Goal: Information Seeking & Learning: Learn about a topic

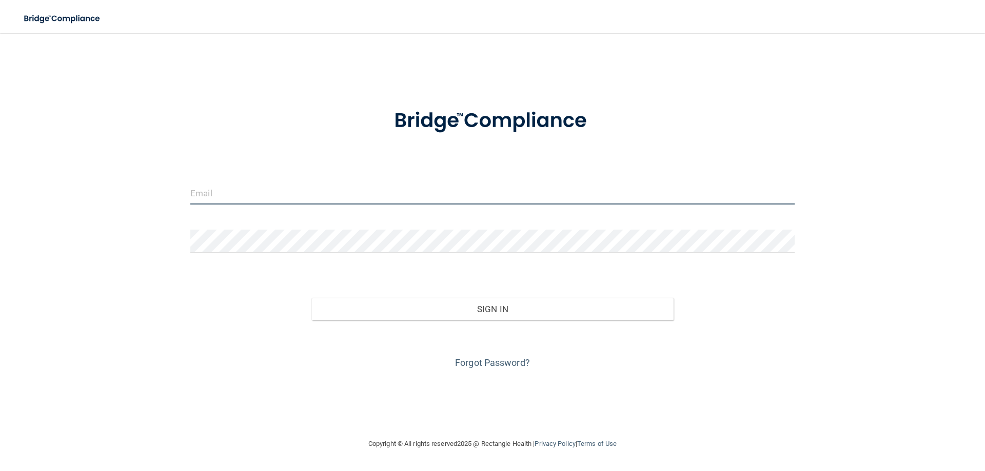
click at [323, 201] on input "email" at bounding box center [492, 193] width 604 height 23
type input "[EMAIL_ADDRESS][DOMAIN_NAME]"
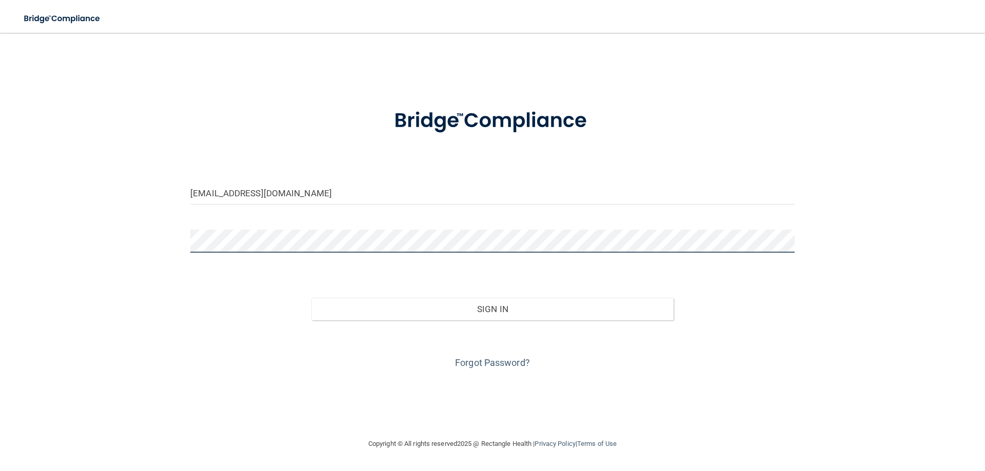
click at [311, 298] on button "Sign In" at bounding box center [492, 309] width 363 height 23
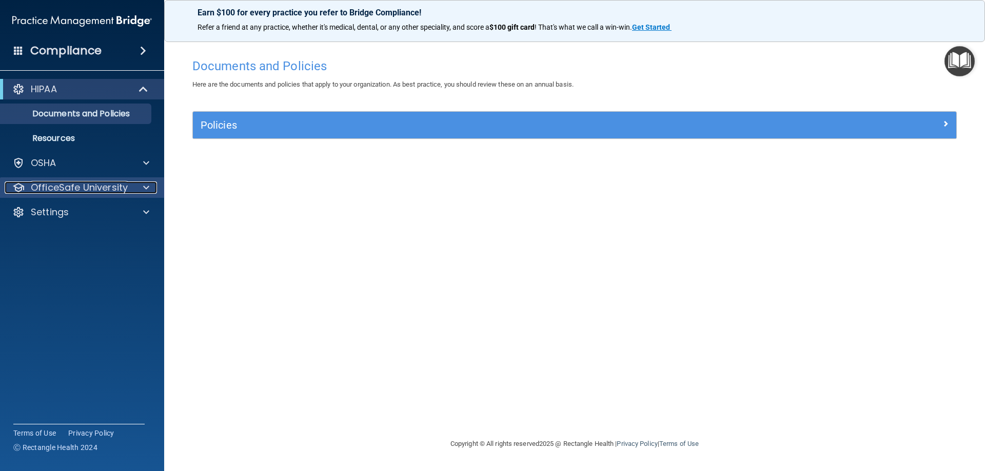
click at [59, 184] on p "OfficeSafe University" at bounding box center [79, 188] width 97 height 12
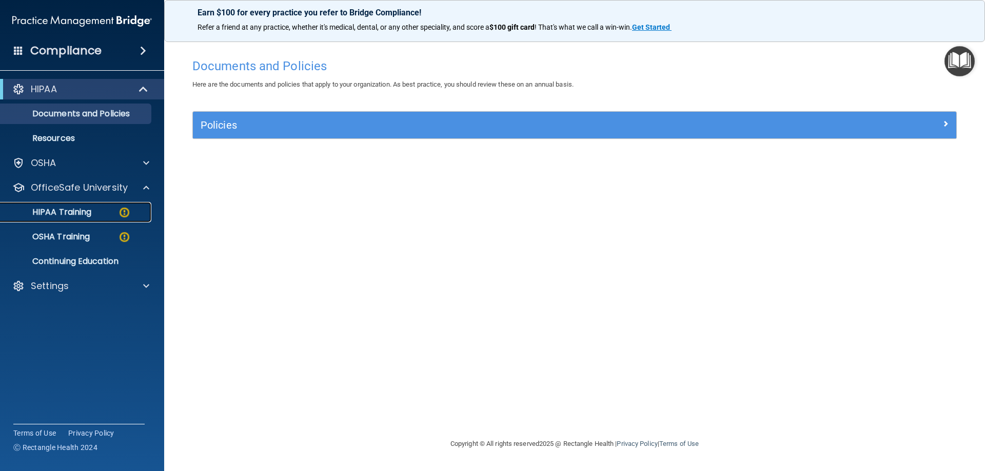
click at [69, 208] on p "HIPAA Training" at bounding box center [49, 212] width 85 height 10
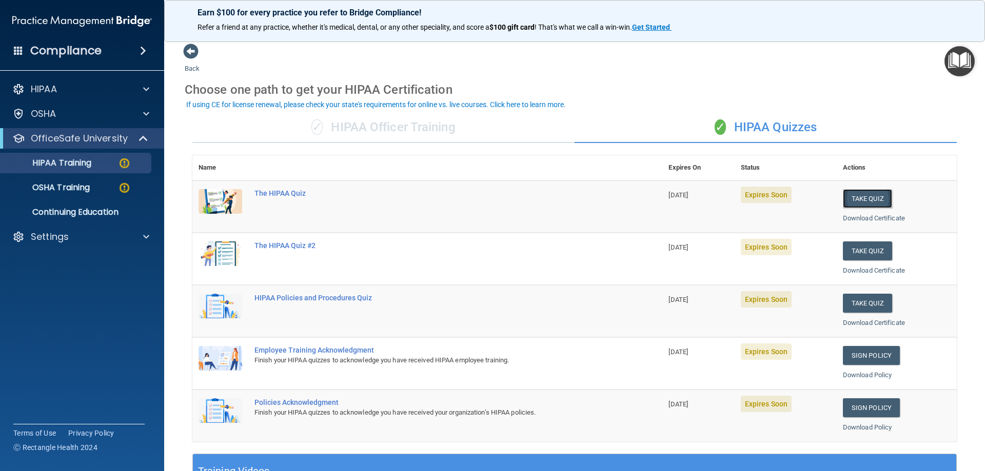
click at [872, 199] on button "Take Quiz" at bounding box center [867, 198] width 49 height 19
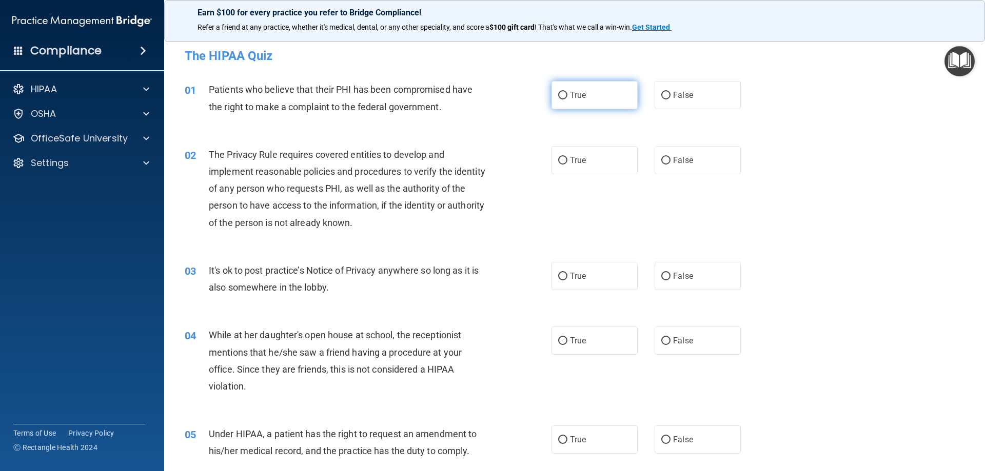
click at [558, 99] on input "True" at bounding box center [562, 96] width 9 height 8
radio input "true"
click at [558, 158] on input "True" at bounding box center [562, 161] width 9 height 8
radio input "true"
click at [662, 274] on input "False" at bounding box center [665, 277] width 9 height 8
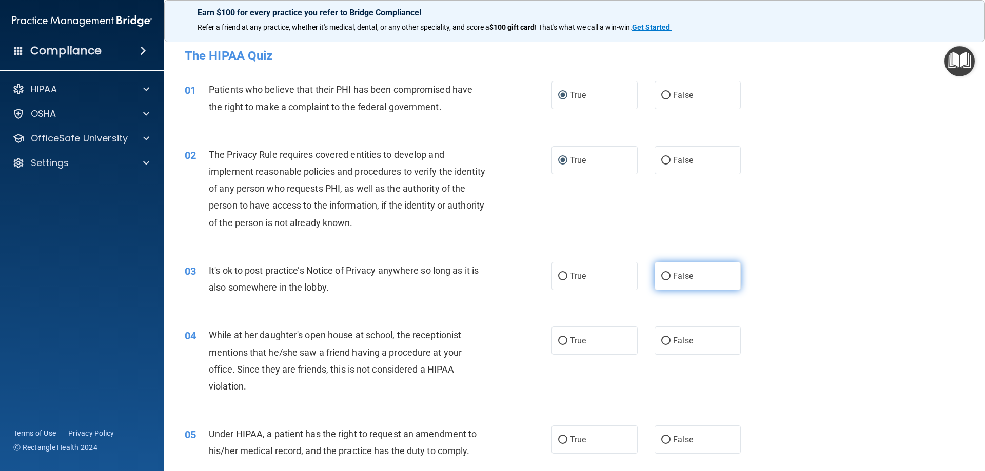
radio input "true"
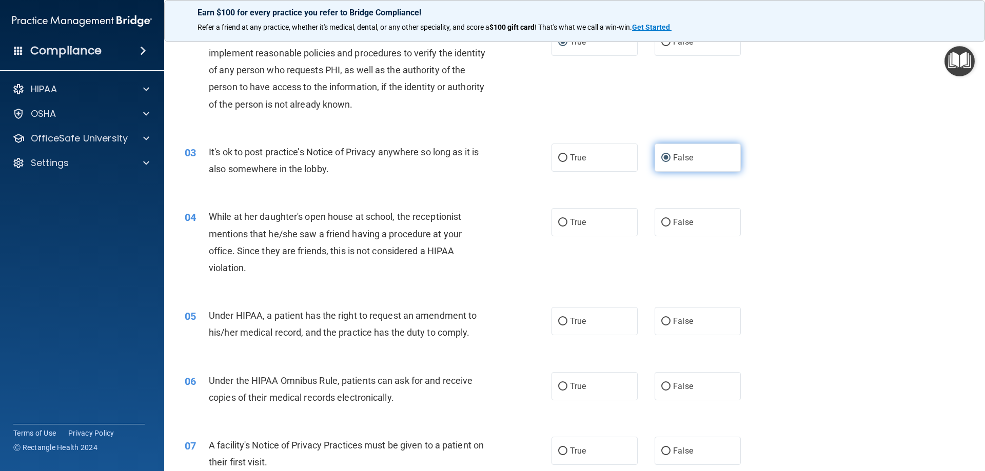
scroll to position [154, 0]
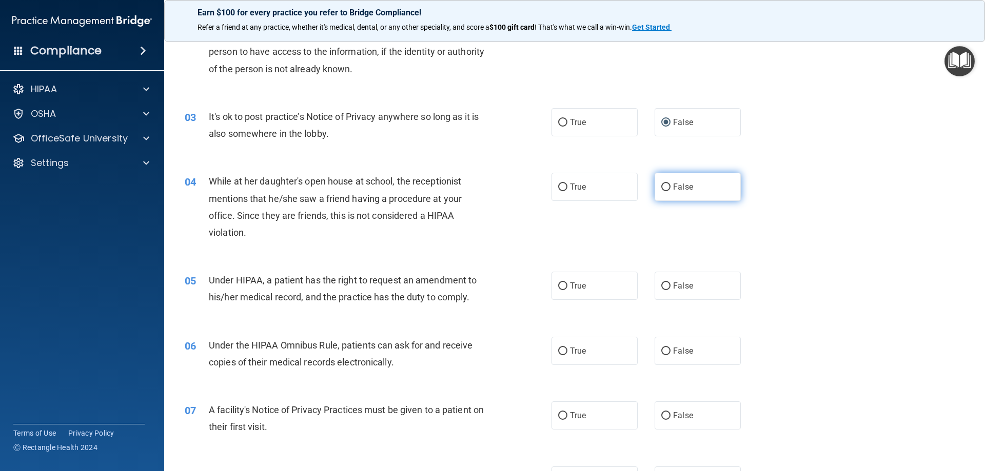
click at [661, 187] on input "False" at bounding box center [665, 188] width 9 height 8
radio input "true"
click at [665, 285] on input "False" at bounding box center [665, 287] width 9 height 8
radio input "true"
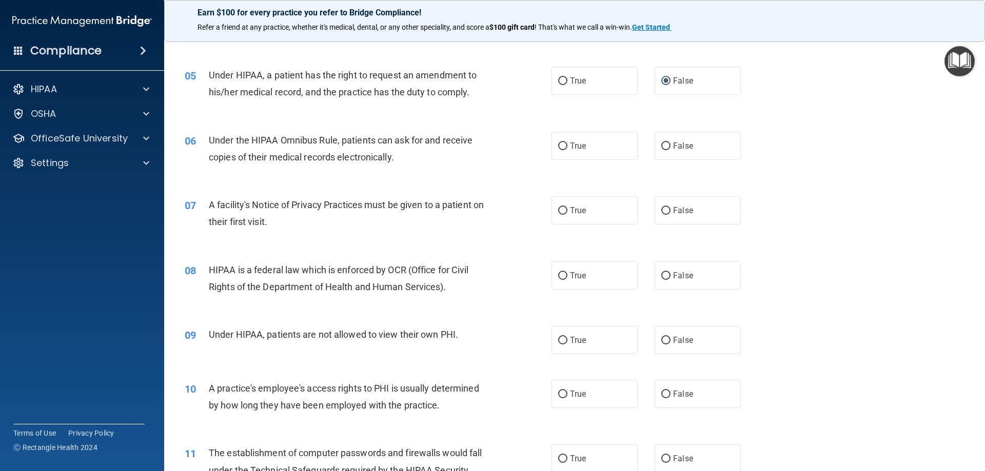
scroll to position [410, 0]
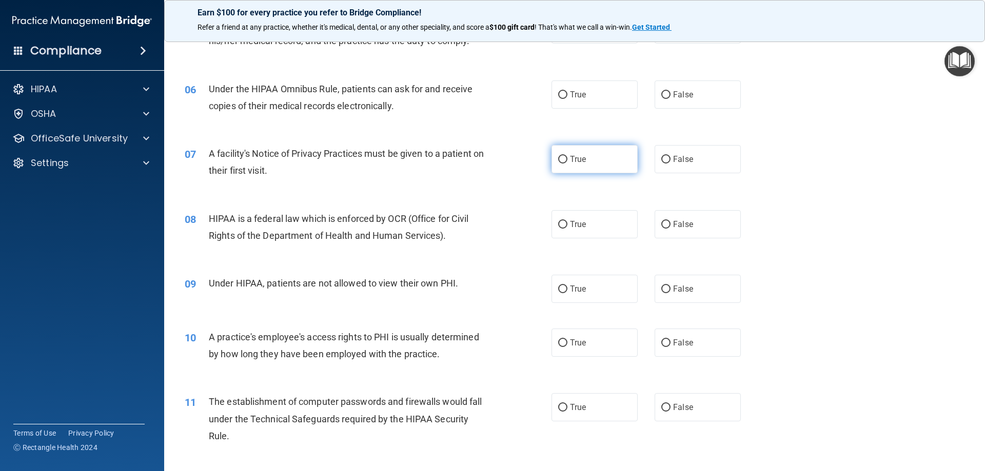
click at [563, 158] on input "True" at bounding box center [562, 160] width 9 height 8
radio input "true"
click at [561, 221] on input "True" at bounding box center [562, 225] width 9 height 8
radio input "true"
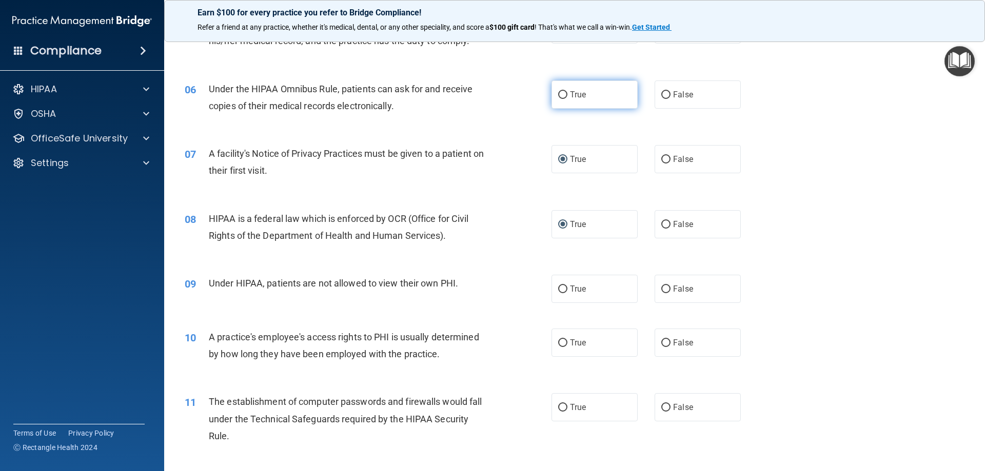
click at [558, 95] on input "True" at bounding box center [562, 95] width 9 height 8
radio input "true"
click at [661, 288] on input "False" at bounding box center [665, 290] width 9 height 8
radio input "true"
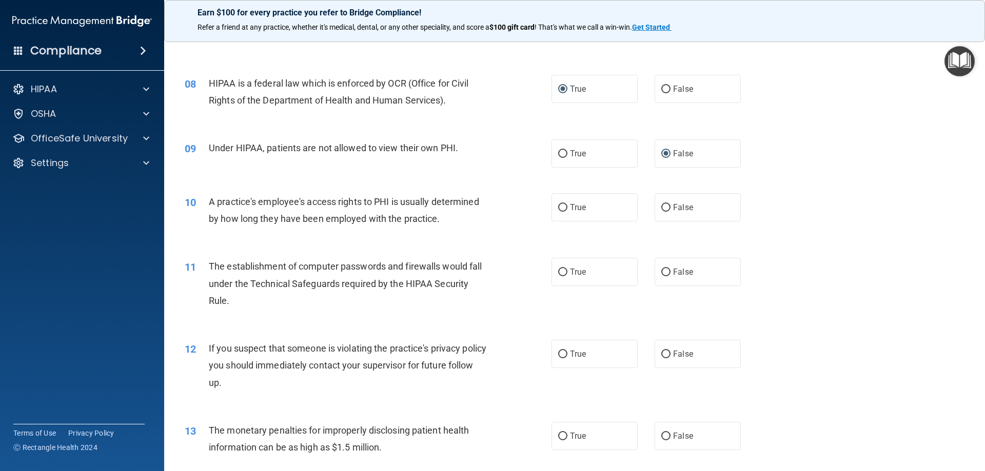
scroll to position [564, 0]
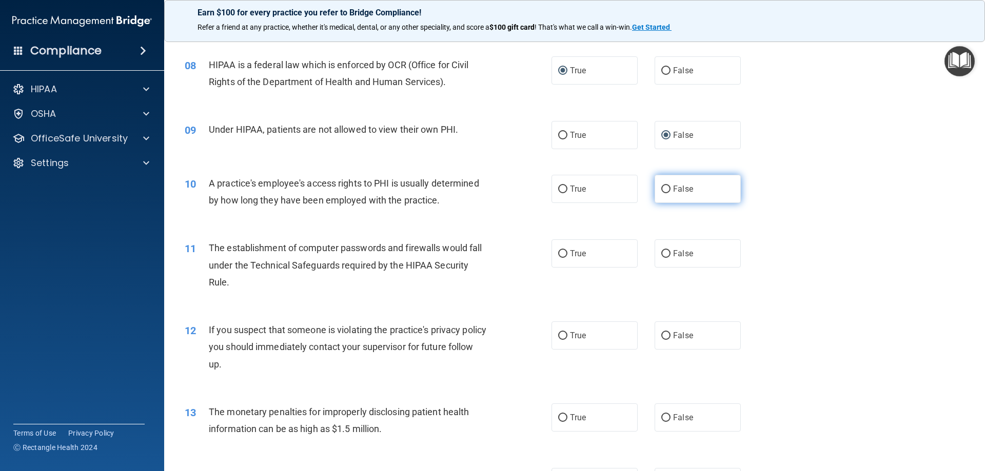
click at [661, 186] on input "False" at bounding box center [665, 190] width 9 height 8
radio input "true"
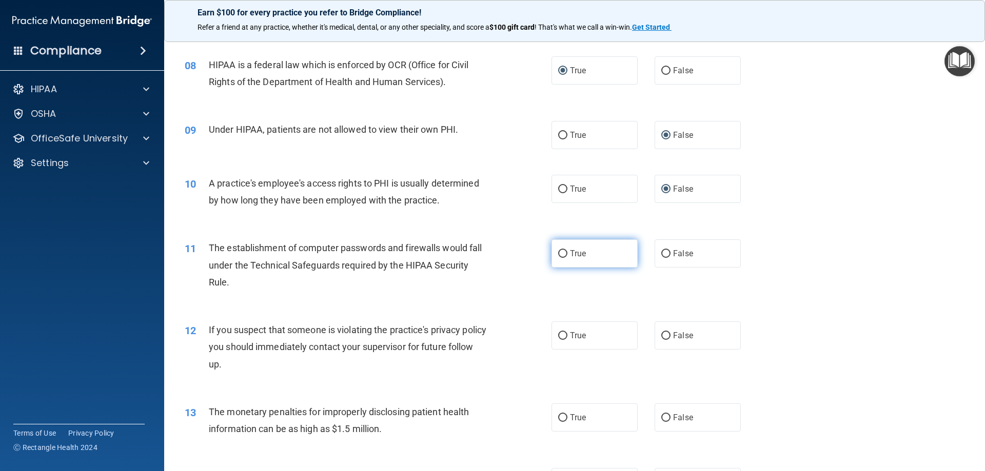
click at [563, 253] on input "True" at bounding box center [562, 254] width 9 height 8
radio input "true"
click at [564, 338] on label "True" at bounding box center [594, 336] width 86 height 28
click at [564, 338] on input "True" at bounding box center [562, 336] width 9 height 8
radio input "true"
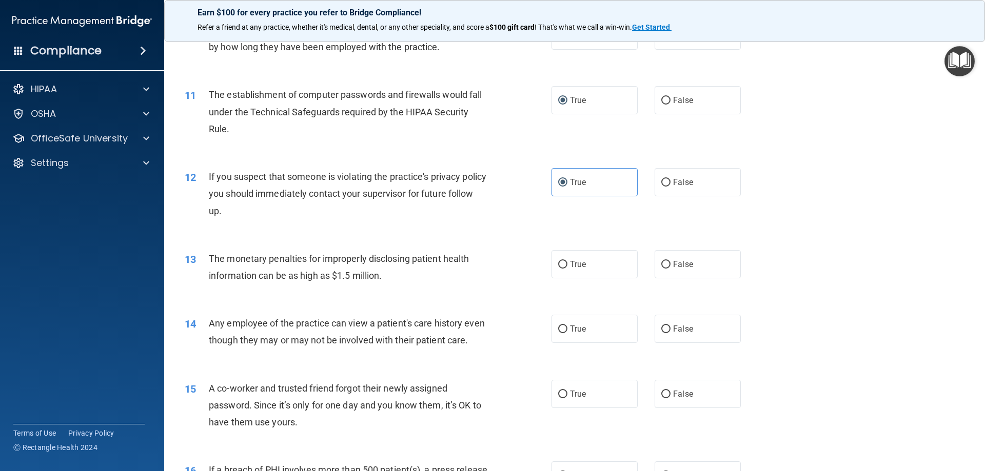
scroll to position [718, 0]
click at [562, 262] on input "True" at bounding box center [562, 265] width 9 height 8
radio input "true"
click at [661, 330] on input "False" at bounding box center [665, 329] width 9 height 8
radio input "true"
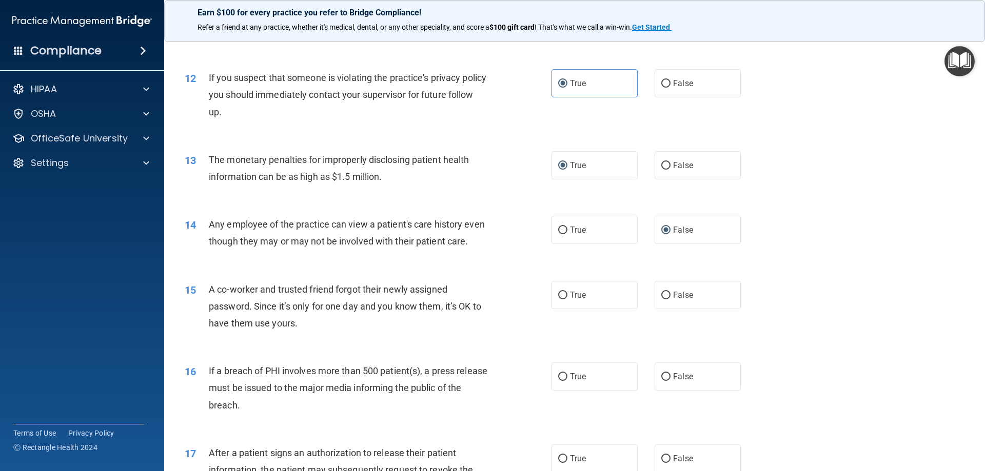
scroll to position [872, 0]
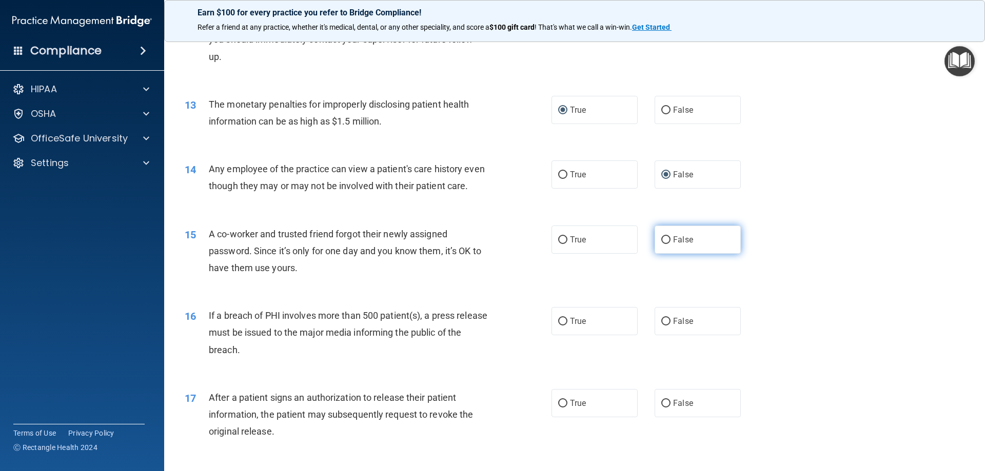
click at [666, 254] on label "False" at bounding box center [698, 240] width 86 height 28
click at [666, 244] on input "False" at bounding box center [665, 241] width 9 height 8
radio input "true"
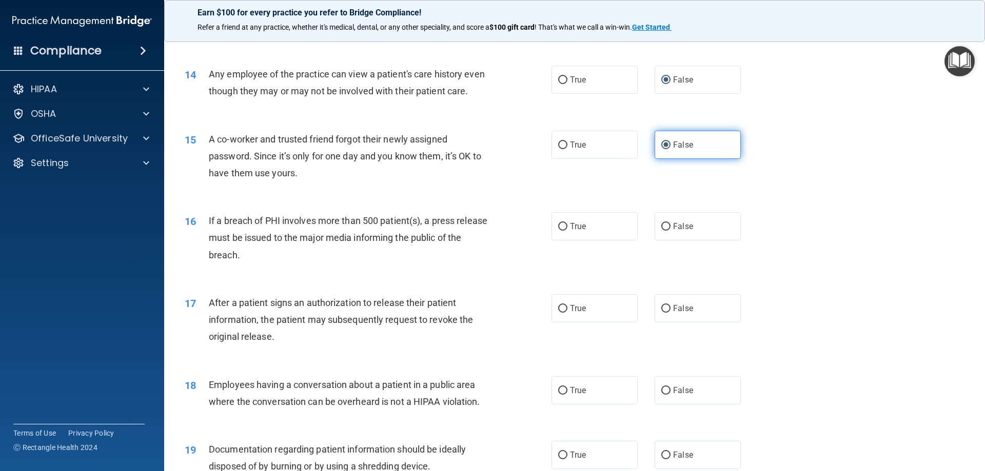
scroll to position [975, 0]
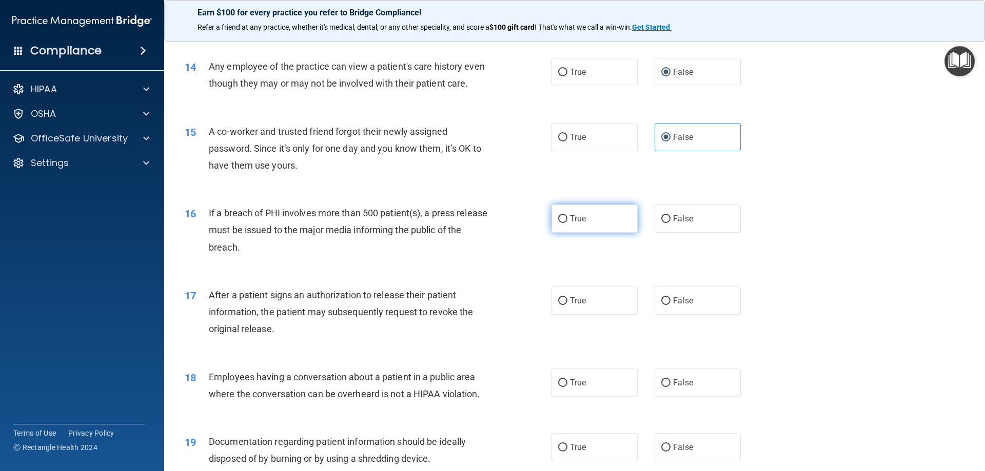
click at [560, 223] on input "True" at bounding box center [562, 219] width 9 height 8
radio input "true"
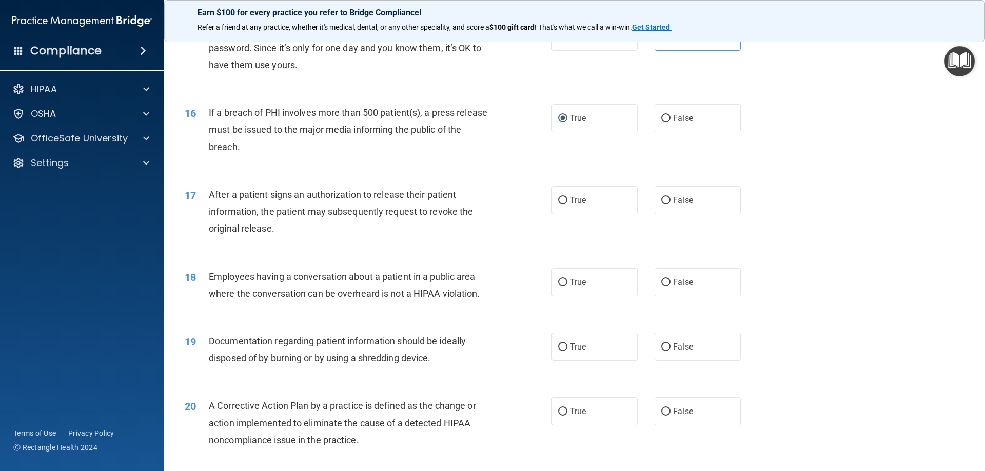
scroll to position [1077, 0]
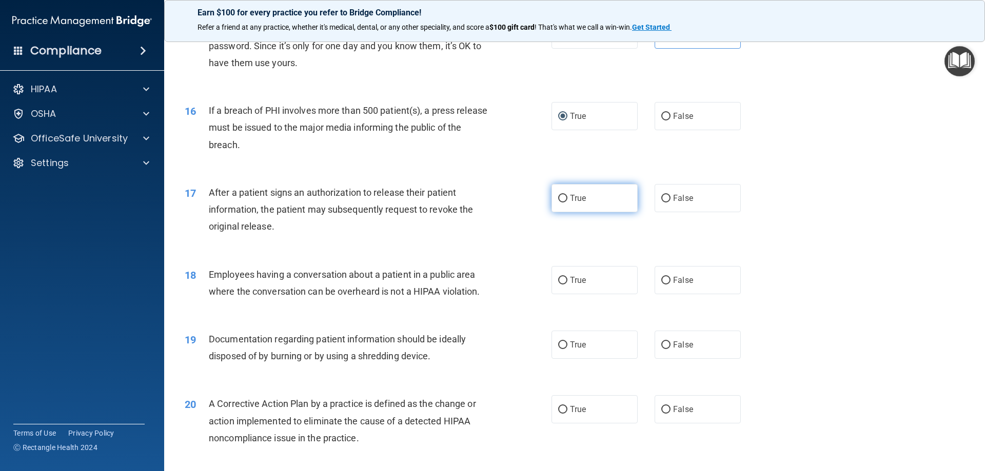
click at [558, 203] on input "True" at bounding box center [562, 199] width 9 height 8
radio input "true"
click at [661, 285] on input "False" at bounding box center [665, 281] width 9 height 8
radio input "true"
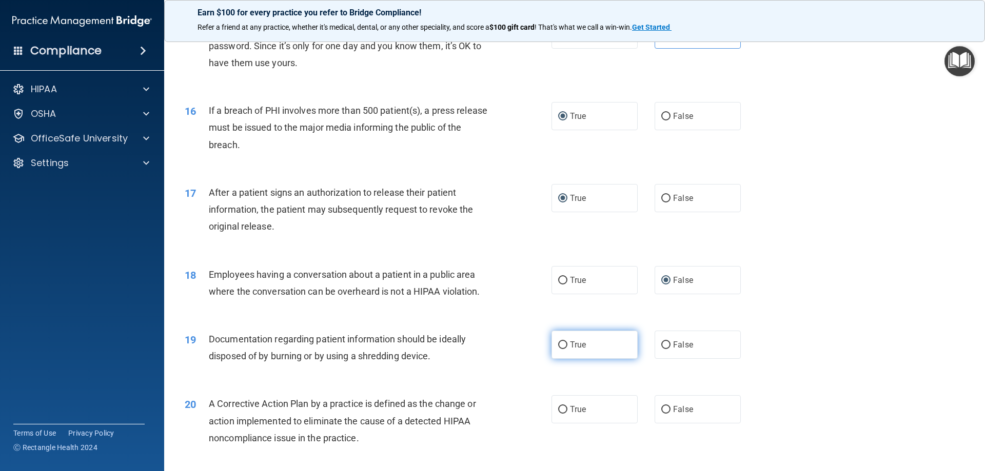
click at [559, 349] on input "True" at bounding box center [562, 346] width 9 height 8
radio input "true"
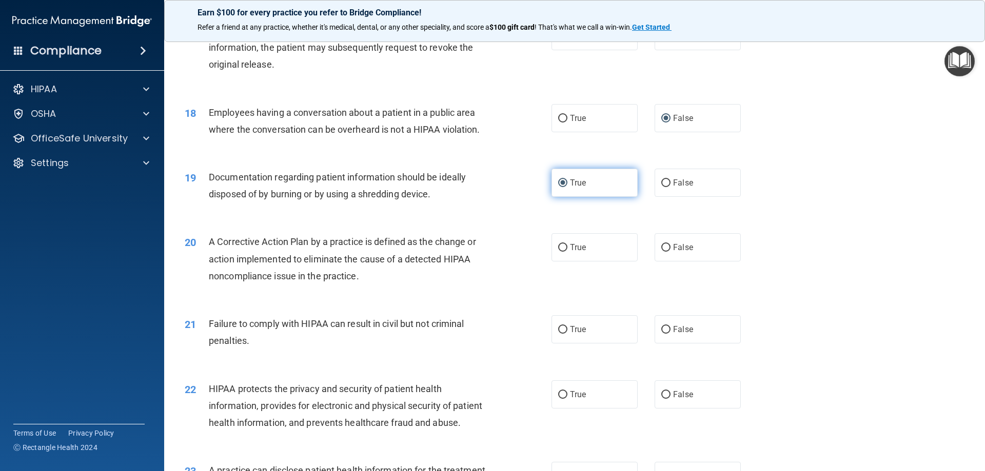
scroll to position [1334, 0]
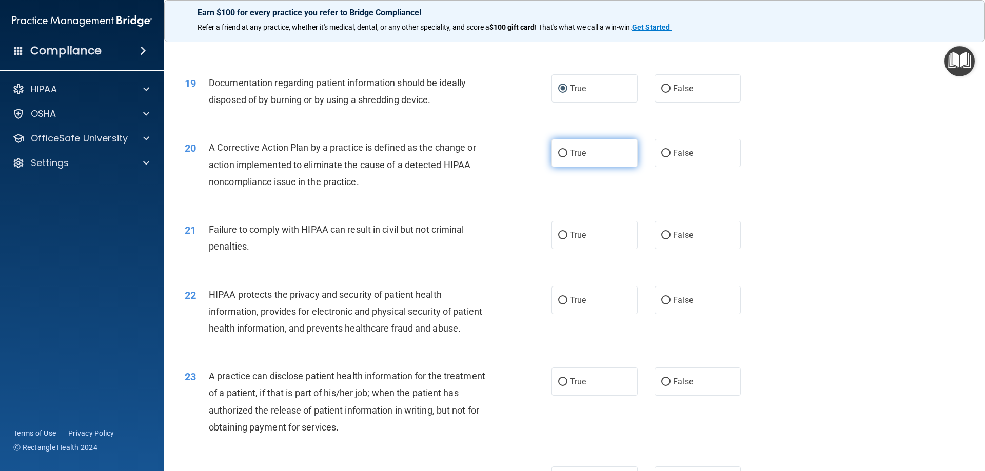
click at [559, 157] on input "True" at bounding box center [562, 154] width 9 height 8
radio input "true"
click at [661, 240] on input "False" at bounding box center [665, 236] width 9 height 8
radio input "true"
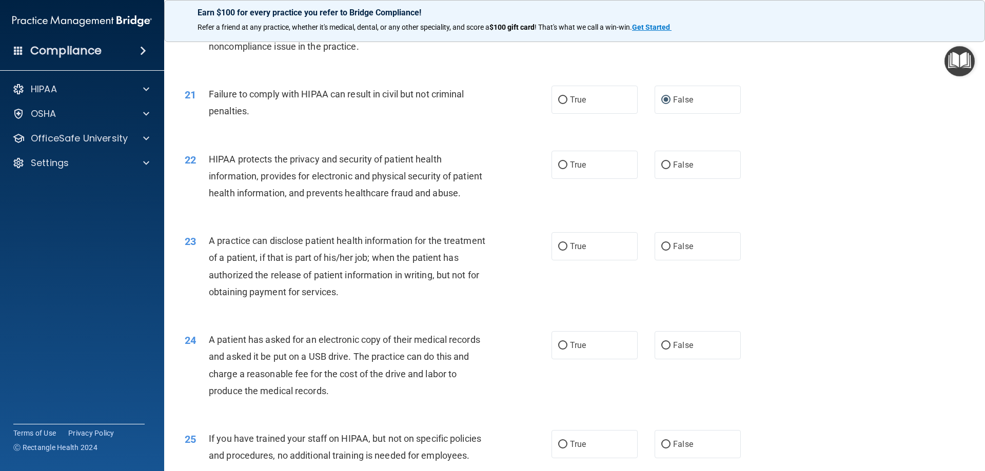
scroll to position [1488, 0]
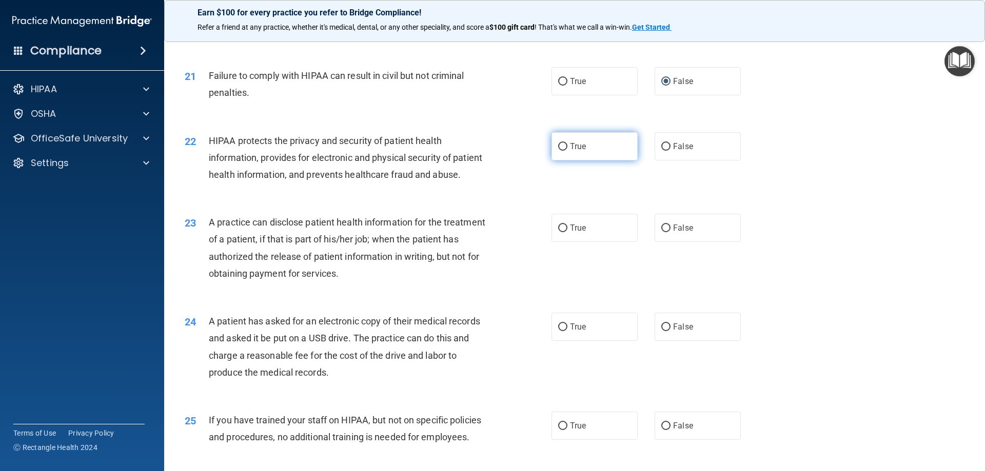
click at [562, 151] on input "True" at bounding box center [562, 147] width 9 height 8
radio input "true"
click at [661, 232] on input "False" at bounding box center [665, 229] width 9 height 8
radio input "true"
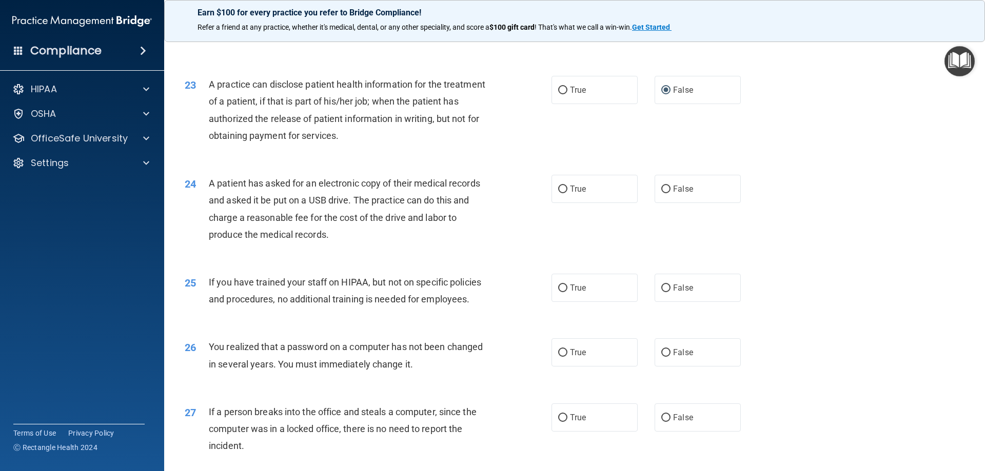
scroll to position [1642, 0]
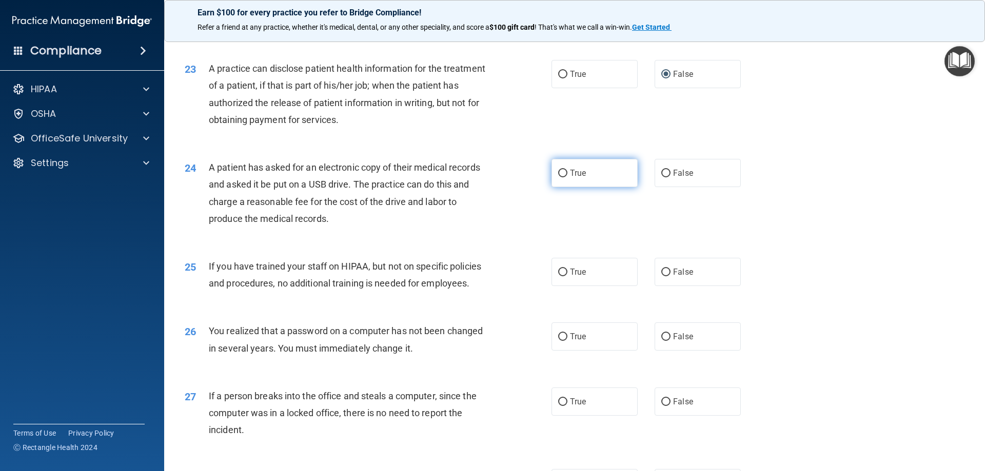
click at [558, 178] on input "True" at bounding box center [562, 174] width 9 height 8
radio input "true"
click at [661, 277] on input "False" at bounding box center [665, 273] width 9 height 8
radio input "true"
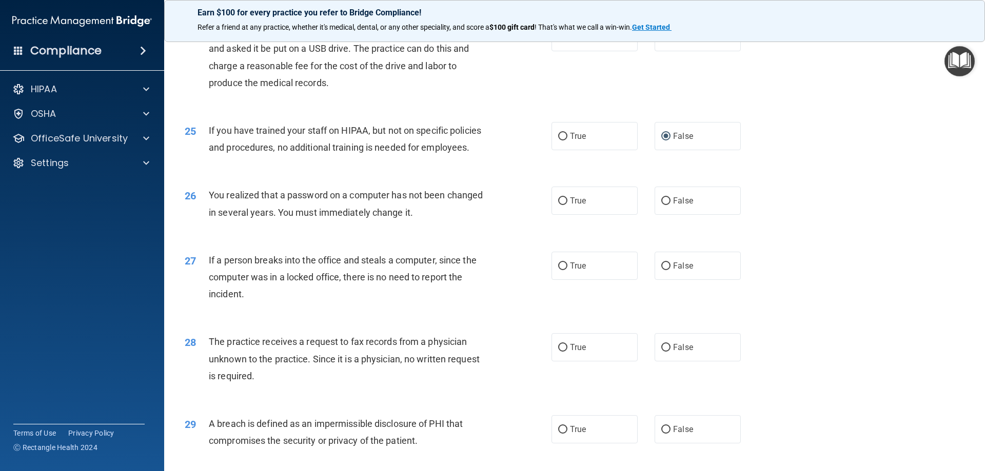
scroll to position [1796, 0]
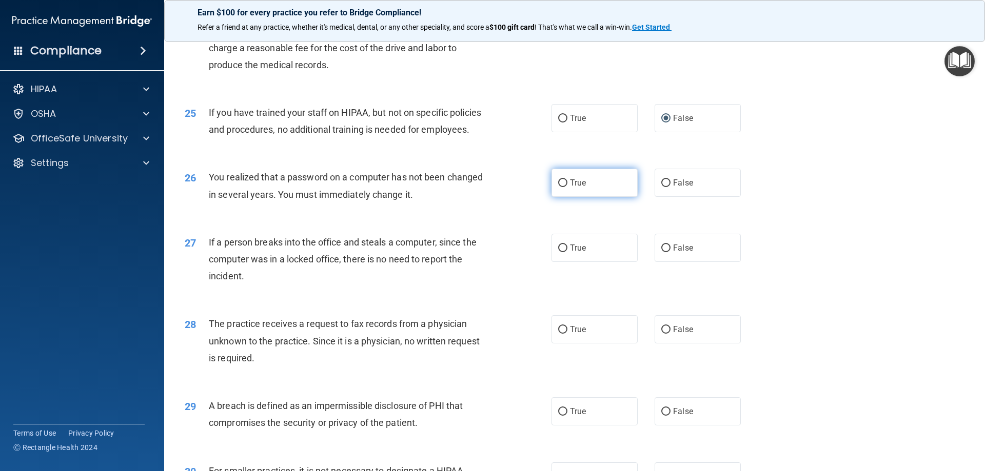
click at [561, 187] on input "True" at bounding box center [562, 184] width 9 height 8
radio input "true"
click at [662, 252] on input "False" at bounding box center [665, 249] width 9 height 8
radio input "true"
click at [661, 334] on input "False" at bounding box center [665, 330] width 9 height 8
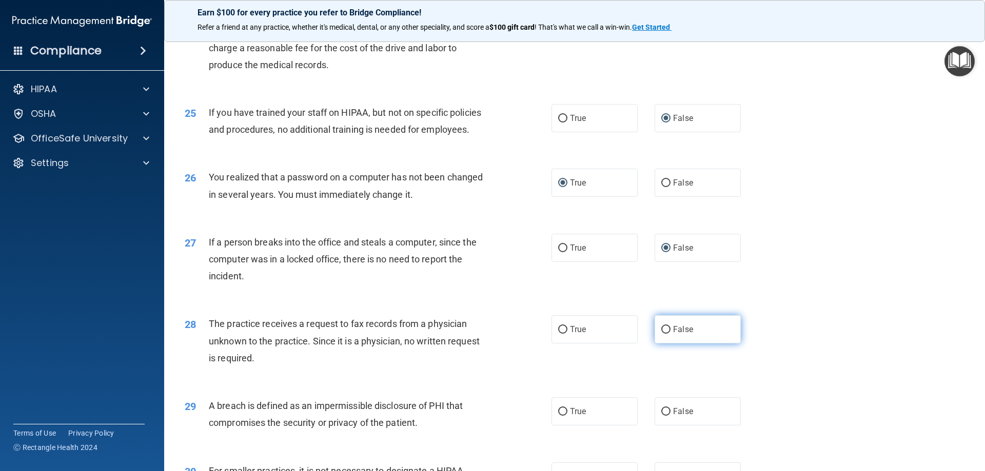
radio input "true"
click at [558, 416] on input "True" at bounding box center [562, 412] width 9 height 8
radio input "true"
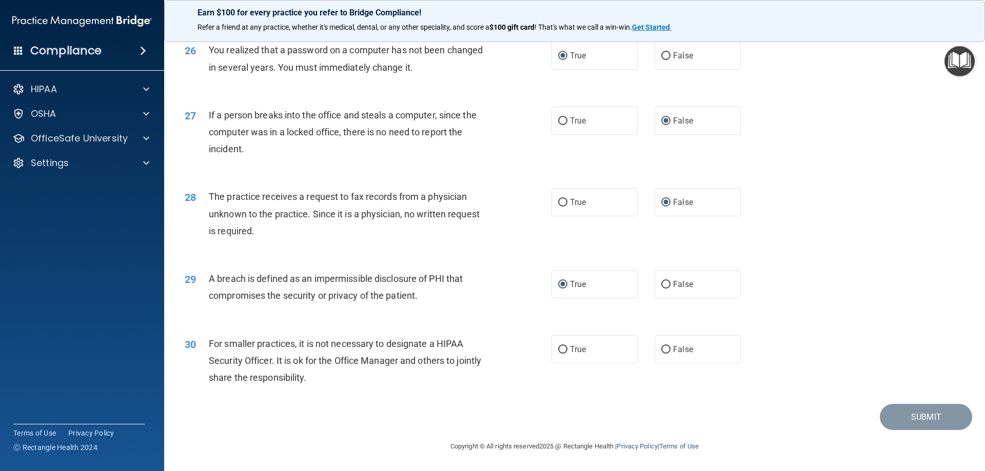
scroll to position [1957, 0]
click at [663, 350] on input "False" at bounding box center [665, 350] width 9 height 8
radio input "true"
click at [912, 417] on button "Submit" at bounding box center [926, 417] width 92 height 26
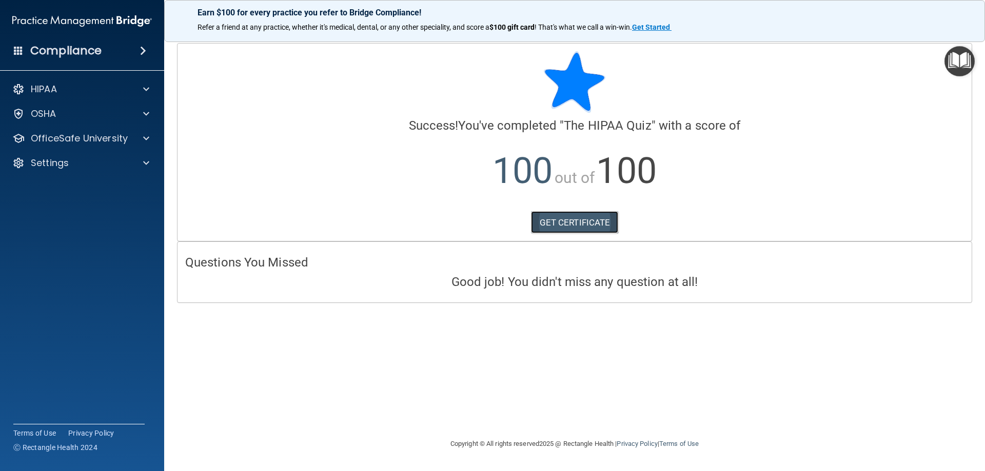
click at [601, 222] on link "GET CERTIFICATE" at bounding box center [575, 222] width 88 height 23
click at [128, 136] on div "OfficeSafe University" at bounding box center [68, 138] width 127 height 12
click at [114, 160] on div "HIPAA Training" at bounding box center [77, 163] width 140 height 10
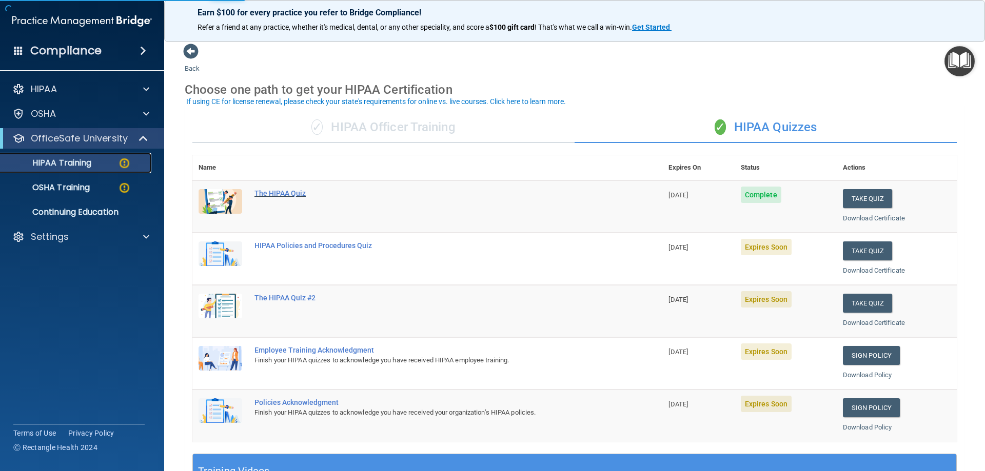
scroll to position [51, 0]
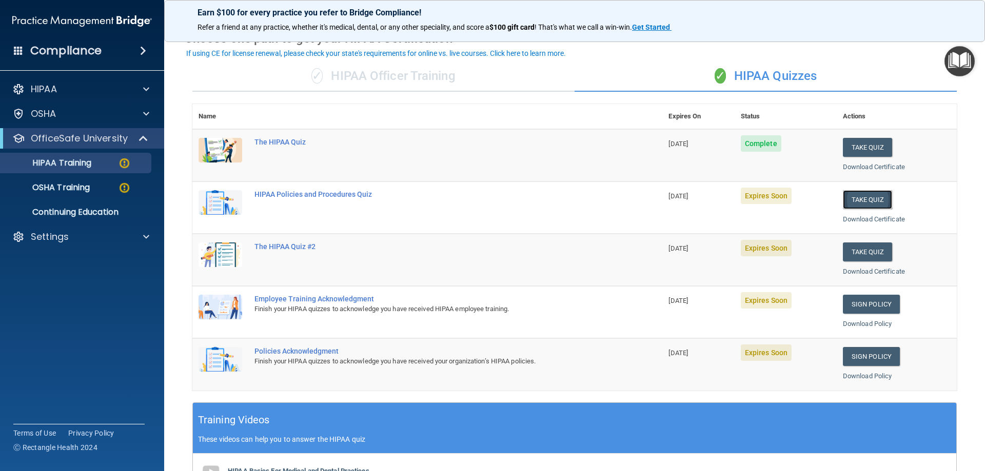
click at [862, 201] on button "Take Quiz" at bounding box center [867, 199] width 49 height 19
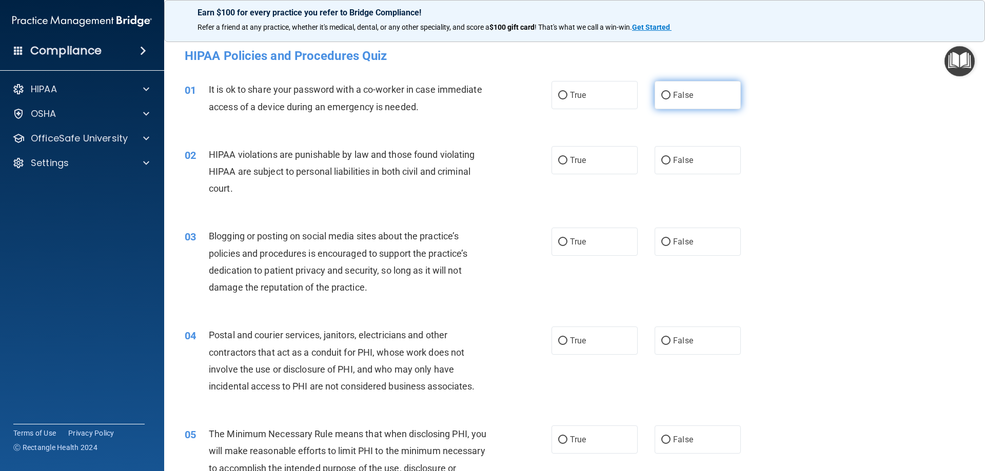
click at [664, 96] on input "False" at bounding box center [665, 96] width 9 height 8
radio input "true"
click at [558, 157] on input "True" at bounding box center [562, 161] width 9 height 8
radio input "true"
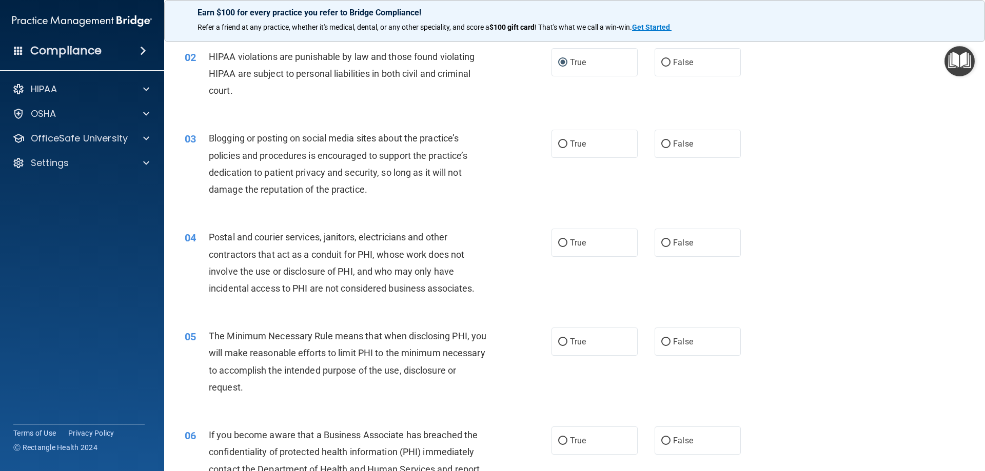
scroll to position [103, 0]
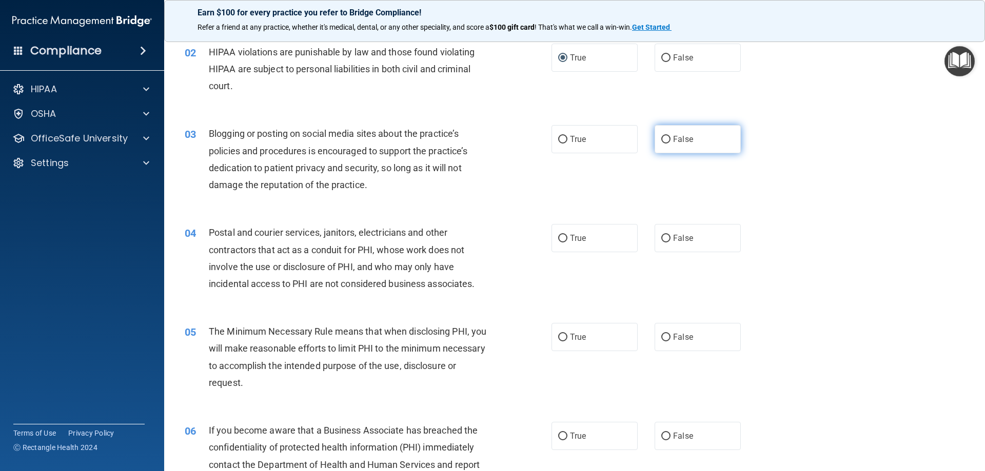
click at [661, 141] on input "False" at bounding box center [665, 140] width 9 height 8
radio input "true"
click at [563, 233] on label "True" at bounding box center [594, 238] width 86 height 28
click at [563, 235] on input "True" at bounding box center [562, 239] width 9 height 8
radio input "true"
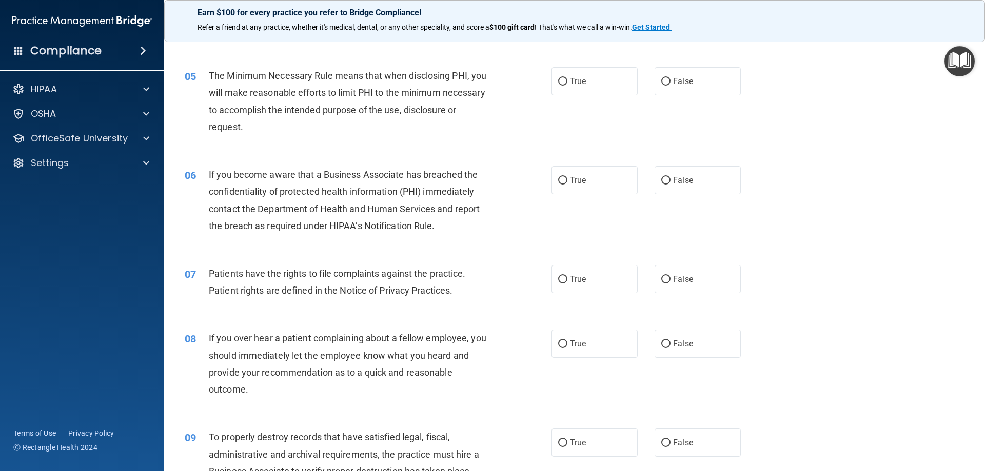
scroll to position [359, 0]
click at [559, 83] on input "True" at bounding box center [562, 81] width 9 height 8
radio input "true"
click at [661, 182] on input "False" at bounding box center [665, 180] width 9 height 8
radio input "true"
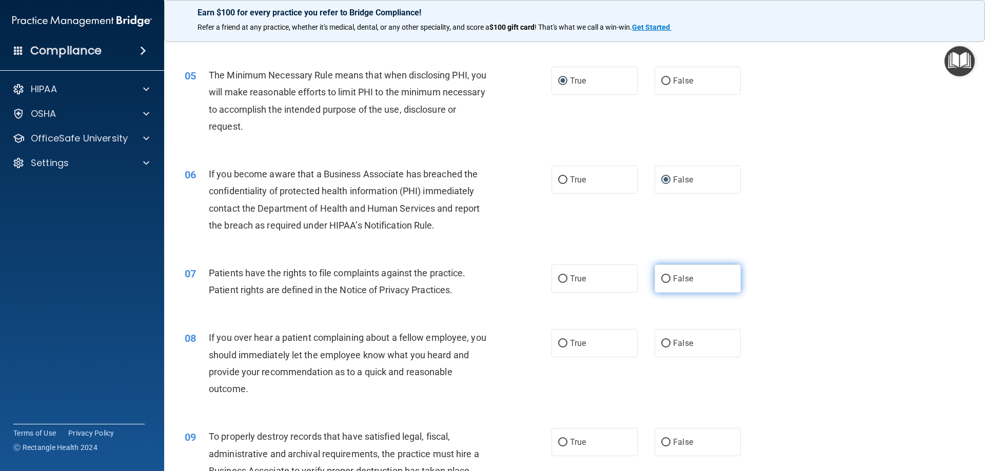
click at [664, 276] on input "False" at bounding box center [665, 279] width 9 height 8
radio input "true"
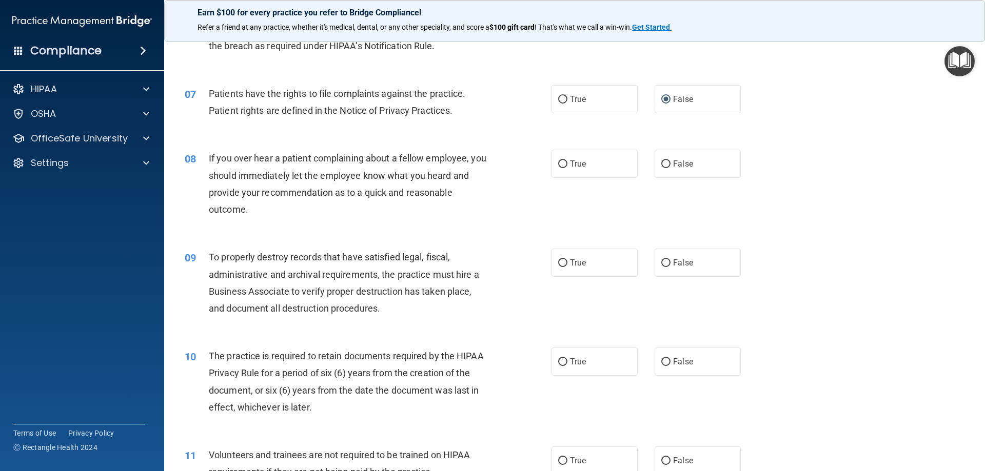
scroll to position [564, 0]
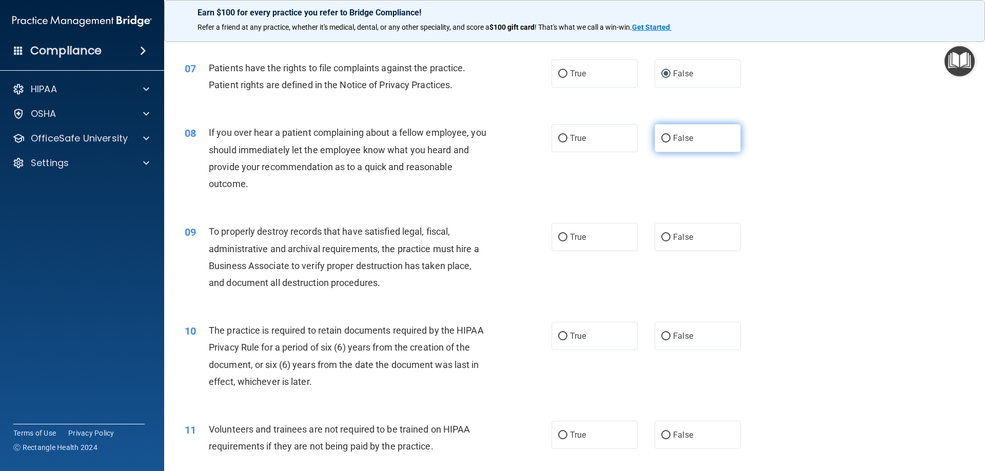
click at [662, 138] on input "False" at bounding box center [665, 139] width 9 height 8
radio input "true"
click at [661, 237] on input "False" at bounding box center [665, 238] width 9 height 8
radio input "true"
click at [560, 333] on input "True" at bounding box center [562, 337] width 9 height 8
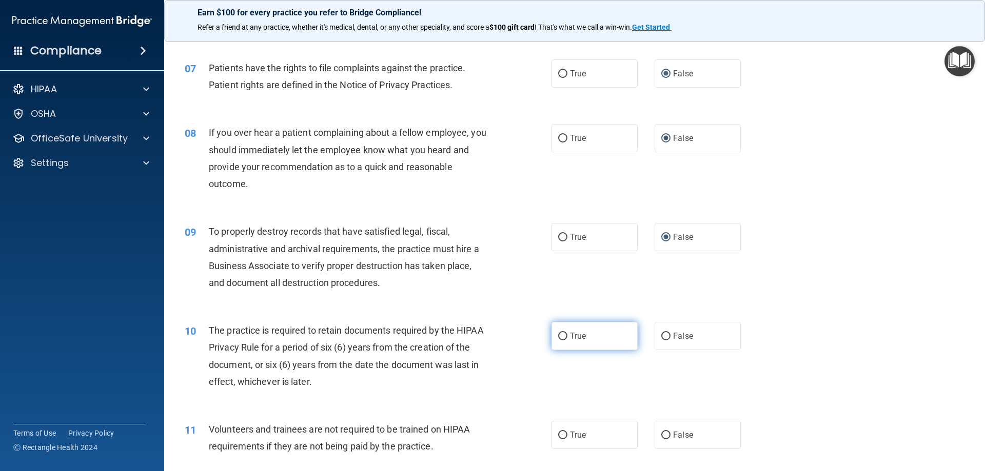
radio input "true"
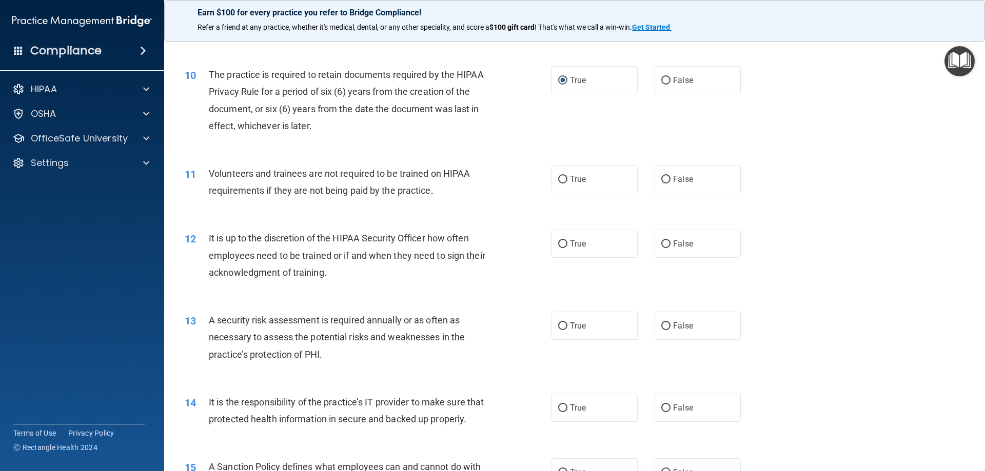
scroll to position [821, 0]
click at [561, 180] on input "True" at bounding box center [562, 179] width 9 height 8
radio input "true"
click at [560, 243] on input "True" at bounding box center [562, 244] width 9 height 8
radio input "true"
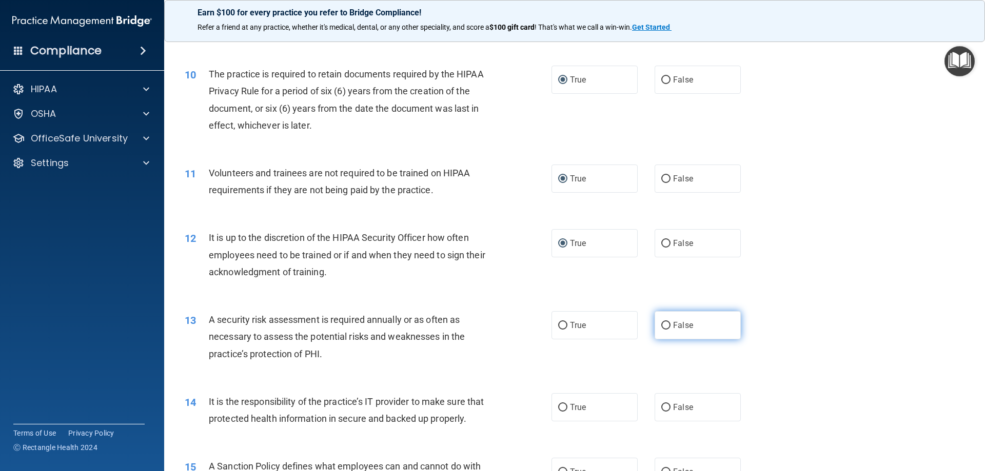
click at [661, 322] on input "False" at bounding box center [665, 326] width 9 height 8
radio input "true"
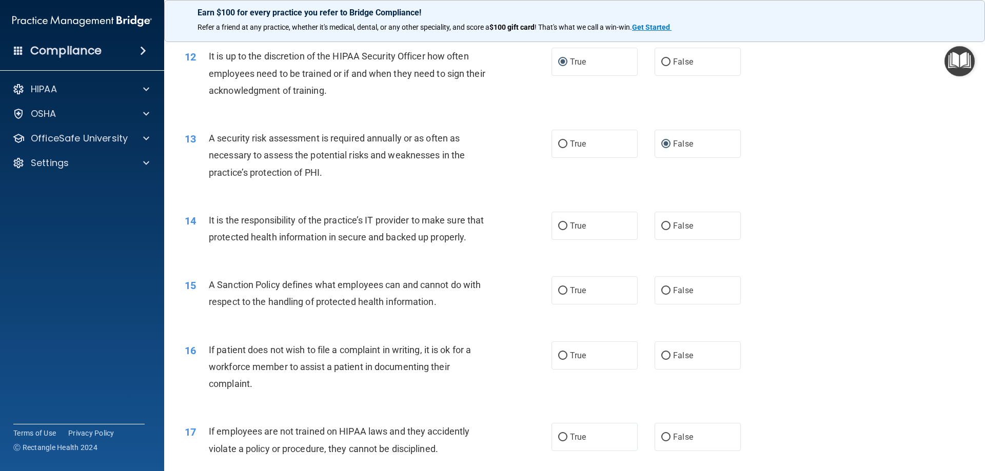
scroll to position [1026, 0]
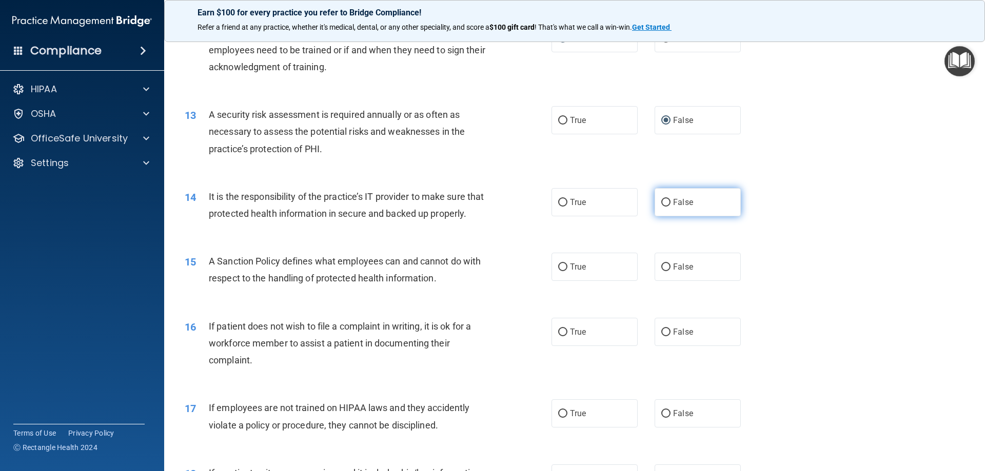
click at [661, 201] on input "False" at bounding box center [665, 203] width 9 height 8
radio input "true"
click at [562, 271] on input "True" at bounding box center [562, 268] width 9 height 8
radio input "true"
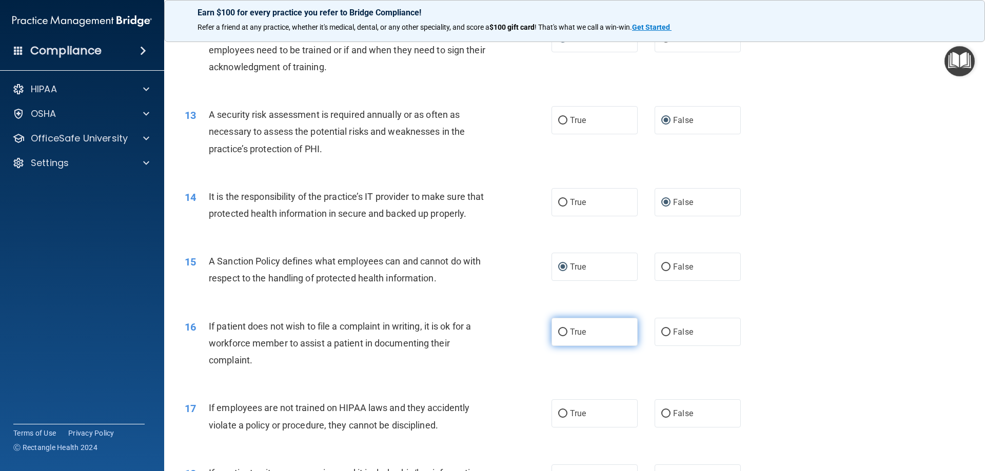
click at [563, 337] on input "True" at bounding box center [562, 333] width 9 height 8
radio input "true"
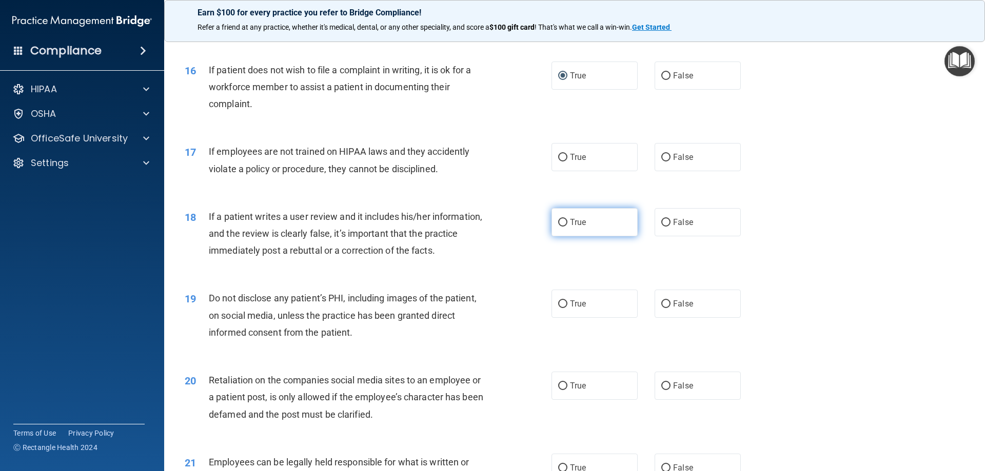
scroll to position [1334, 0]
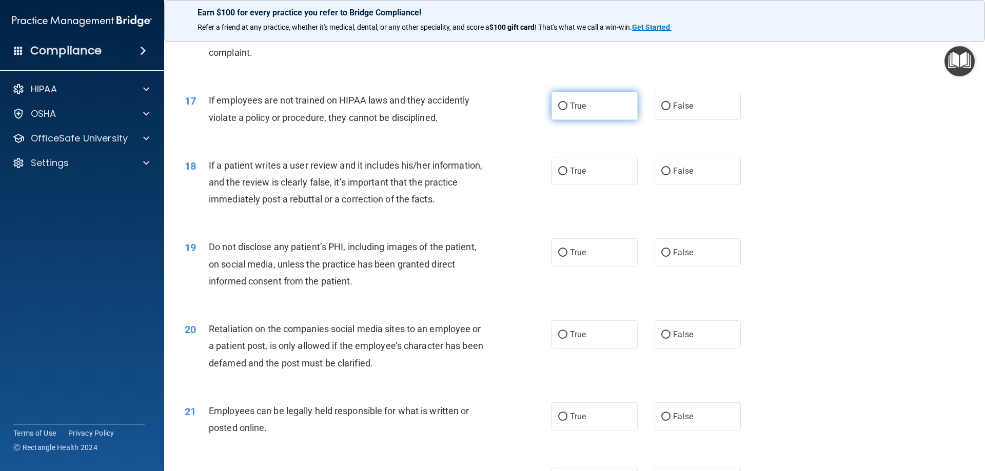
click at [559, 110] on input "True" at bounding box center [562, 107] width 9 height 8
radio input "true"
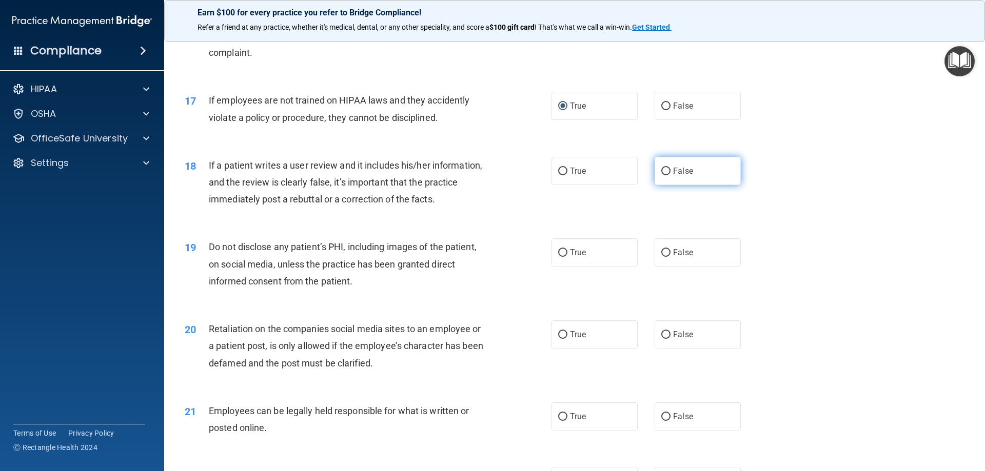
click at [661, 175] on input "False" at bounding box center [665, 172] width 9 height 8
radio input "true"
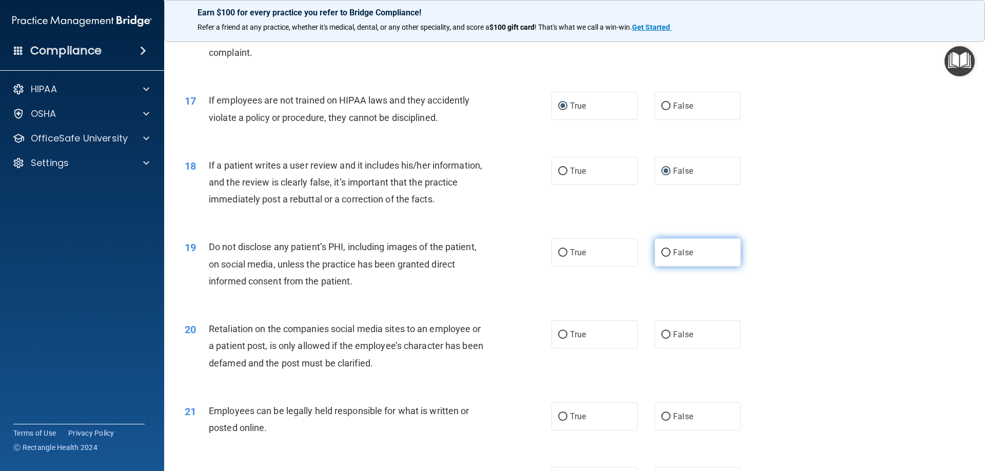
click at [661, 257] on input "False" at bounding box center [665, 253] width 9 height 8
radio input "true"
click at [663, 339] on input "False" at bounding box center [665, 335] width 9 height 8
radio input "true"
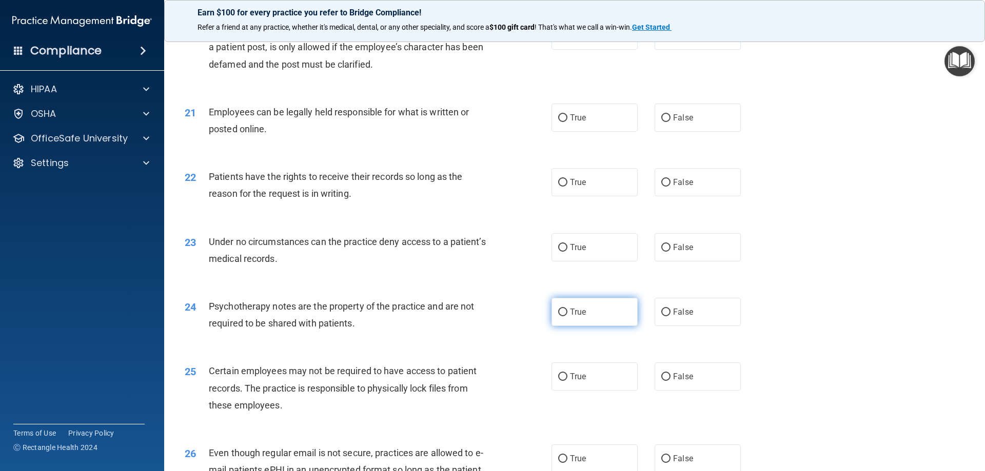
scroll to position [1642, 0]
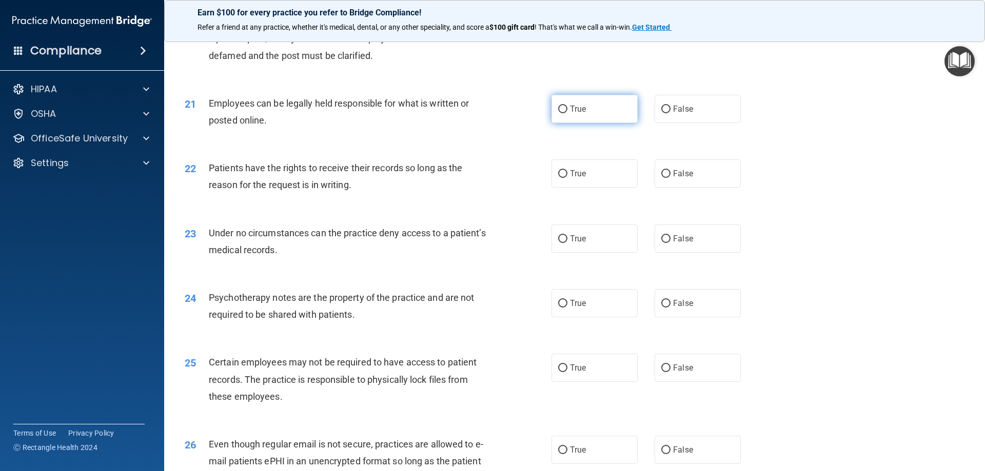
click at [558, 113] on input "True" at bounding box center [562, 110] width 9 height 8
radio input "true"
click at [561, 178] on input "True" at bounding box center [562, 174] width 9 height 8
radio input "true"
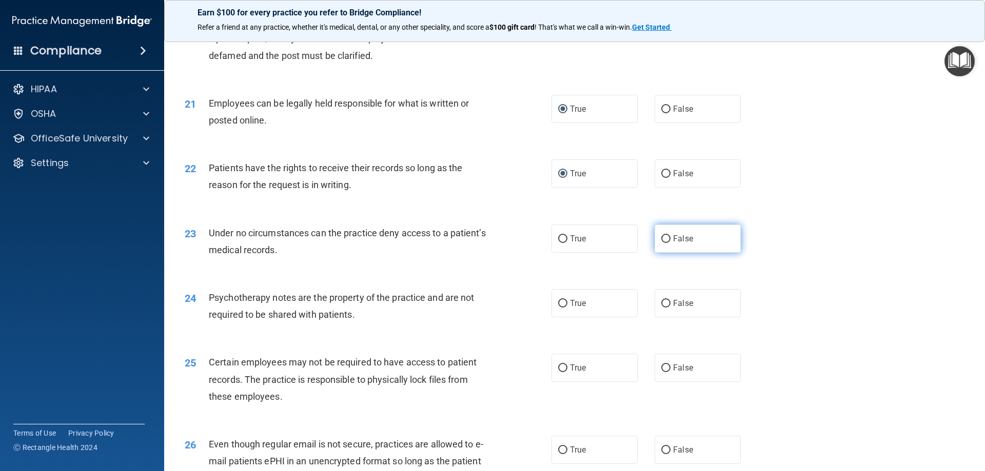
click at [662, 243] on input "False" at bounding box center [665, 239] width 9 height 8
radio input "true"
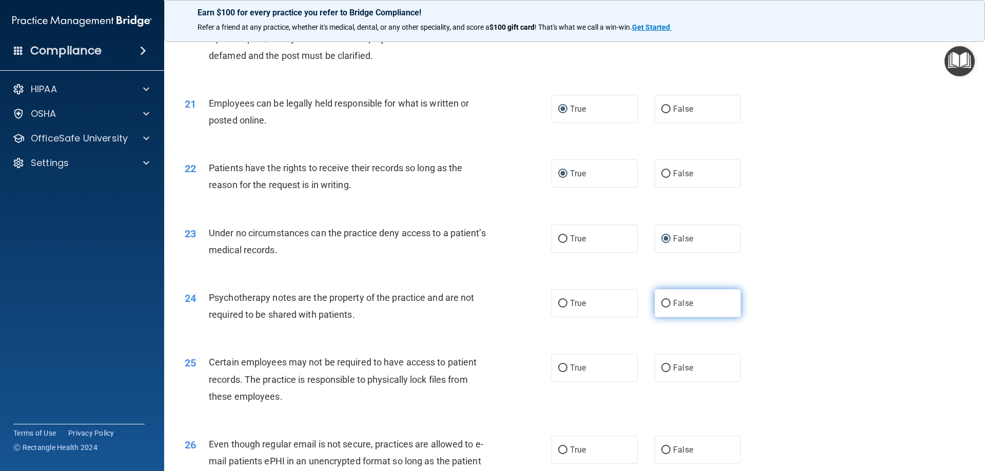
click at [661, 308] on input "False" at bounding box center [665, 304] width 9 height 8
radio input "true"
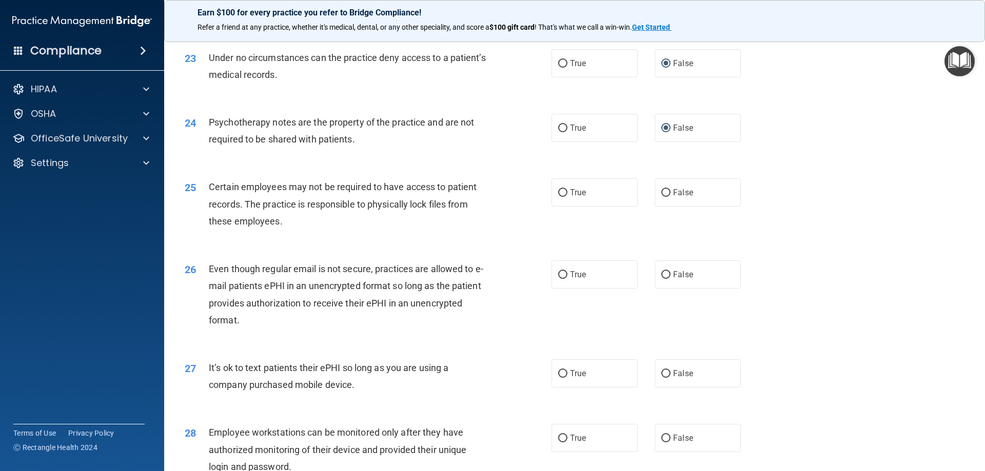
scroll to position [1847, 0]
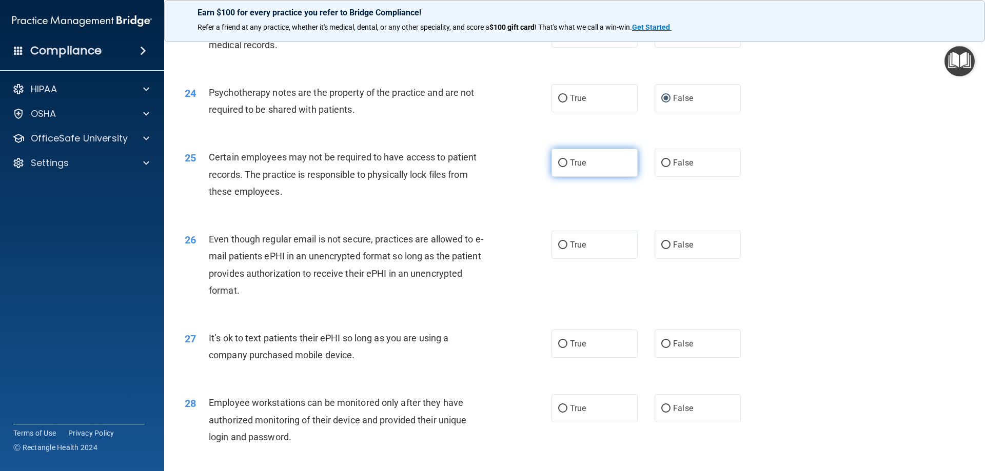
click at [560, 167] on input "True" at bounding box center [562, 164] width 9 height 8
radio input "true"
click at [664, 249] on input "False" at bounding box center [665, 246] width 9 height 8
radio input "true"
click at [663, 348] on input "False" at bounding box center [665, 345] width 9 height 8
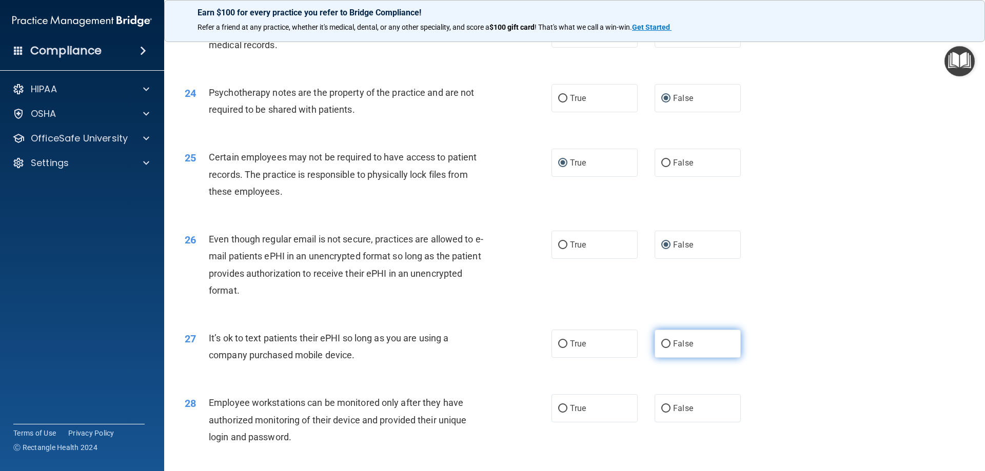
radio input "true"
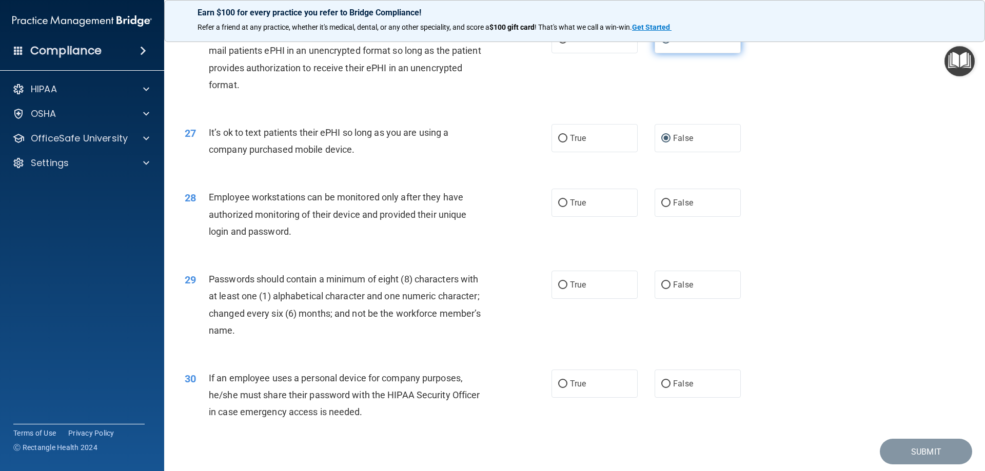
scroll to position [2104, 0]
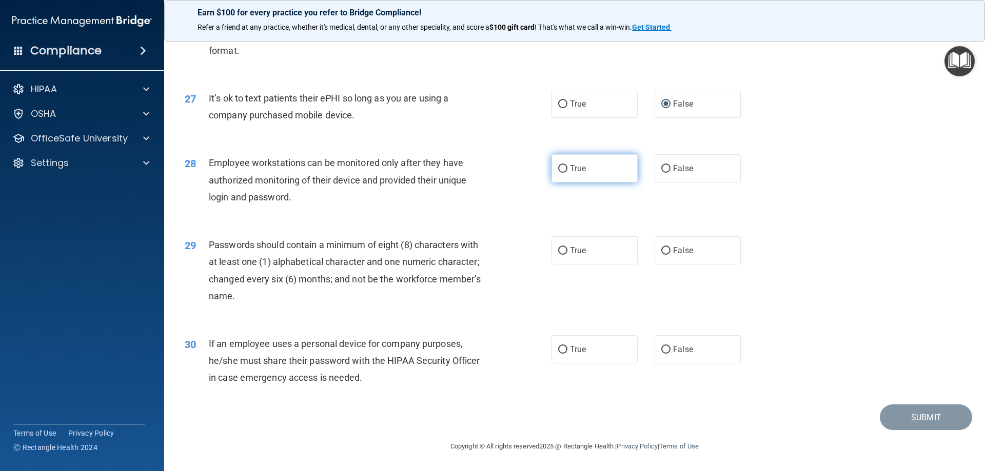
click at [560, 167] on input "True" at bounding box center [562, 169] width 9 height 8
radio input "true"
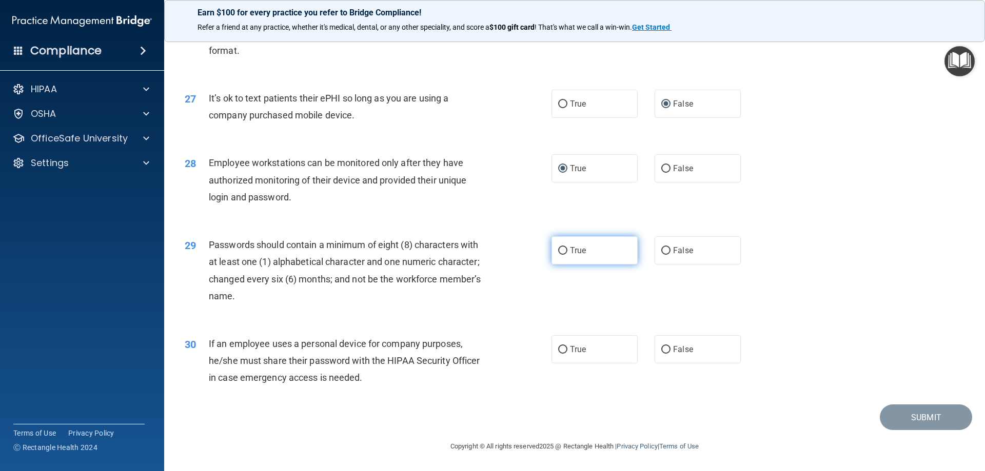
click at [558, 249] on input "True" at bounding box center [562, 251] width 9 height 8
radio input "true"
click at [559, 349] on input "True" at bounding box center [562, 350] width 9 height 8
radio input "true"
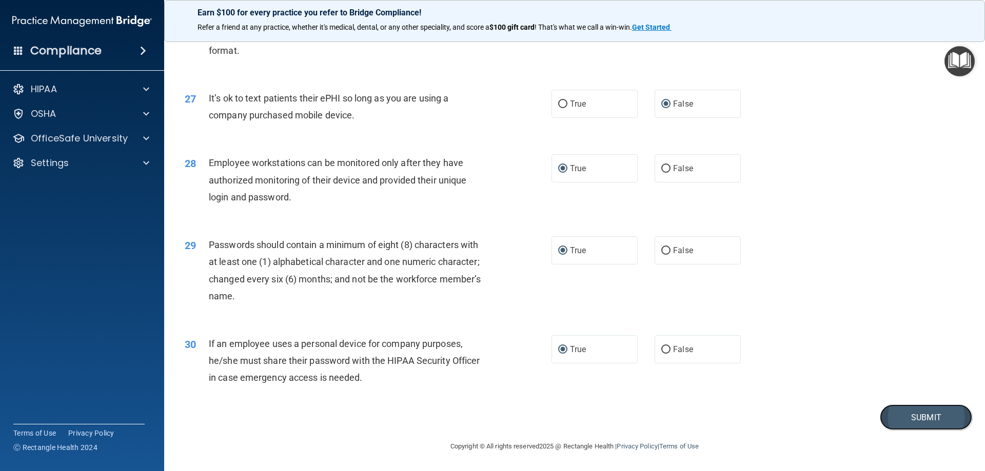
click at [885, 416] on button "Submit" at bounding box center [926, 418] width 92 height 26
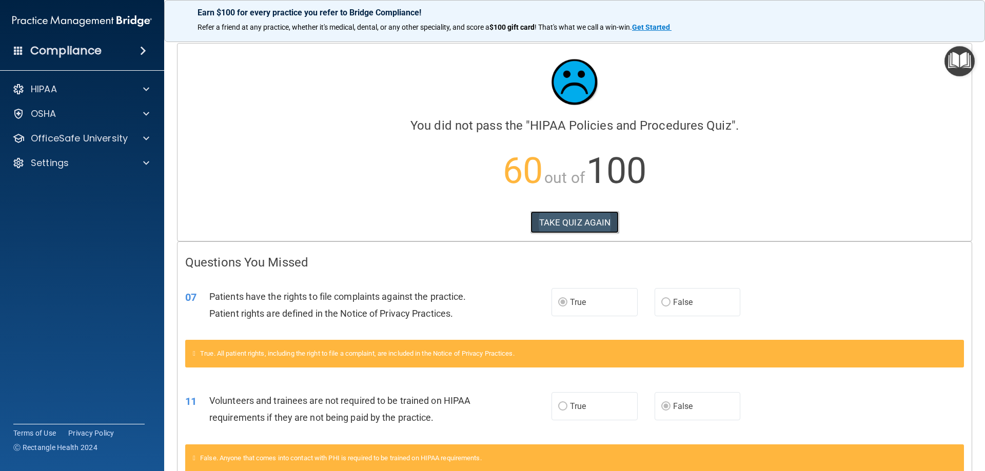
click at [589, 224] on button "TAKE QUIZ AGAIN" at bounding box center [574, 222] width 89 height 23
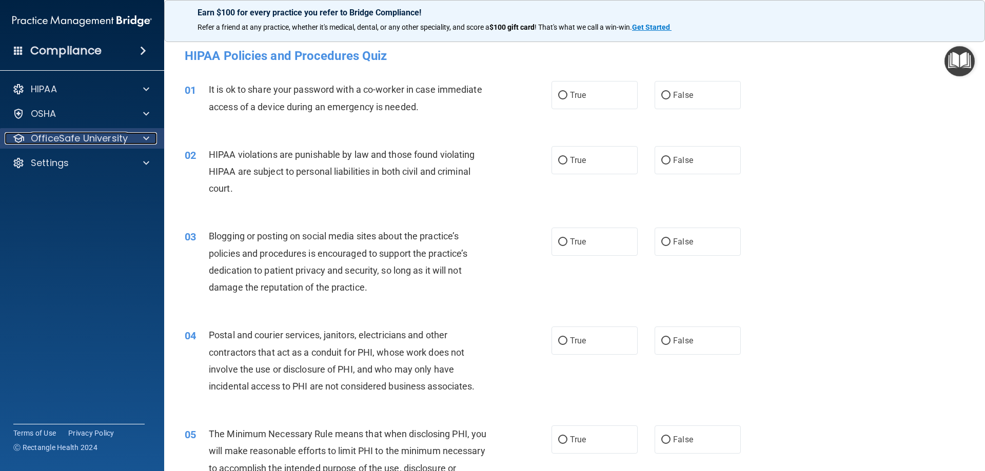
click at [74, 141] on p "OfficeSafe University" at bounding box center [79, 138] width 97 height 12
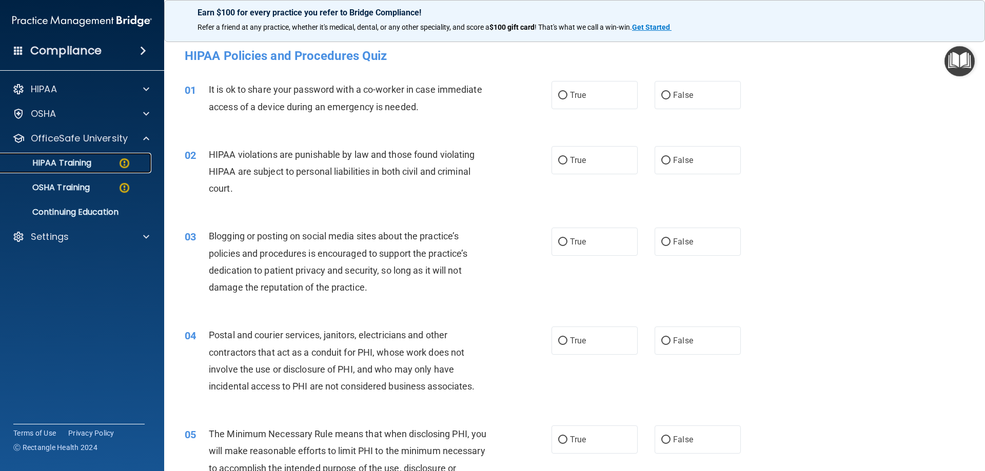
click at [77, 164] on p "HIPAA Training" at bounding box center [49, 163] width 85 height 10
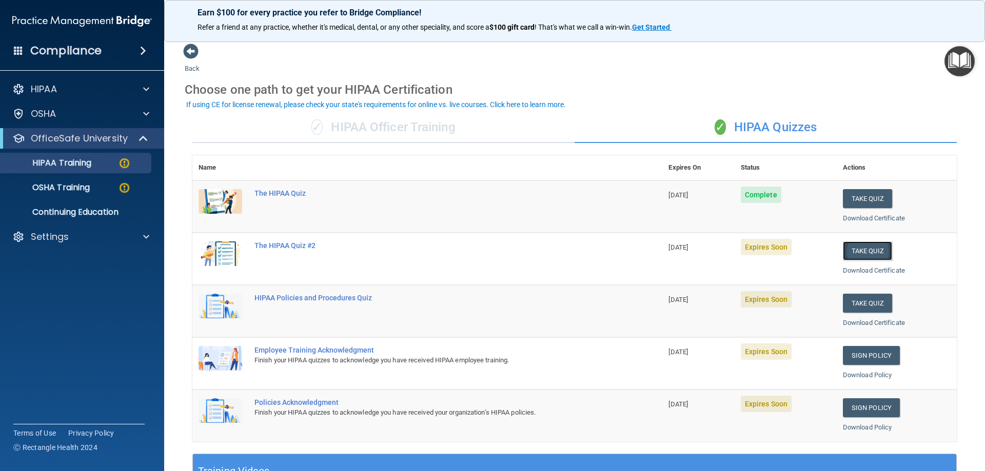
click at [859, 248] on button "Take Quiz" at bounding box center [867, 251] width 49 height 19
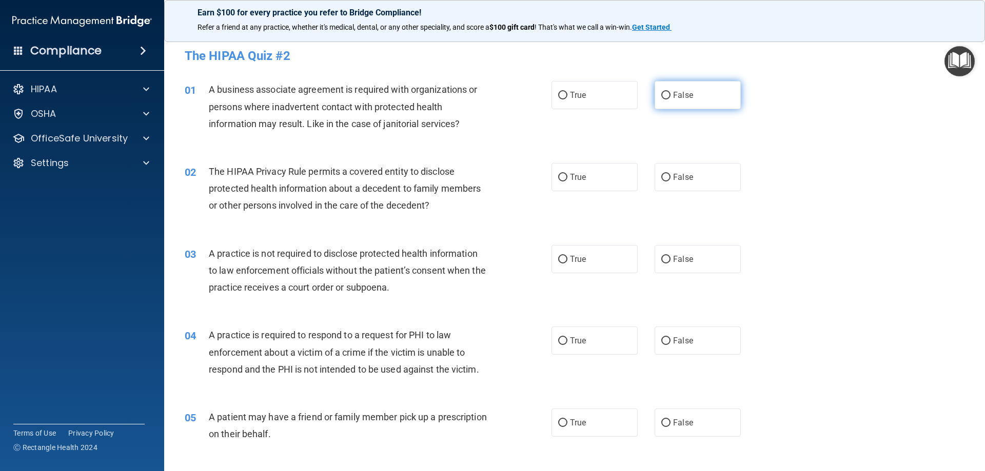
click at [664, 94] on input "False" at bounding box center [665, 96] width 9 height 8
radio input "true"
click at [560, 178] on input "True" at bounding box center [562, 178] width 9 height 8
radio input "true"
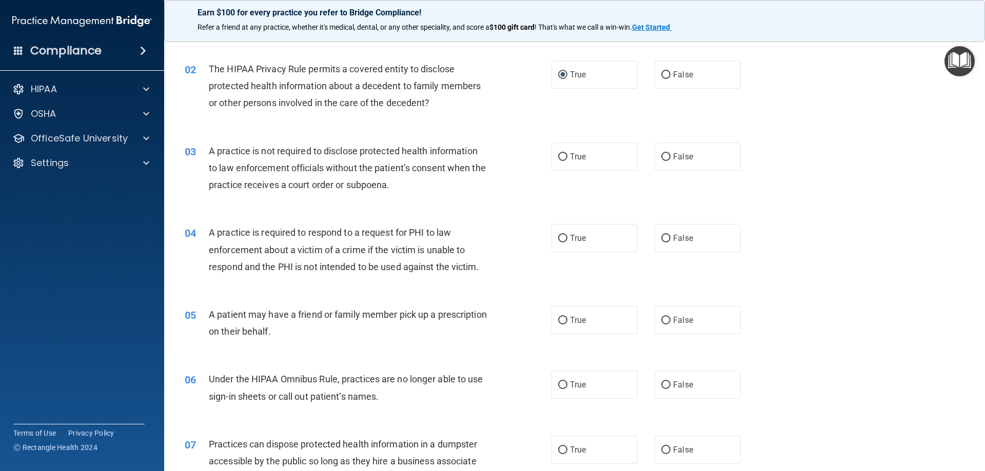
scroll to position [154, 0]
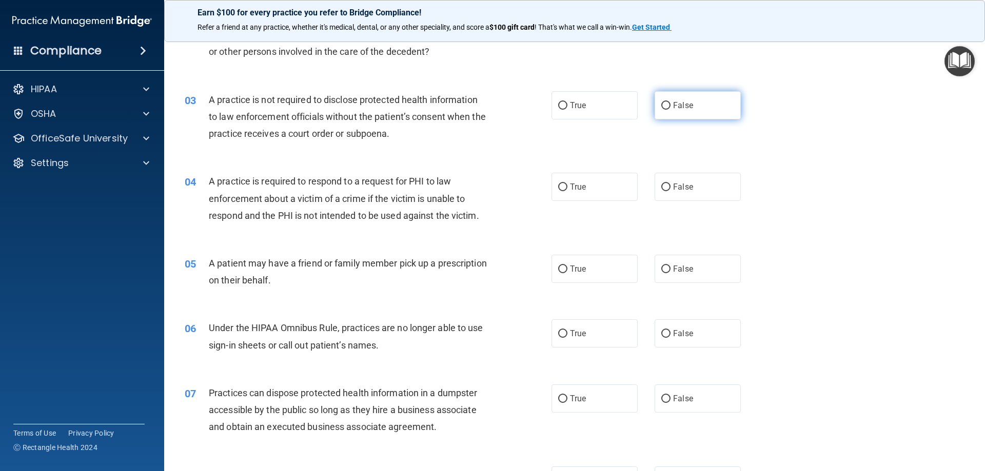
click at [662, 103] on input "False" at bounding box center [665, 106] width 9 height 8
radio input "true"
click at [561, 188] on input "True" at bounding box center [562, 188] width 9 height 8
radio input "true"
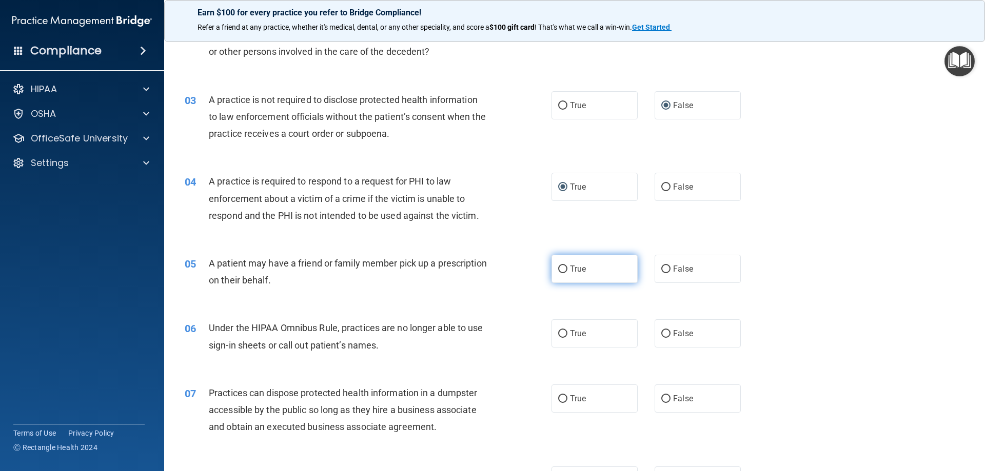
click at [558, 269] on input "True" at bounding box center [562, 270] width 9 height 8
radio input "true"
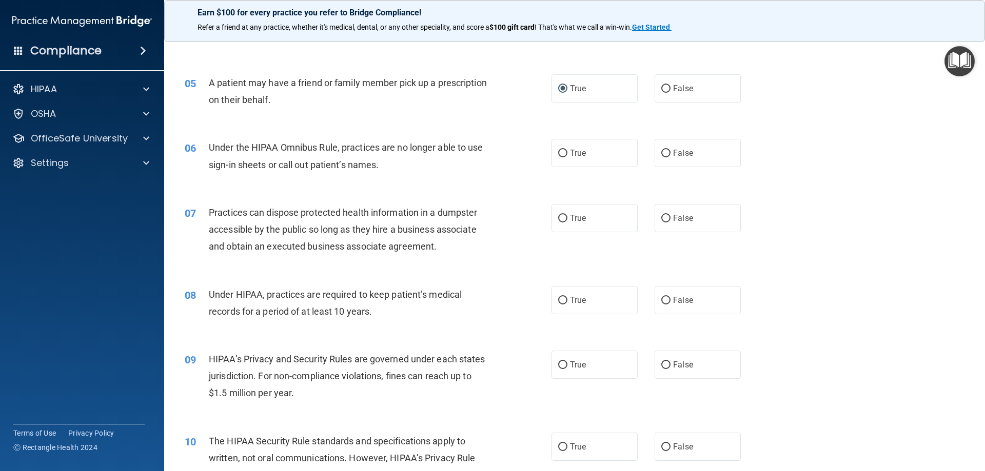
scroll to position [359, 0]
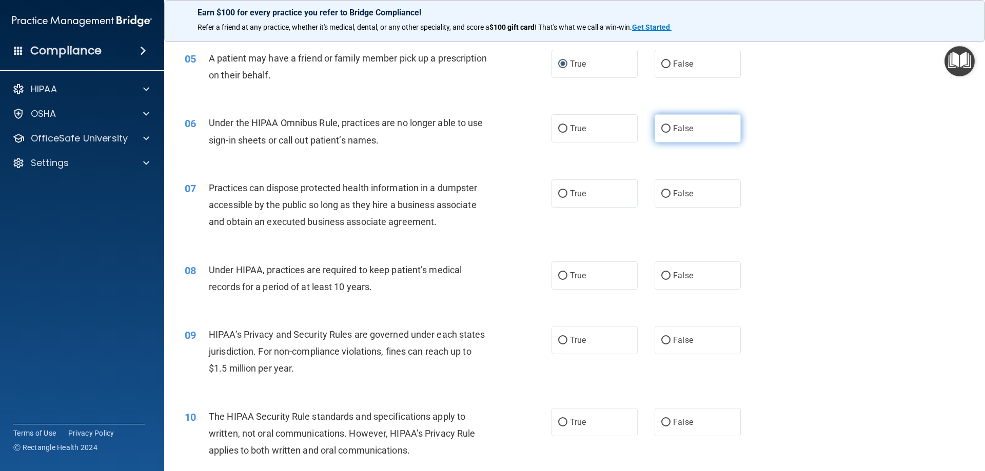
click at [661, 128] on input "False" at bounding box center [665, 129] width 9 height 8
radio input "true"
click at [661, 192] on input "False" at bounding box center [665, 194] width 9 height 8
radio input "true"
click at [661, 274] on input "False" at bounding box center [665, 276] width 9 height 8
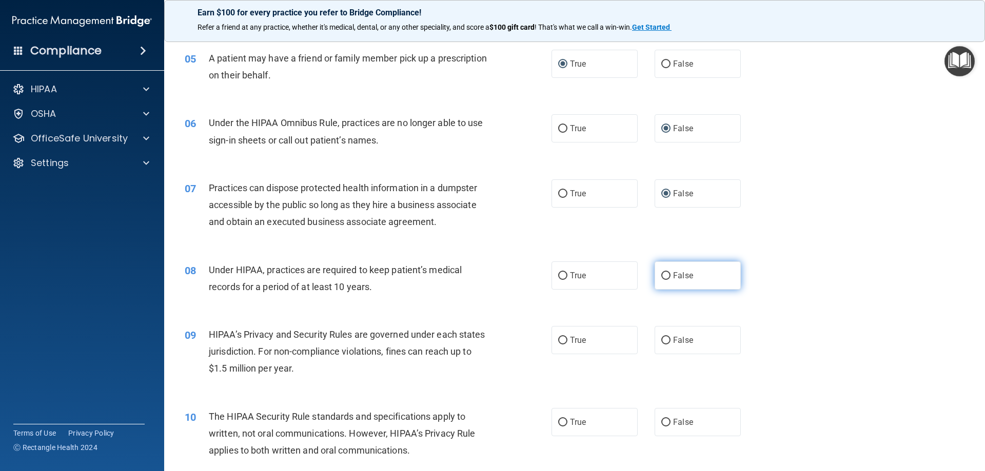
radio input "true"
click at [661, 337] on input "False" at bounding box center [665, 341] width 9 height 8
radio input "true"
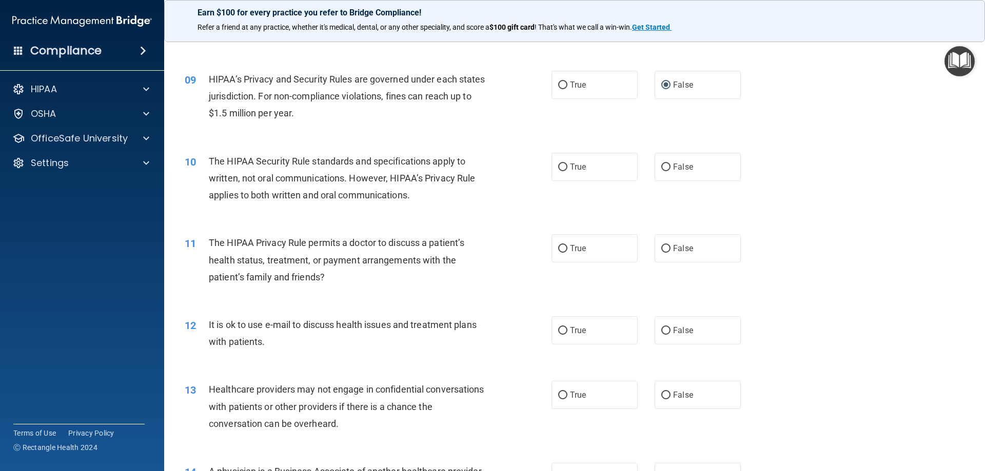
scroll to position [616, 0]
click at [560, 167] on input "True" at bounding box center [562, 167] width 9 height 8
radio input "true"
click at [562, 249] on input "True" at bounding box center [562, 248] width 9 height 8
radio input "true"
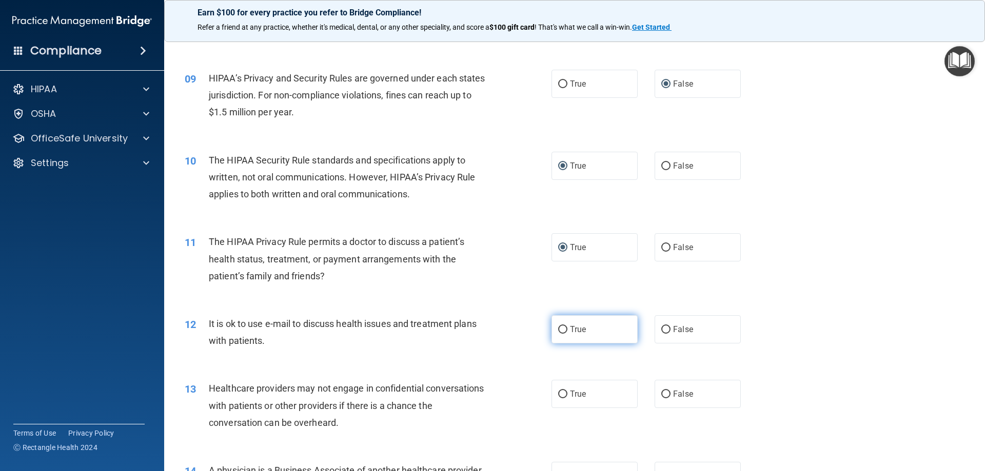
click at [558, 330] on input "True" at bounding box center [562, 330] width 9 height 8
radio input "true"
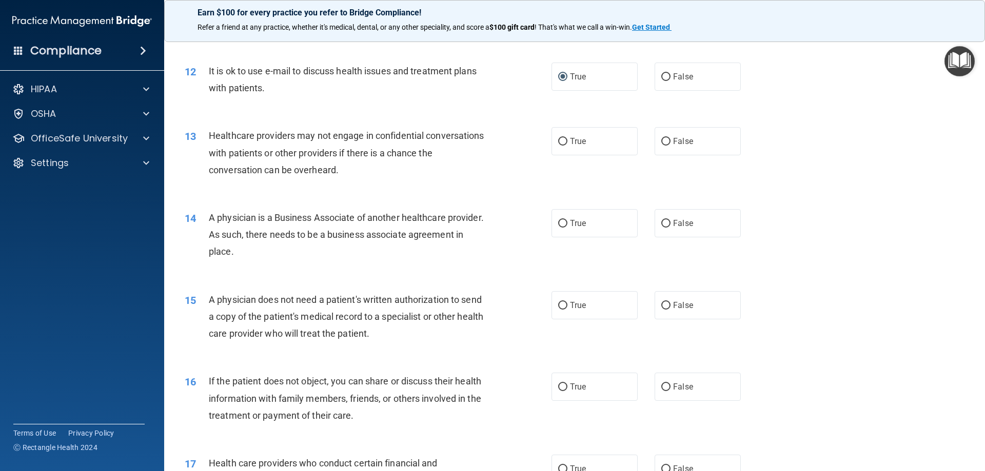
scroll to position [872, 0]
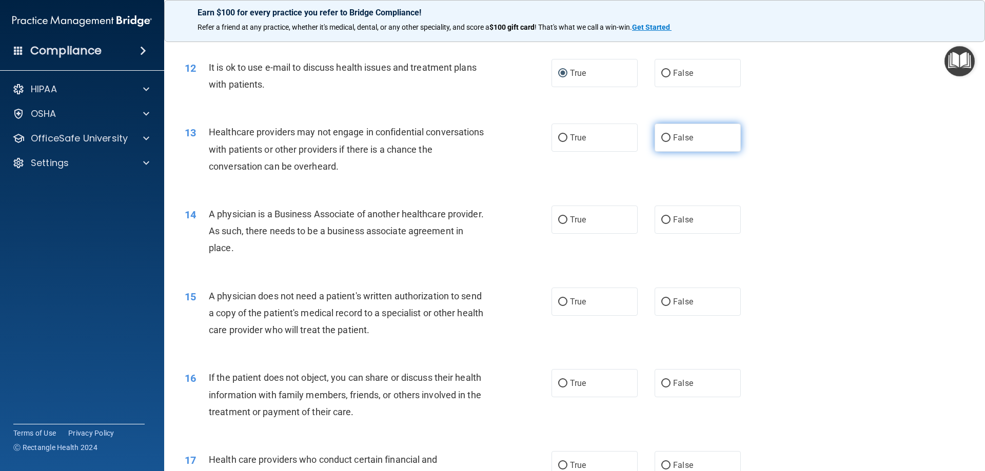
click at [662, 140] on input "False" at bounding box center [665, 138] width 9 height 8
radio input "true"
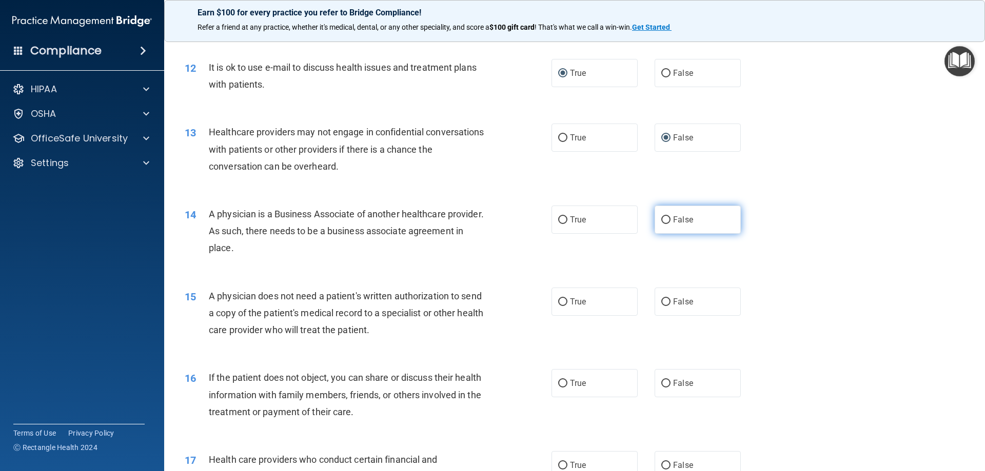
click at [661, 220] on input "False" at bounding box center [665, 220] width 9 height 8
radio input "true"
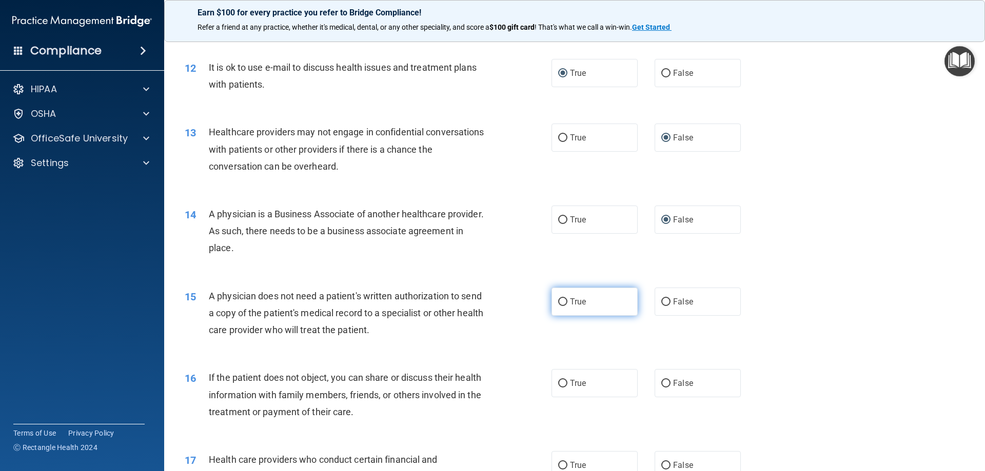
click at [562, 303] on input "True" at bounding box center [562, 303] width 9 height 8
radio input "true"
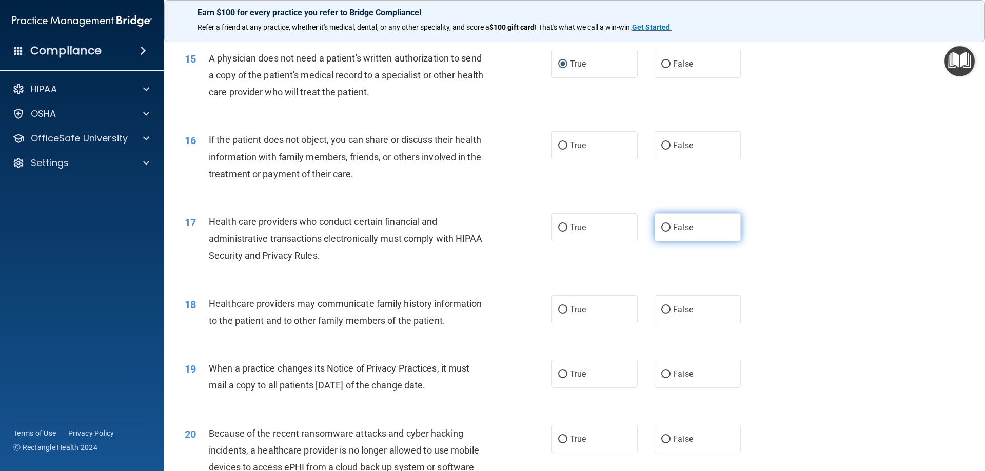
scroll to position [1129, 0]
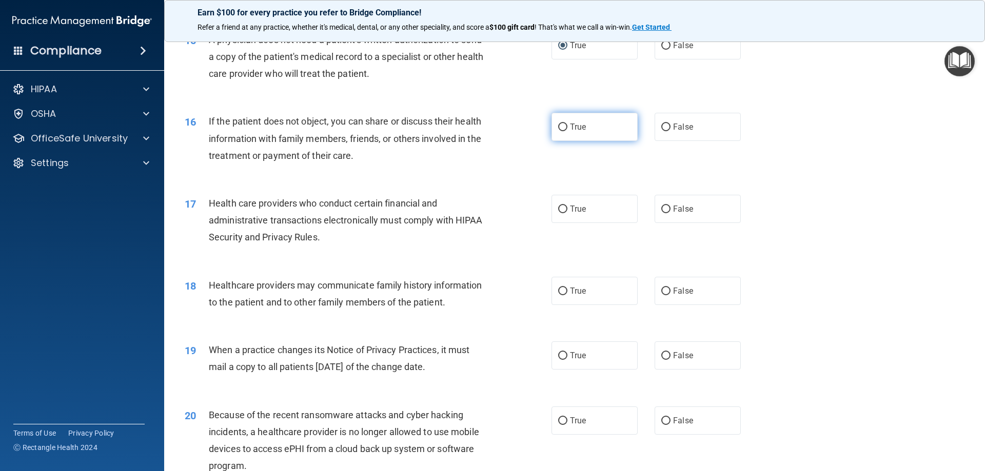
click at [559, 128] on input "True" at bounding box center [562, 128] width 9 height 8
radio input "true"
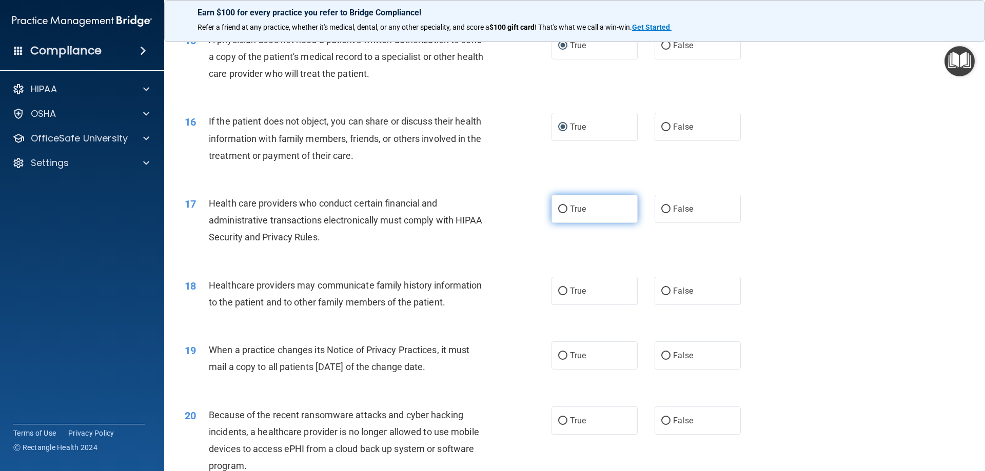
click at [560, 210] on input "True" at bounding box center [562, 210] width 9 height 8
radio input "true"
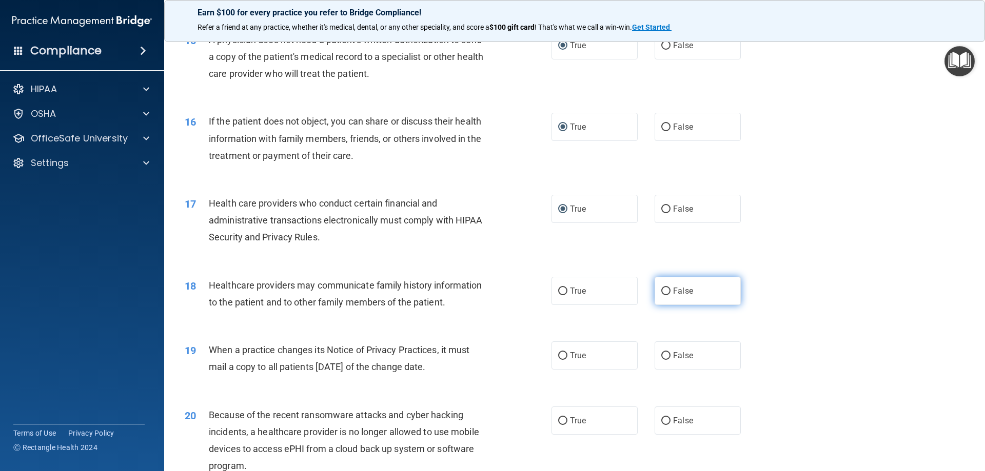
click at [663, 293] on input "False" at bounding box center [665, 292] width 9 height 8
radio input "true"
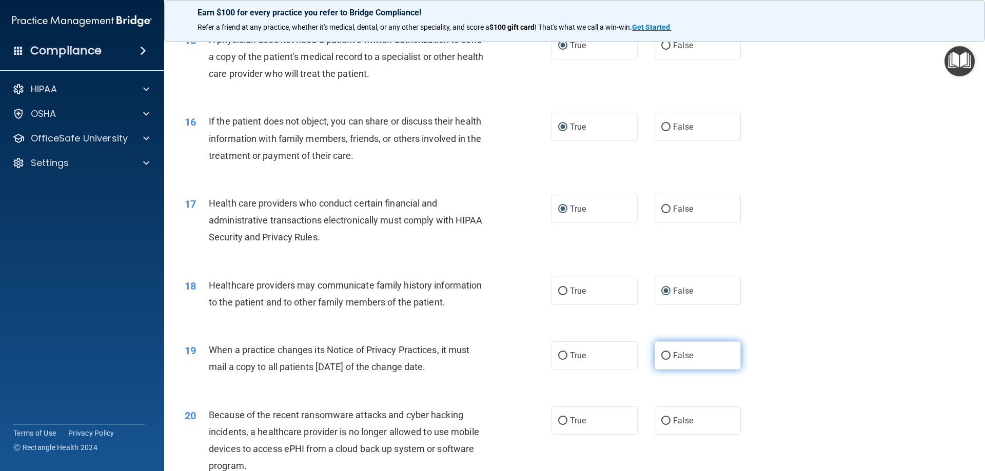
click at [661, 354] on input "False" at bounding box center [665, 356] width 9 height 8
radio input "true"
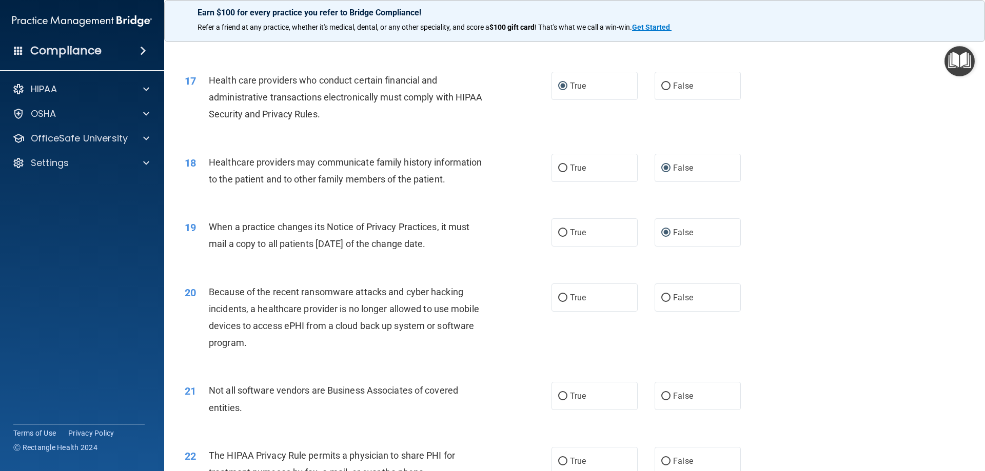
scroll to position [1283, 0]
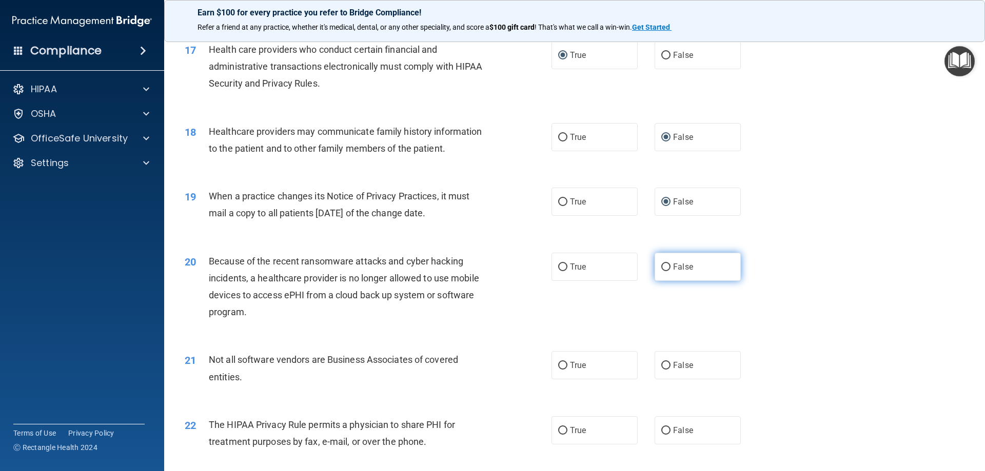
click at [661, 264] on input "False" at bounding box center [665, 268] width 9 height 8
radio input "true"
click at [558, 363] on input "True" at bounding box center [562, 366] width 9 height 8
radio input "true"
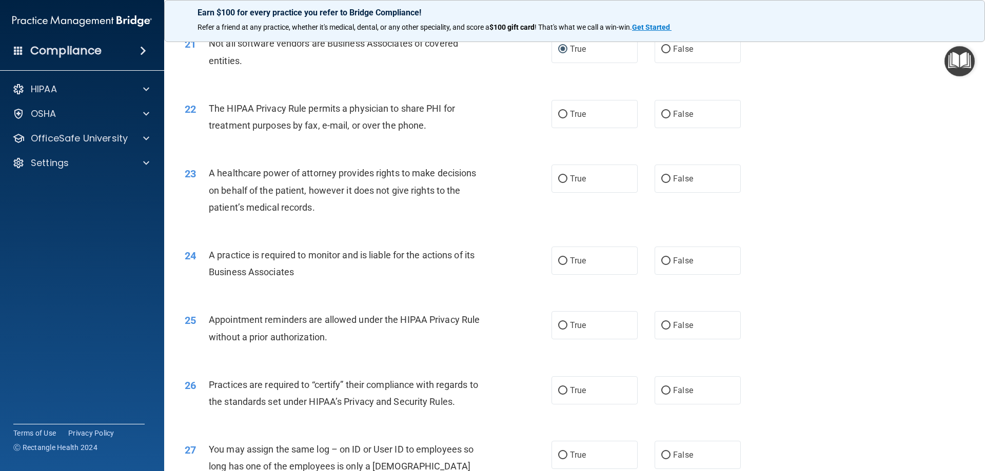
scroll to position [1590, 0]
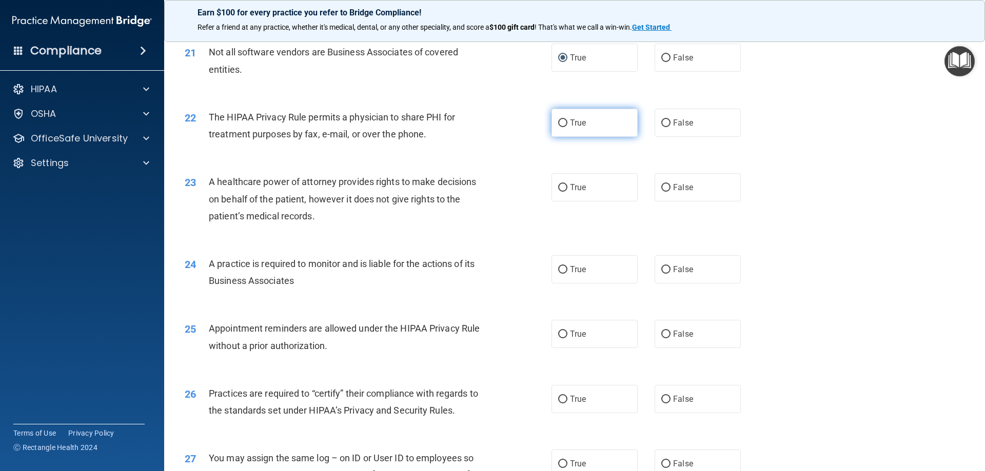
click at [561, 126] on input "True" at bounding box center [562, 124] width 9 height 8
radio input "true"
click at [662, 186] on input "False" at bounding box center [665, 188] width 9 height 8
radio input "true"
click at [661, 270] on input "False" at bounding box center [665, 270] width 9 height 8
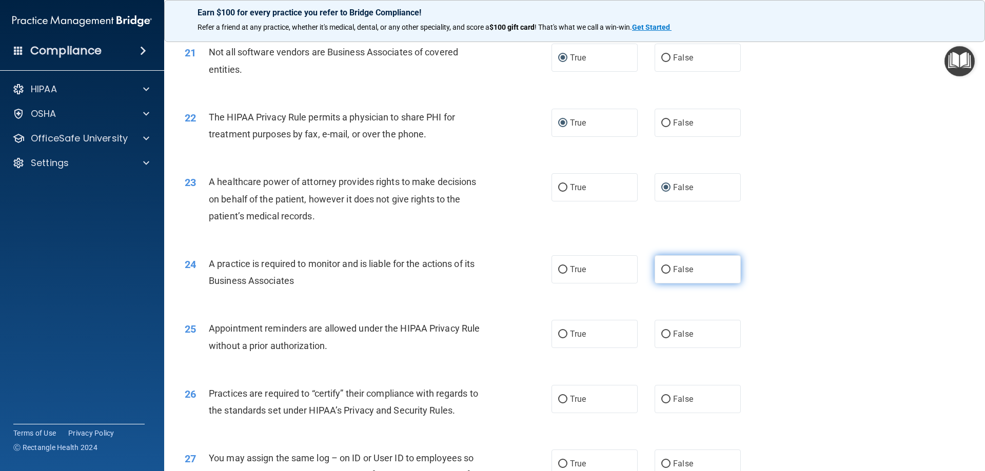
radio input "true"
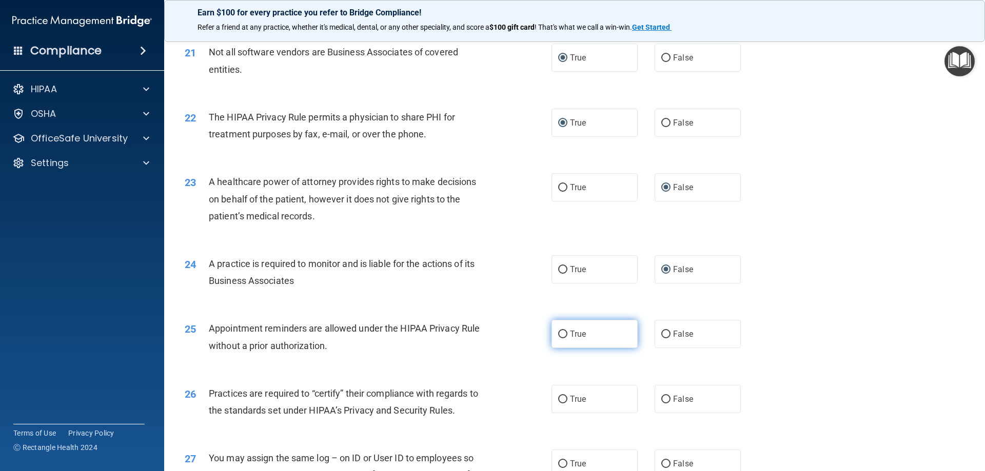
click at [558, 333] on input "True" at bounding box center [562, 335] width 9 height 8
radio input "true"
click at [661, 402] on input "False" at bounding box center [665, 400] width 9 height 8
radio input "true"
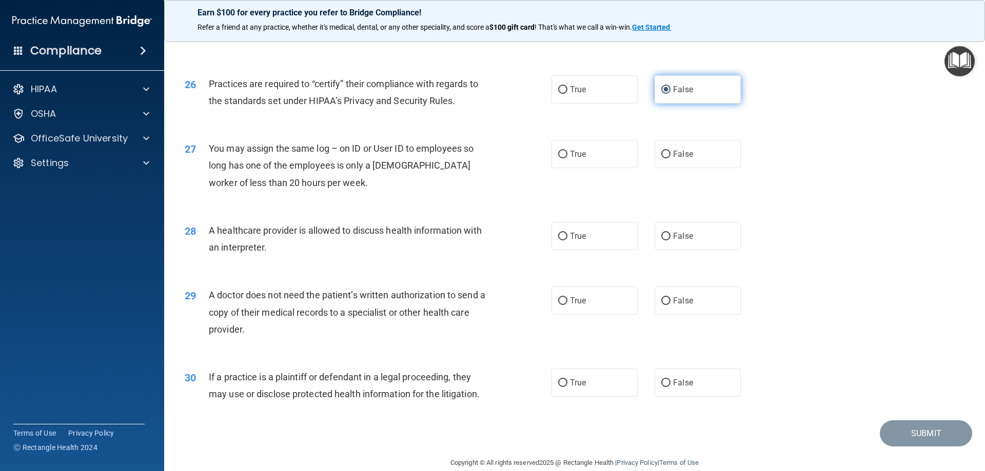
scroll to position [1917, 0]
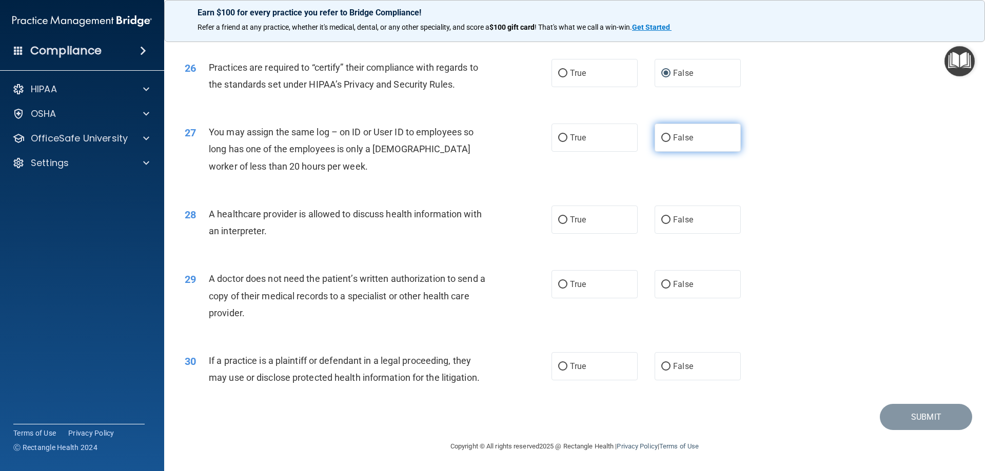
click at [662, 137] on input "False" at bounding box center [665, 138] width 9 height 8
radio input "true"
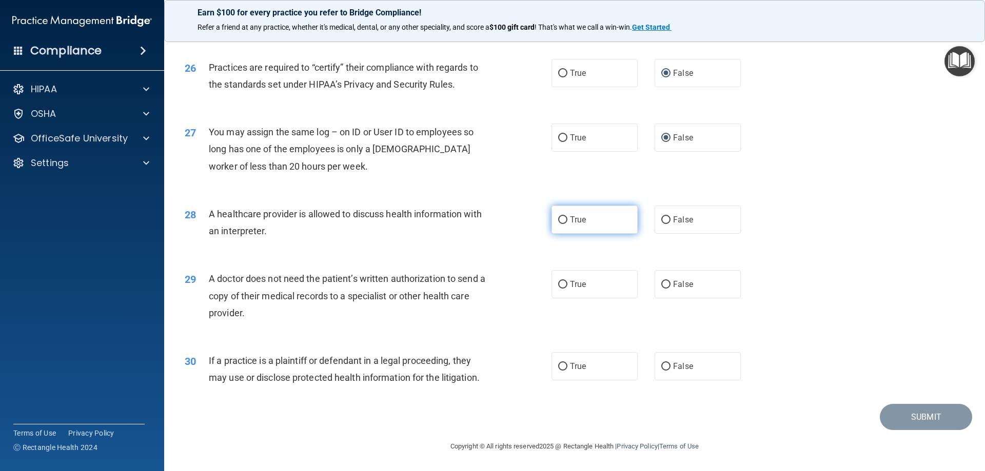
click at [558, 218] on input "True" at bounding box center [562, 220] width 9 height 8
radio input "true"
click at [558, 285] on input "True" at bounding box center [562, 285] width 9 height 8
radio input "true"
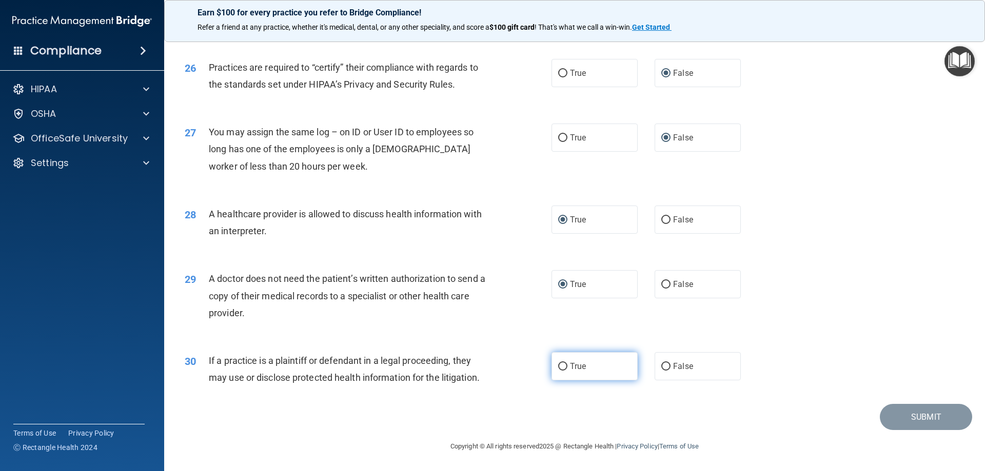
click at [559, 365] on input "True" at bounding box center [562, 367] width 9 height 8
radio input "true"
click at [923, 419] on button "Submit" at bounding box center [926, 417] width 92 height 26
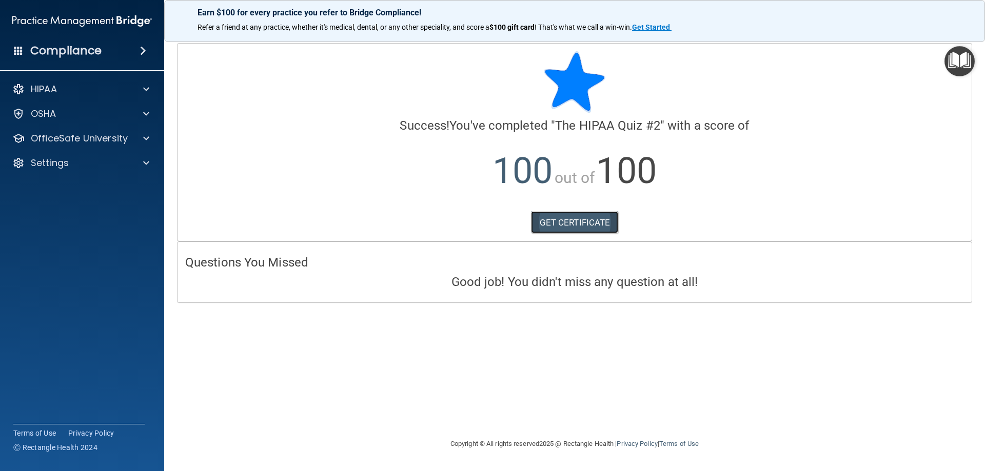
click at [557, 221] on link "GET CERTIFICATE" at bounding box center [575, 222] width 88 height 23
click at [59, 137] on p "OfficeSafe University" at bounding box center [79, 138] width 97 height 12
click at [98, 162] on div "HIPAA Training" at bounding box center [77, 163] width 140 height 10
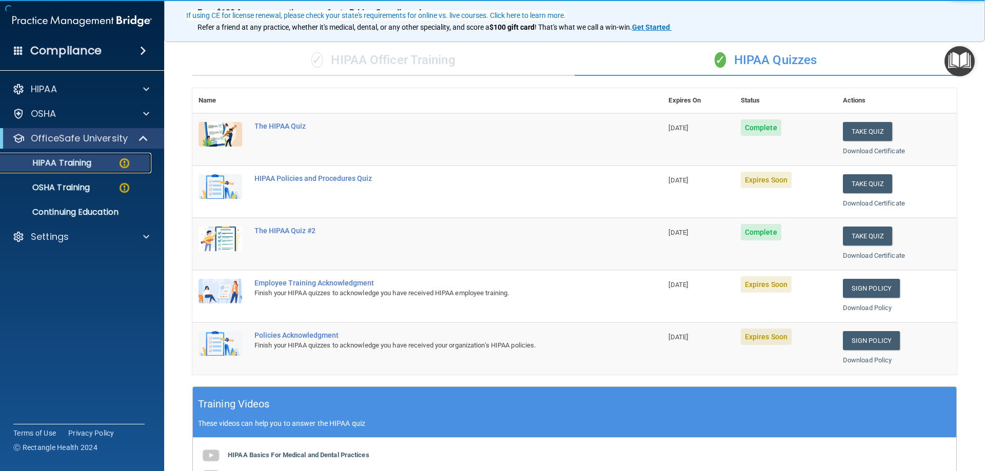
scroll to position [103, 0]
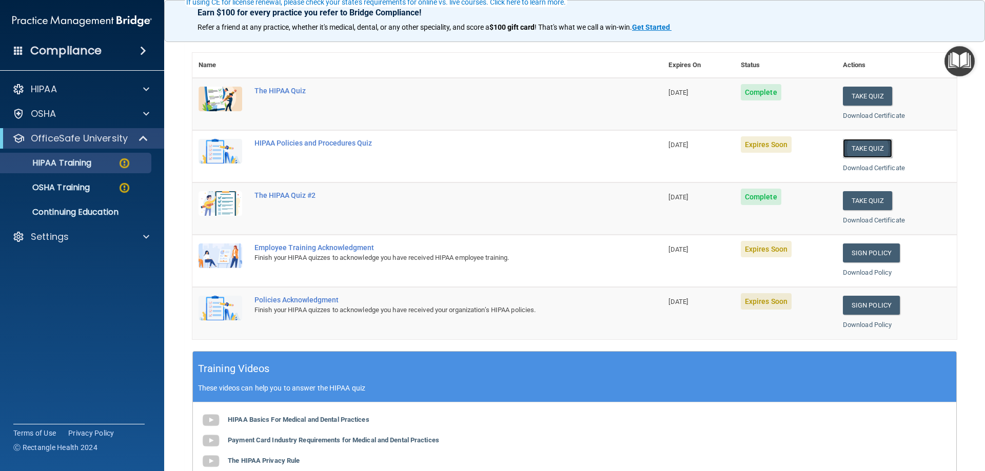
click at [851, 146] on button "Take Quiz" at bounding box center [867, 148] width 49 height 19
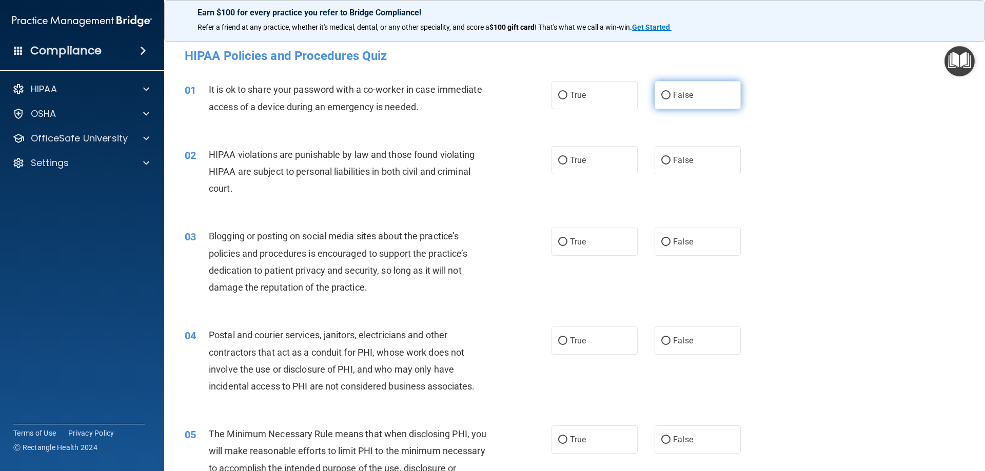
click at [663, 99] on input "False" at bounding box center [665, 96] width 9 height 8
radio input "true"
click at [563, 158] on input "True" at bounding box center [562, 161] width 9 height 8
radio input "true"
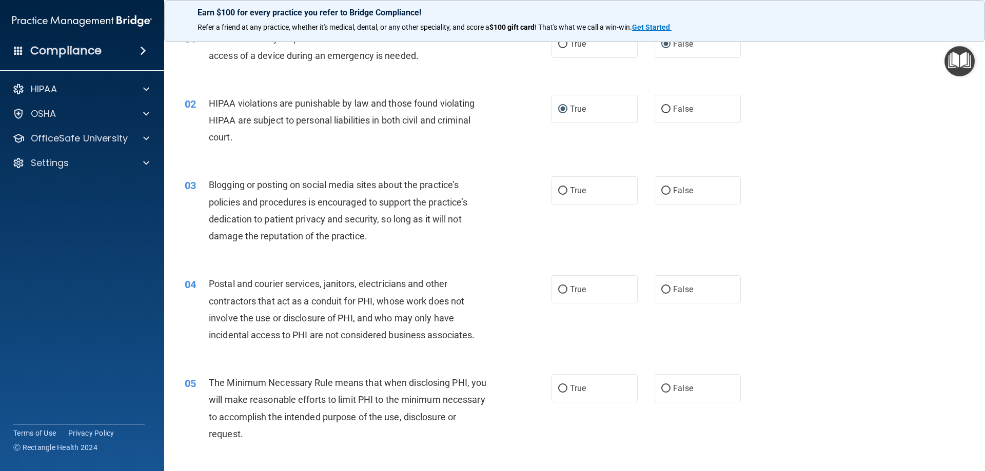
scroll to position [103, 0]
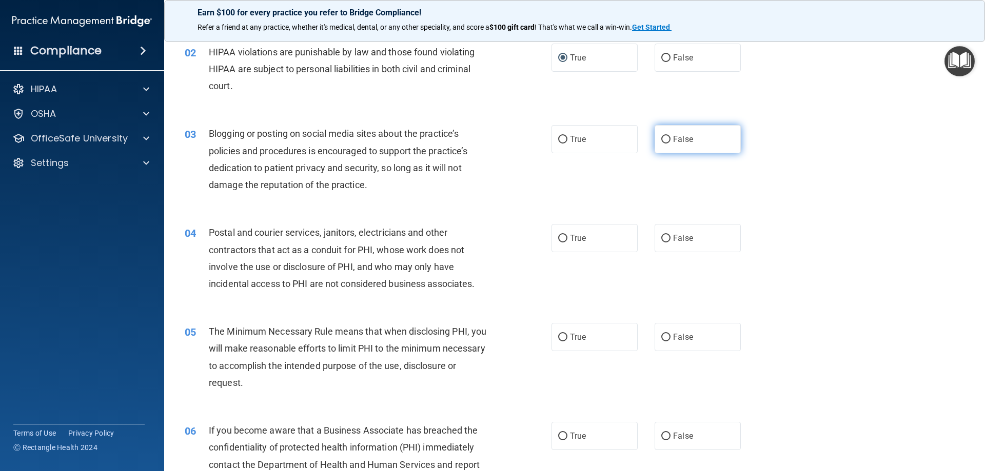
click at [661, 141] on input "False" at bounding box center [665, 140] width 9 height 8
radio input "true"
click at [560, 238] on input "True" at bounding box center [562, 239] width 9 height 8
radio input "true"
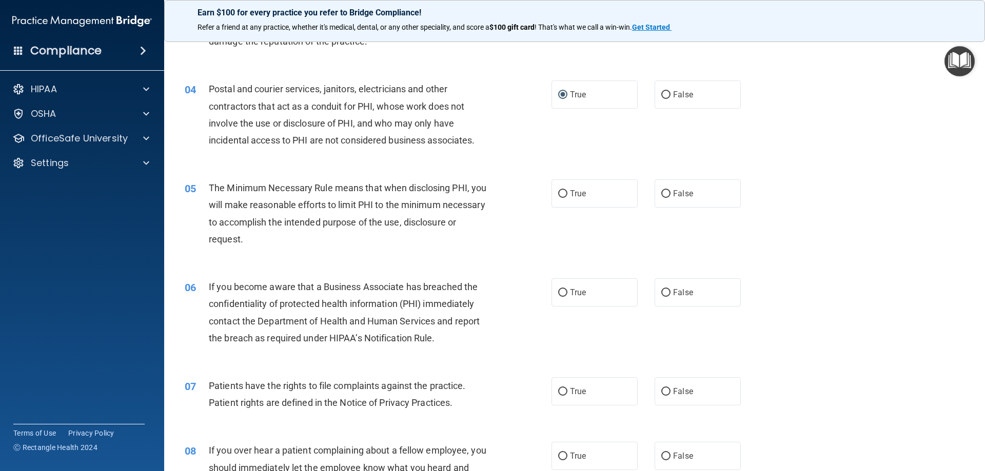
scroll to position [257, 0]
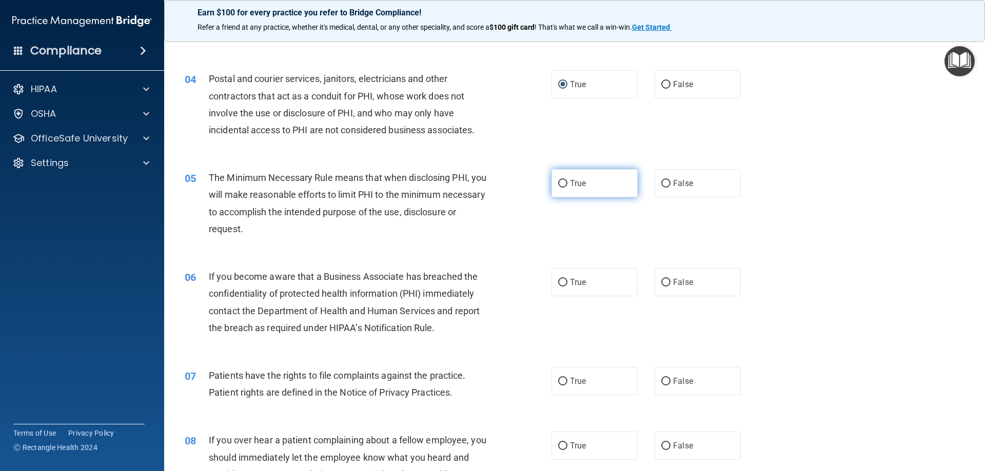
click at [558, 183] on input "True" at bounding box center [562, 184] width 9 height 8
radio input "true"
click at [662, 279] on input "False" at bounding box center [665, 283] width 9 height 8
radio input "true"
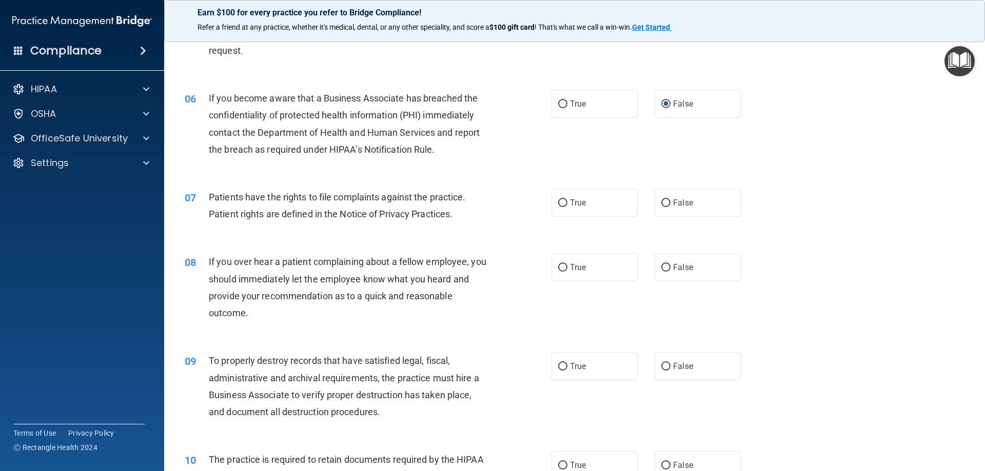
scroll to position [462, 0]
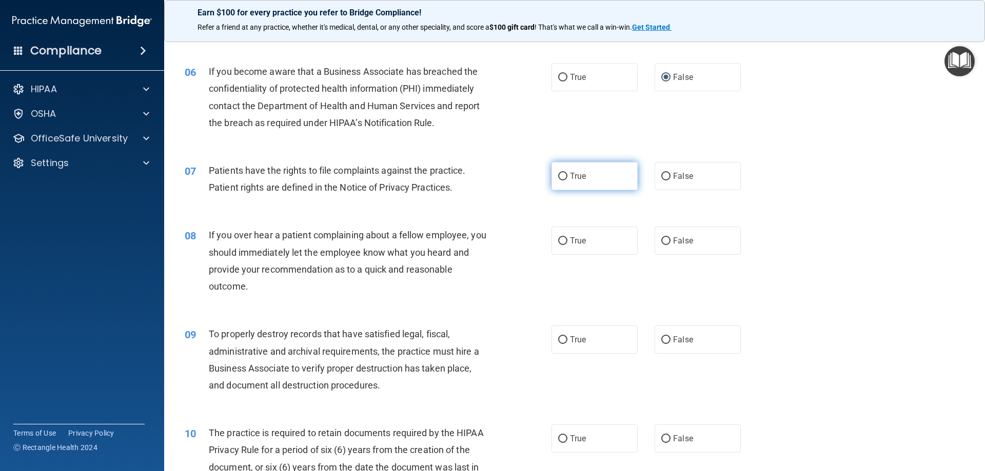
click at [561, 173] on input "True" at bounding box center [562, 177] width 9 height 8
radio input "true"
click at [661, 239] on input "False" at bounding box center [665, 242] width 9 height 8
radio input "true"
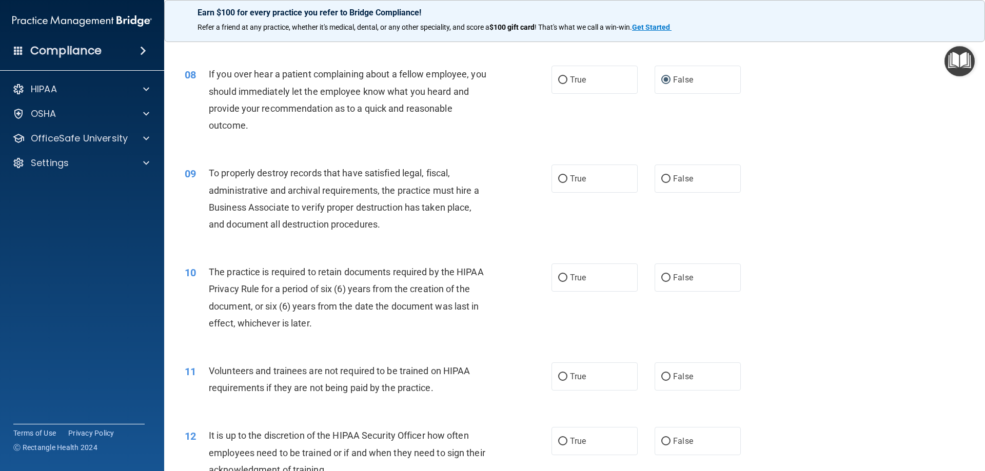
scroll to position [667, 0]
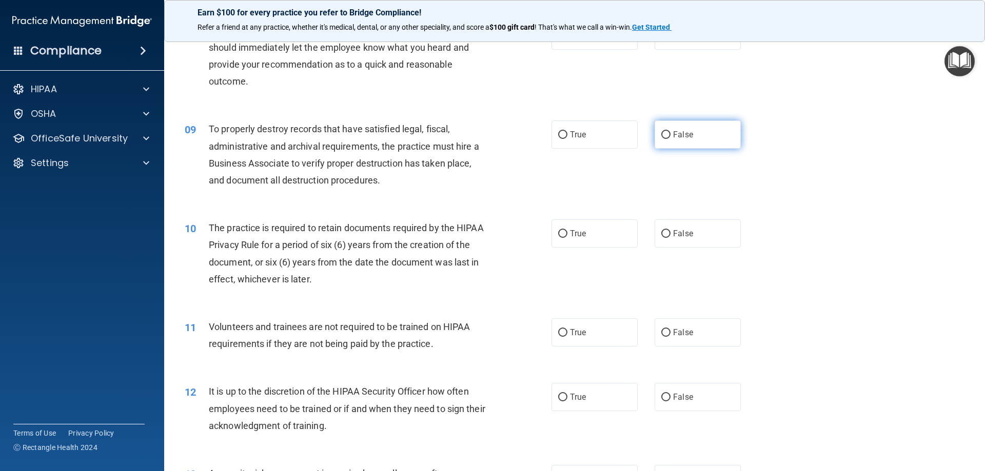
click at [661, 135] on input "False" at bounding box center [665, 135] width 9 height 8
radio input "true"
click at [559, 232] on input "True" at bounding box center [562, 234] width 9 height 8
radio input "true"
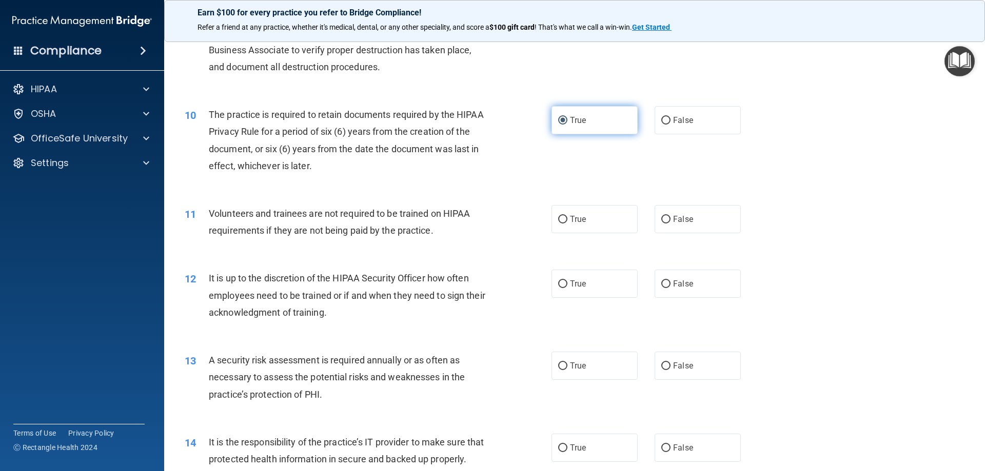
scroll to position [821, 0]
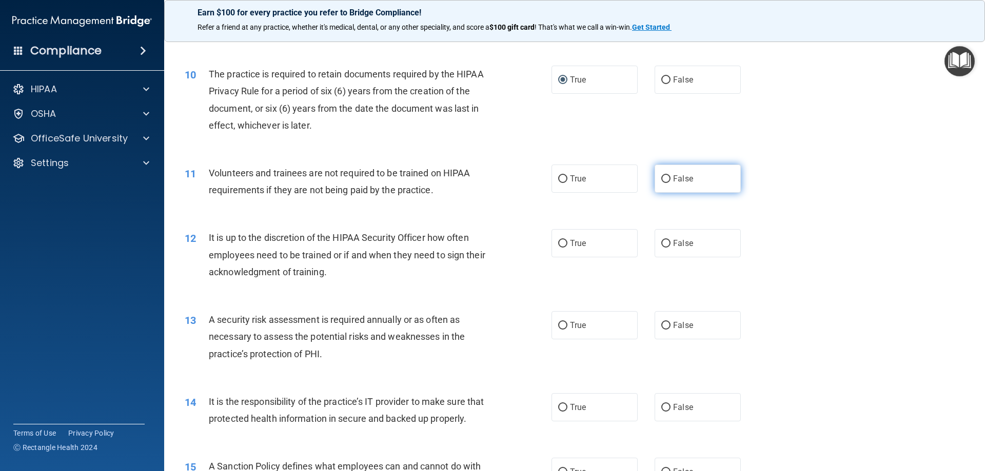
click at [662, 180] on input "False" at bounding box center [665, 179] width 9 height 8
radio input "true"
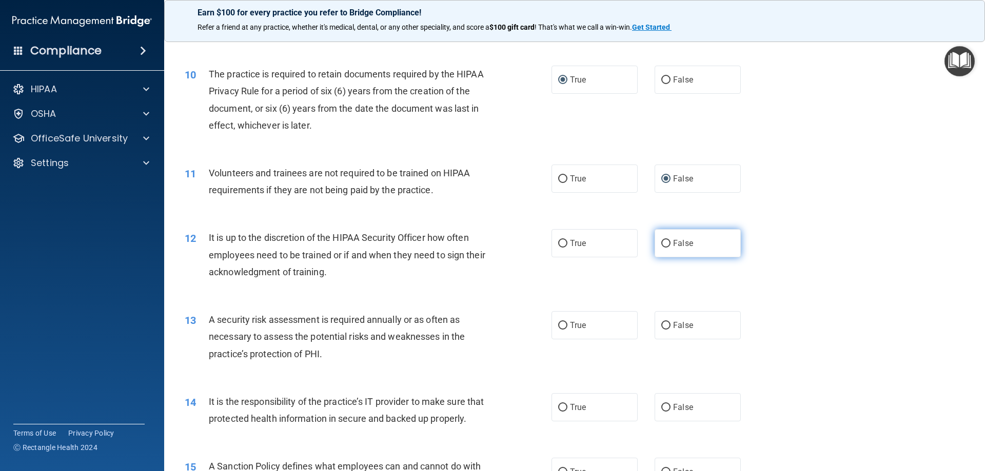
click at [661, 240] on input "False" at bounding box center [665, 244] width 9 height 8
radio input "true"
click at [661, 325] on input "False" at bounding box center [665, 326] width 9 height 8
radio input "true"
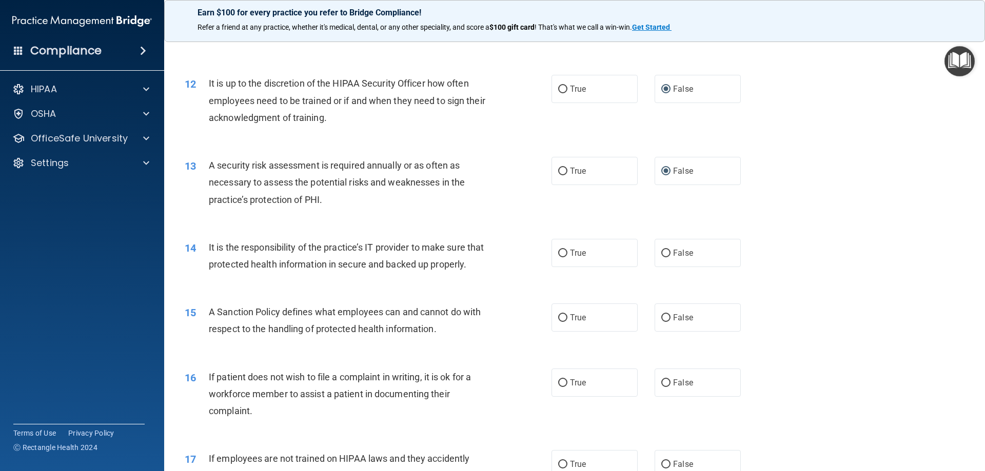
scroll to position [1026, 0]
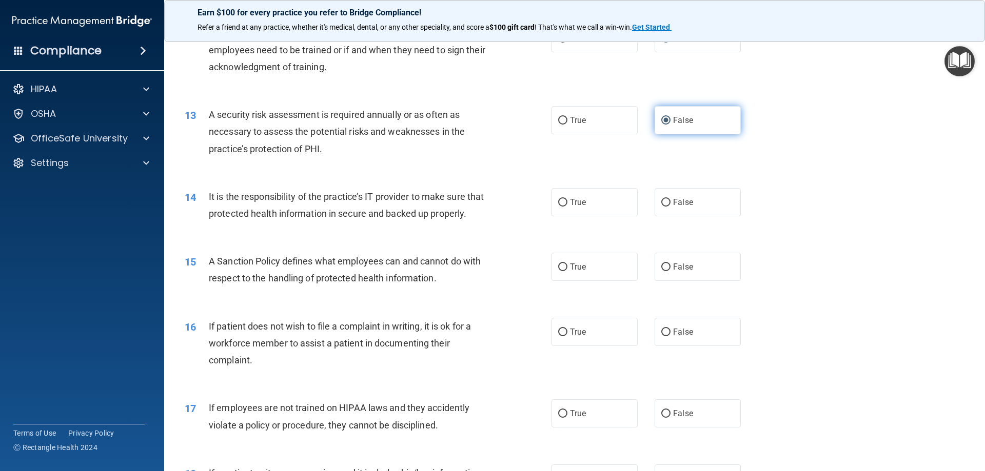
click at [665, 122] on input "False" at bounding box center [665, 121] width 9 height 8
click at [558, 123] on input "True" at bounding box center [562, 121] width 9 height 8
radio input "true"
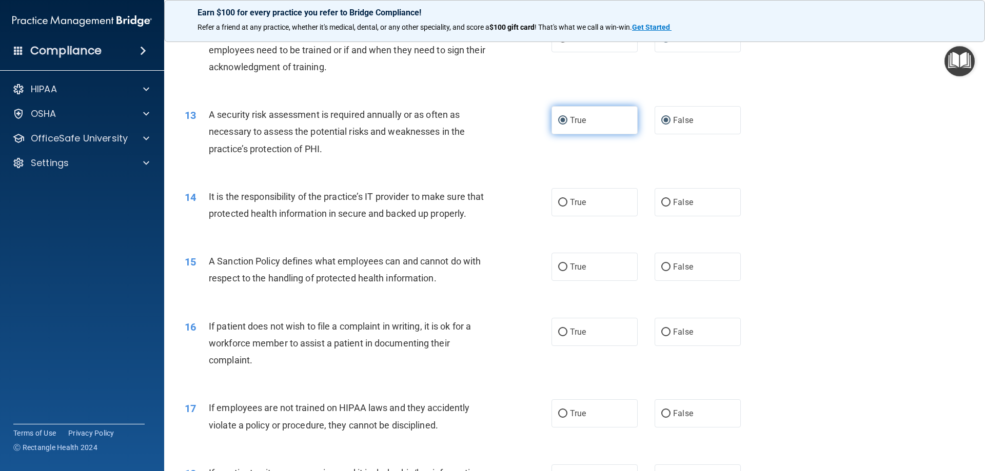
radio input "false"
click at [661, 199] on input "False" at bounding box center [665, 203] width 9 height 8
radio input "true"
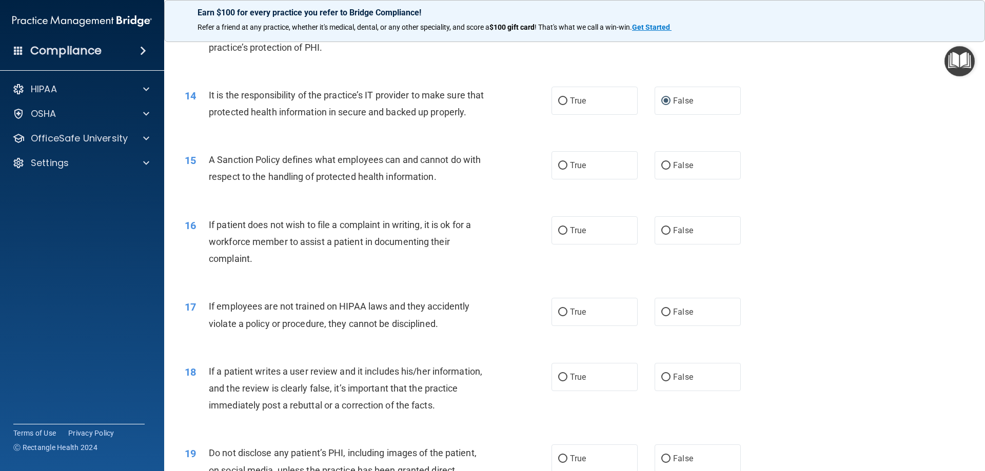
scroll to position [1129, 0]
click at [662, 169] on input "False" at bounding box center [665, 165] width 9 height 8
radio input "true"
click at [562, 234] on input "True" at bounding box center [562, 230] width 9 height 8
radio input "true"
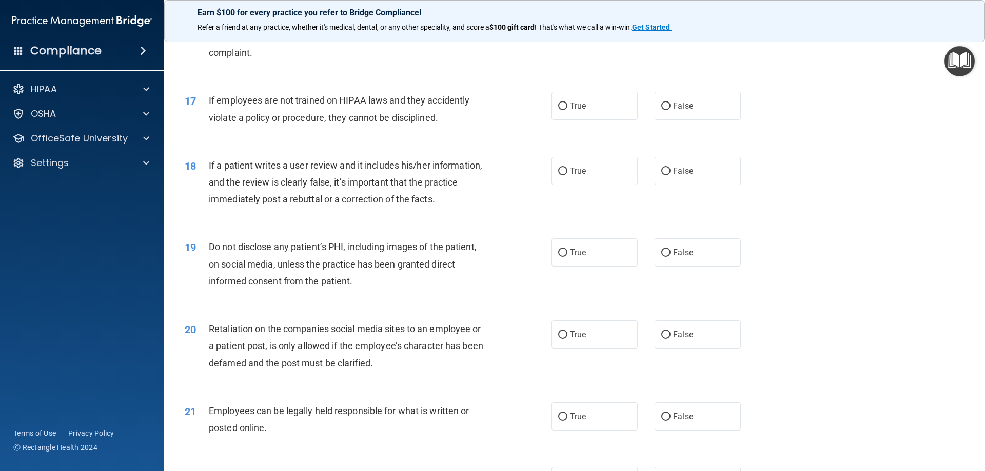
scroll to position [1283, 0]
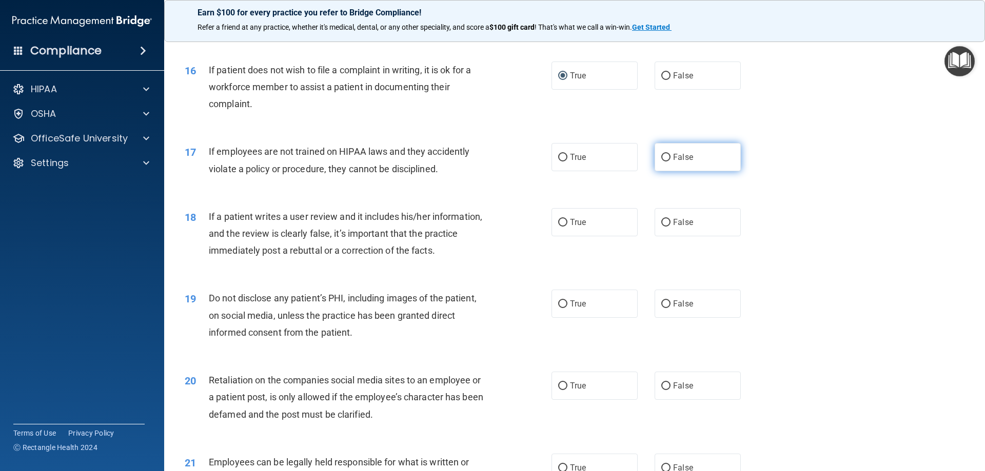
click at [662, 162] on input "False" at bounding box center [665, 158] width 9 height 8
radio input "true"
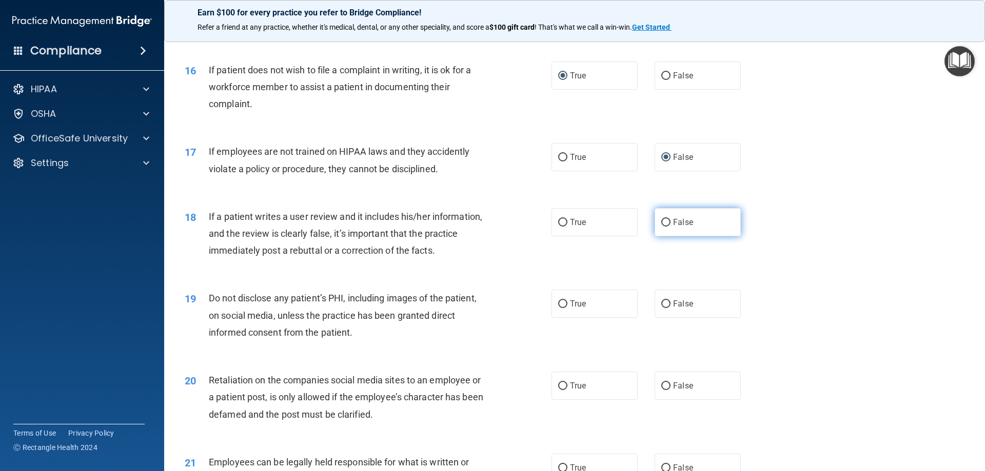
click at [661, 227] on input "False" at bounding box center [665, 223] width 9 height 8
radio input "true"
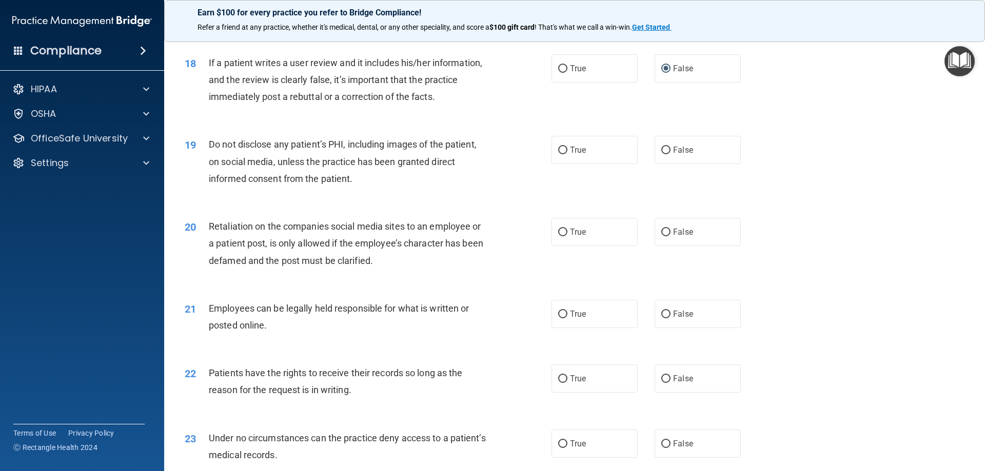
scroll to position [1488, 0]
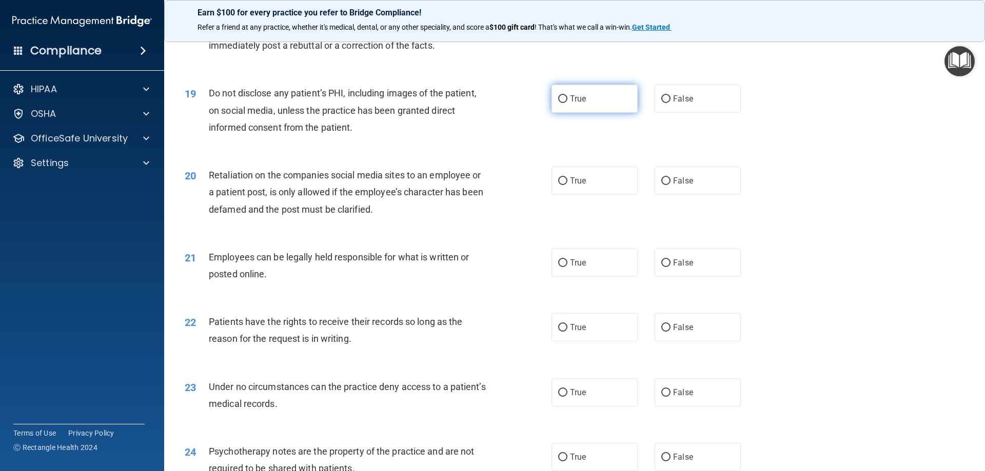
click at [559, 103] on input "True" at bounding box center [562, 99] width 9 height 8
radio input "true"
click at [661, 185] on input "False" at bounding box center [665, 182] width 9 height 8
radio input "true"
click at [560, 267] on input "True" at bounding box center [562, 264] width 9 height 8
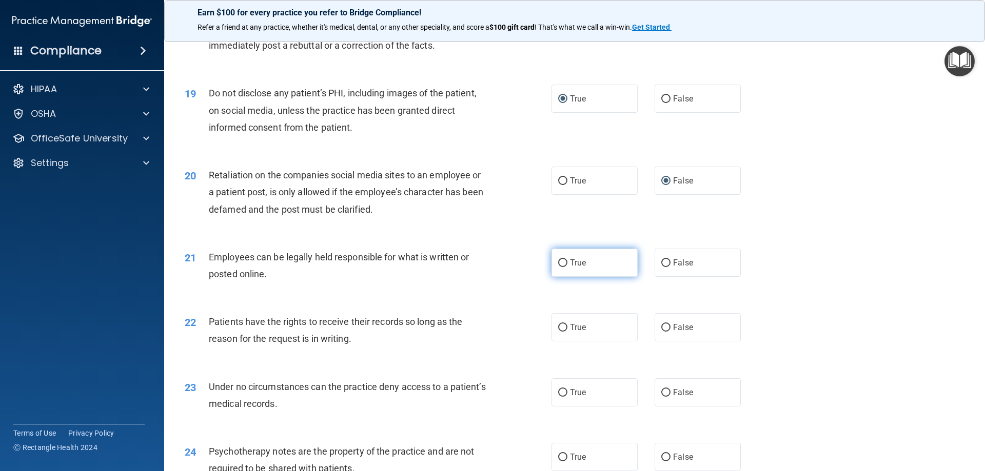
radio input "true"
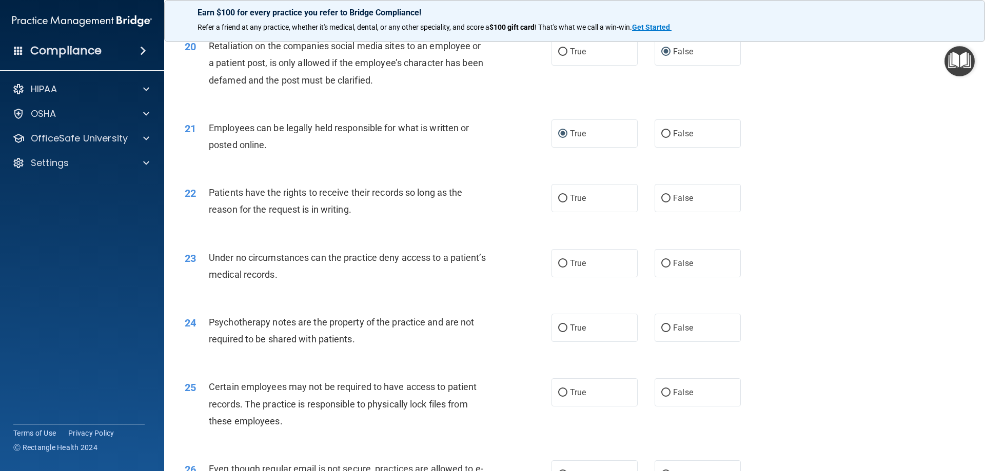
scroll to position [1642, 0]
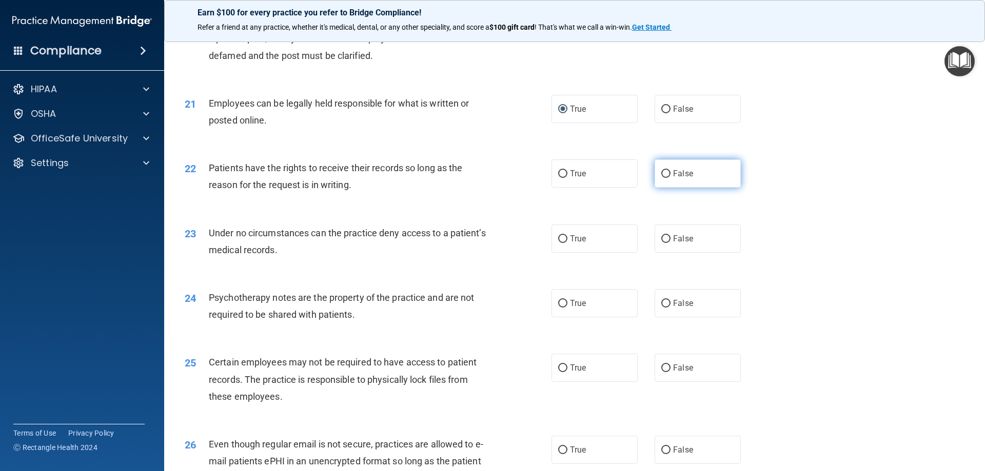
click at [666, 188] on label "False" at bounding box center [698, 174] width 86 height 28
click at [666, 178] on input "False" at bounding box center [665, 174] width 9 height 8
radio input "true"
click at [664, 250] on label "False" at bounding box center [698, 239] width 86 height 28
click at [664, 243] on input "False" at bounding box center [665, 239] width 9 height 8
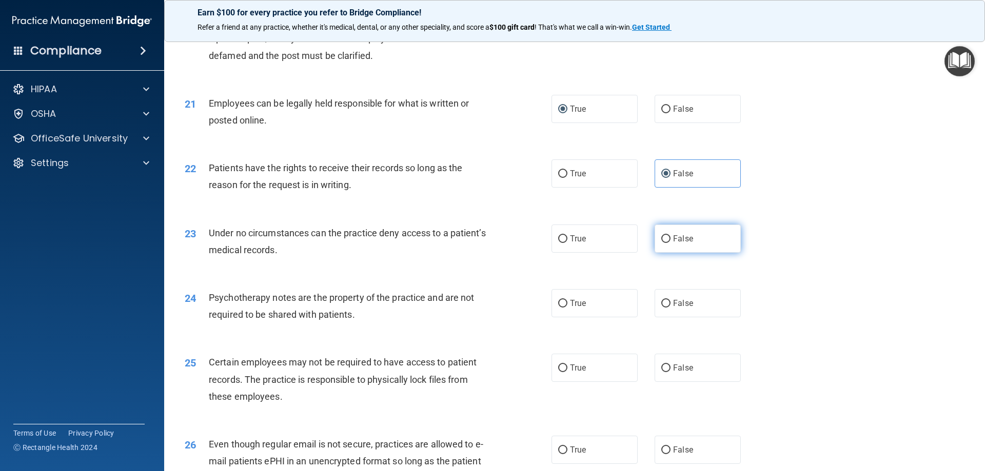
radio input "true"
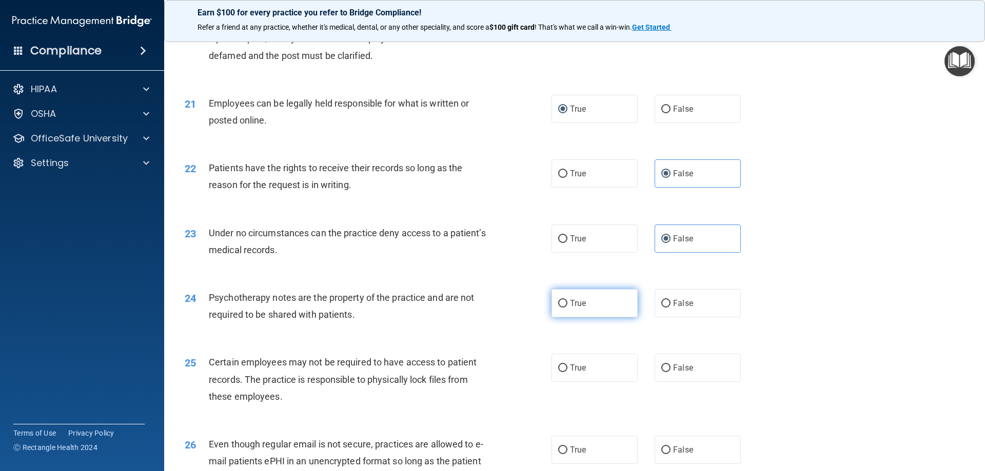
click at [561, 308] on input "True" at bounding box center [562, 304] width 9 height 8
radio input "true"
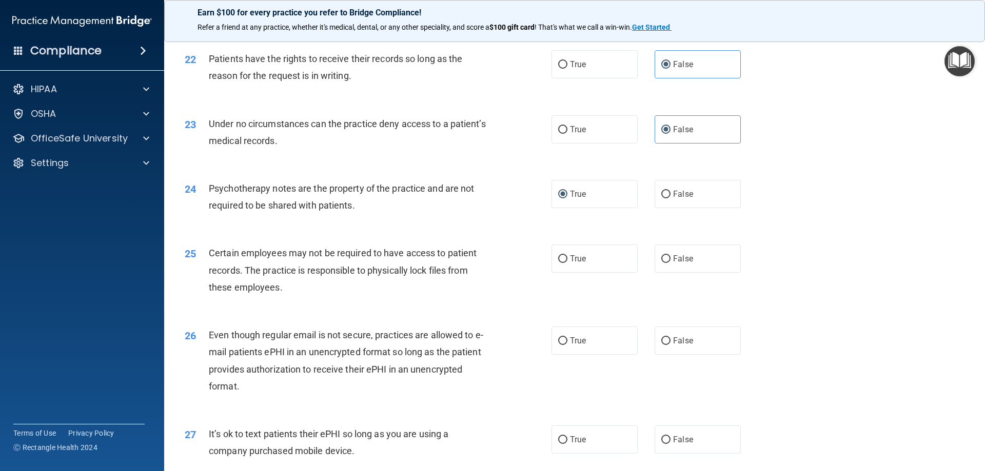
scroll to position [1744, 0]
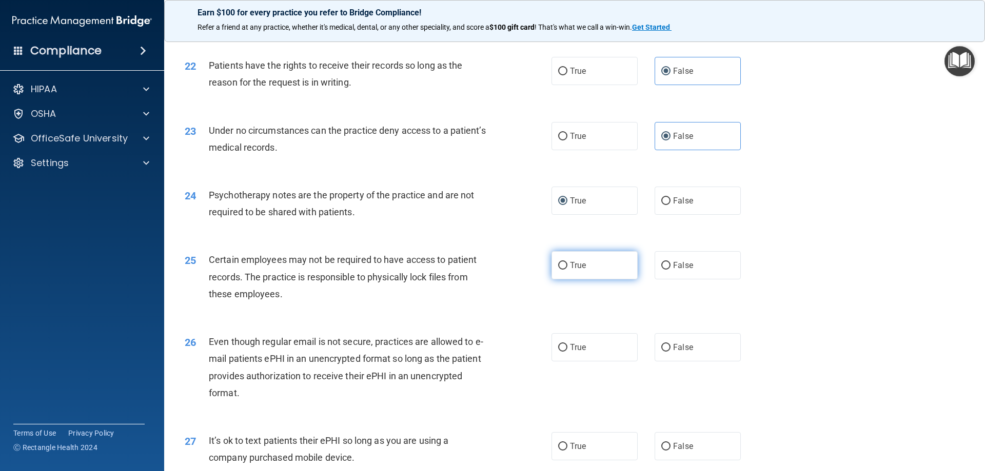
click at [561, 270] on input "True" at bounding box center [562, 266] width 9 height 8
radio input "true"
click at [561, 352] on input "True" at bounding box center [562, 348] width 9 height 8
radio input "true"
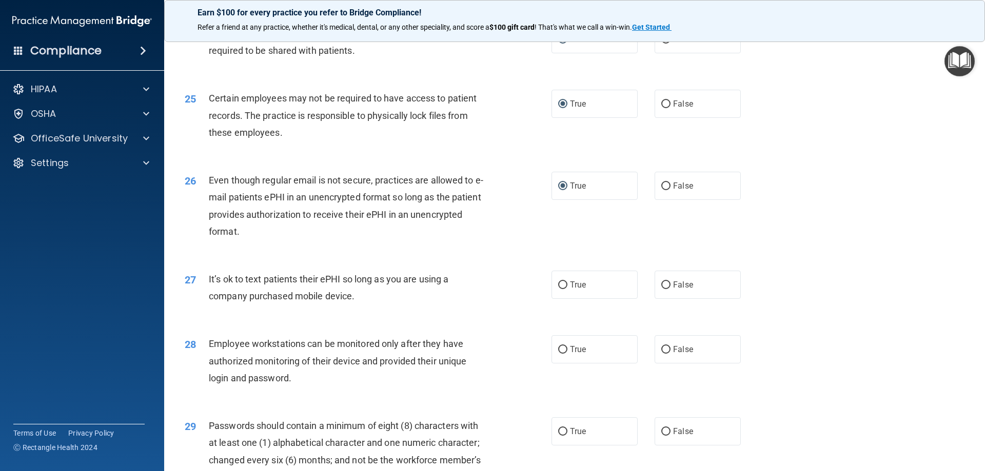
scroll to position [2052, 0]
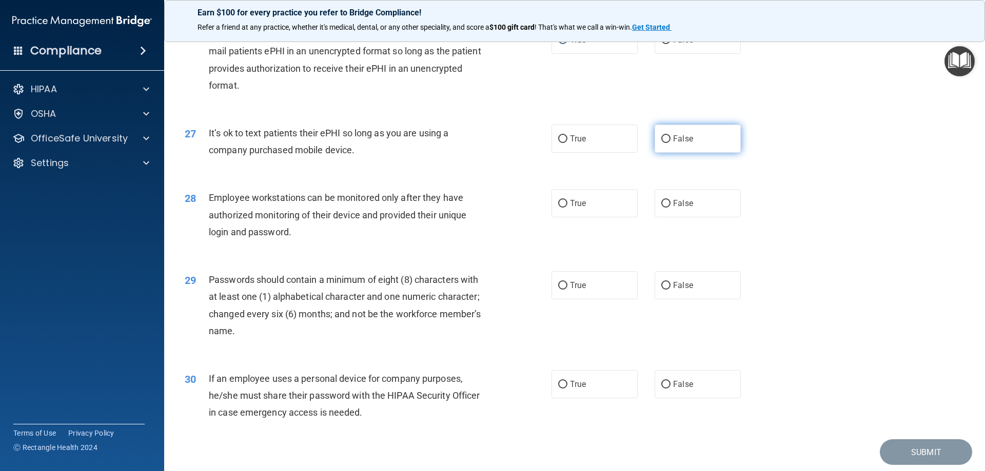
click at [661, 143] on input "False" at bounding box center [665, 139] width 9 height 8
radio input "true"
click at [661, 208] on input "False" at bounding box center [665, 204] width 9 height 8
radio input "true"
click at [559, 290] on input "True" at bounding box center [562, 286] width 9 height 8
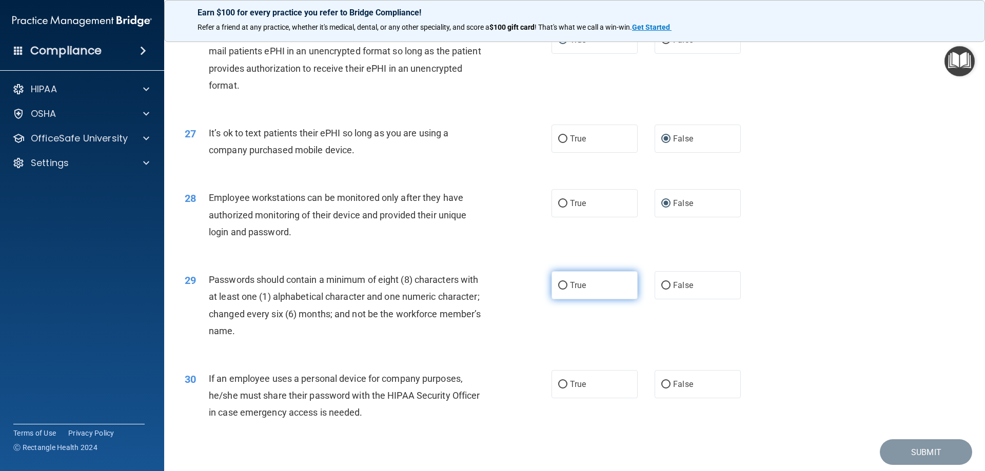
radio input "true"
click at [662, 389] on input "False" at bounding box center [665, 385] width 9 height 8
radio input "true"
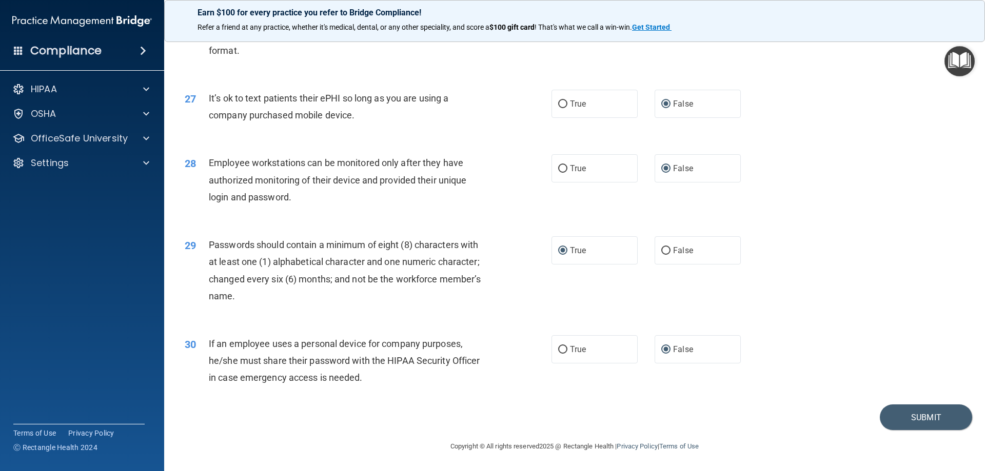
scroll to position [2104, 0]
click at [922, 413] on button "Submit" at bounding box center [926, 418] width 92 height 26
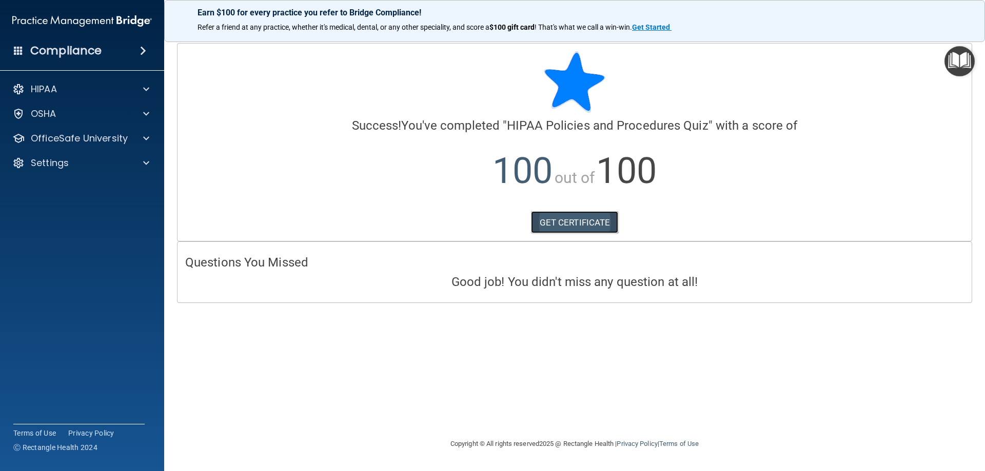
click at [566, 221] on link "GET CERTIFICATE" at bounding box center [575, 222] width 88 height 23
click at [60, 135] on p "OfficeSafe University" at bounding box center [79, 138] width 97 height 12
click at [86, 163] on p "HIPAA Training" at bounding box center [49, 163] width 85 height 10
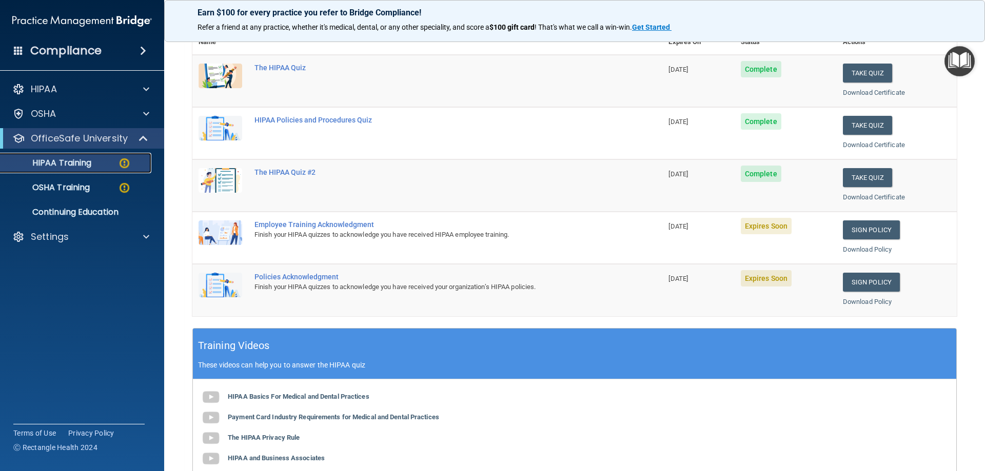
scroll to position [154, 0]
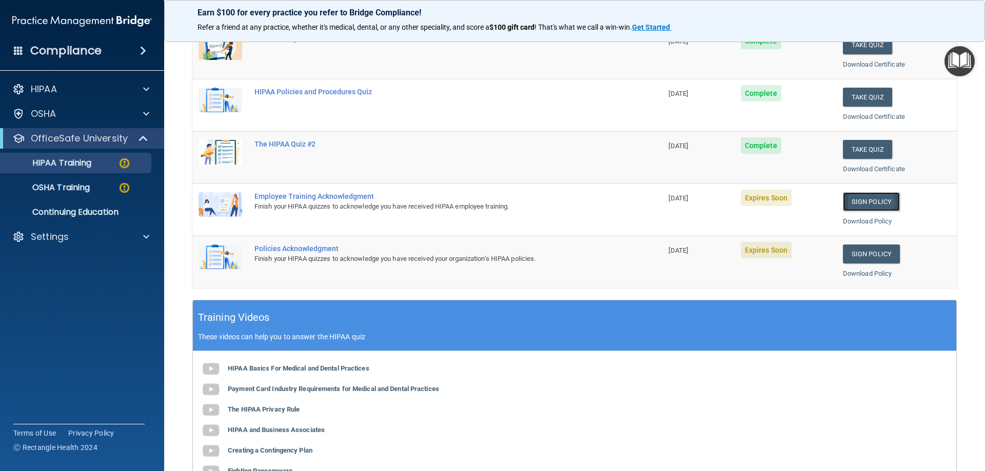
click at [868, 201] on link "Sign Policy" at bounding box center [871, 201] width 57 height 19
click at [864, 199] on link "Sign Policy" at bounding box center [871, 201] width 57 height 19
click at [858, 255] on link "Sign Policy" at bounding box center [871, 254] width 57 height 19
click at [856, 200] on link "Sign Policy" at bounding box center [871, 201] width 57 height 19
click at [855, 251] on link "Sign Policy" at bounding box center [871, 254] width 57 height 19
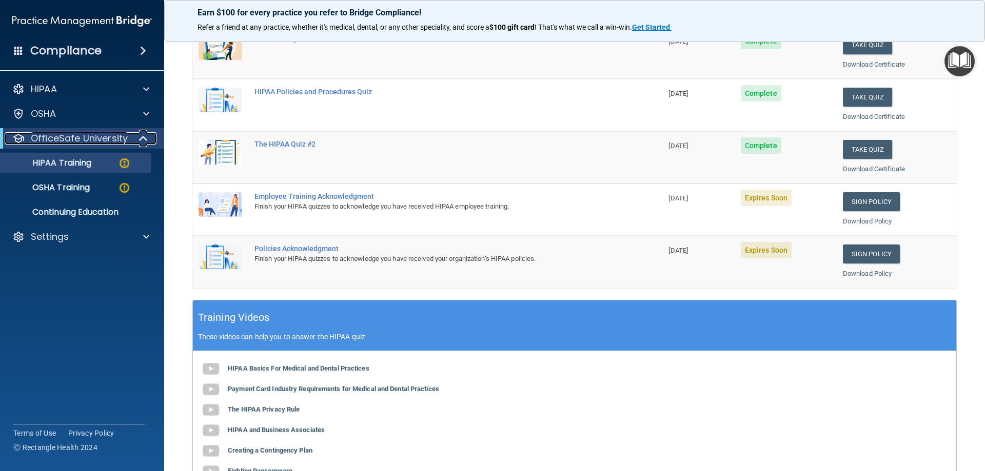
click at [69, 138] on p "OfficeSafe University" at bounding box center [79, 138] width 97 height 12
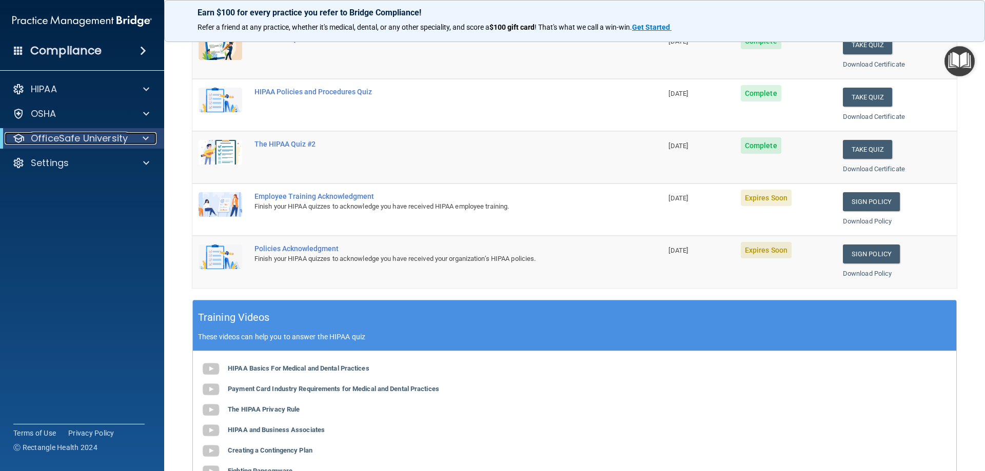
click at [70, 139] on p "OfficeSafe University" at bounding box center [79, 138] width 97 height 12
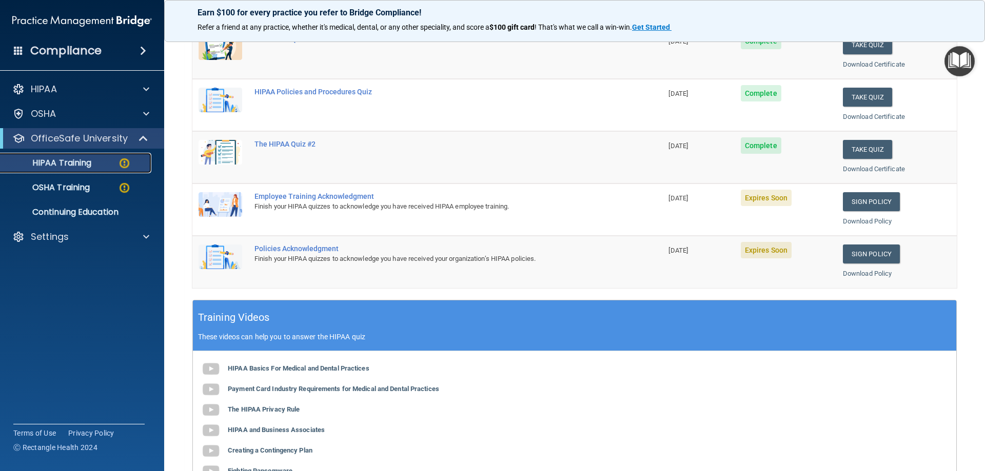
click at [78, 167] on p "HIPAA Training" at bounding box center [49, 163] width 85 height 10
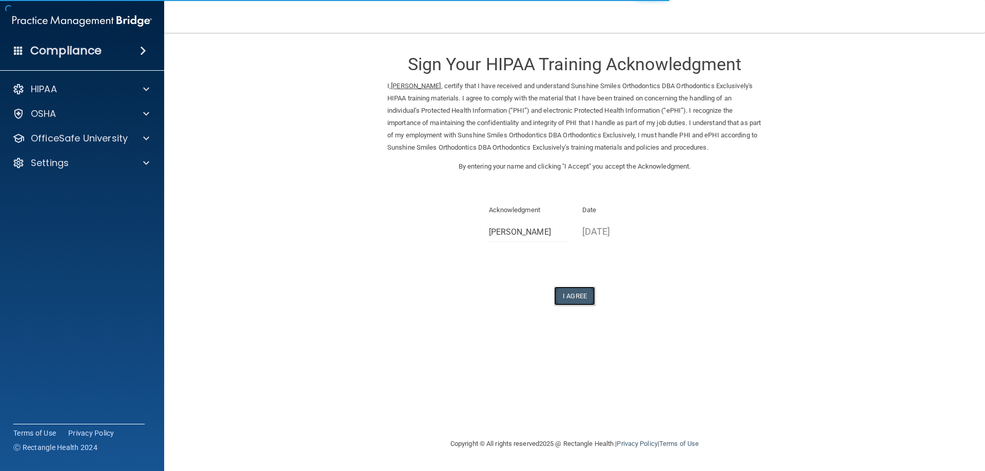
click at [573, 306] on button "I Agree" at bounding box center [574, 296] width 41 height 19
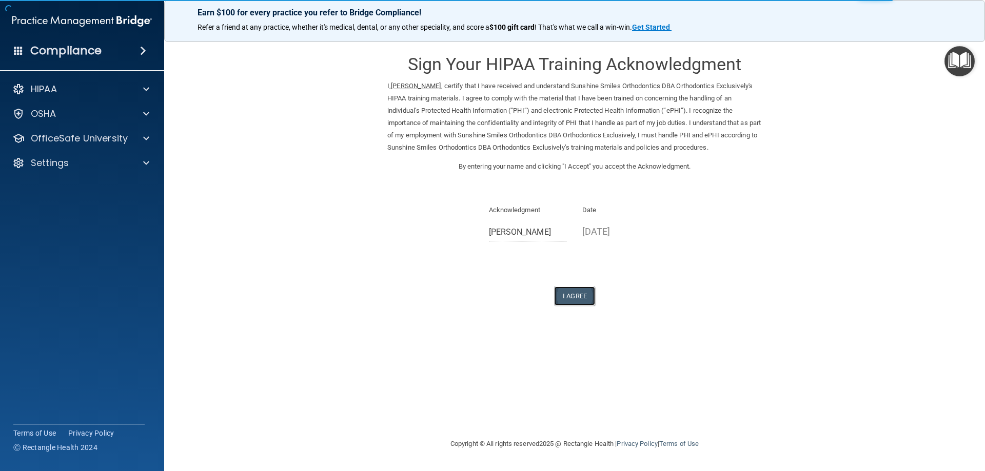
click at [582, 305] on button "I Agree" at bounding box center [574, 296] width 41 height 19
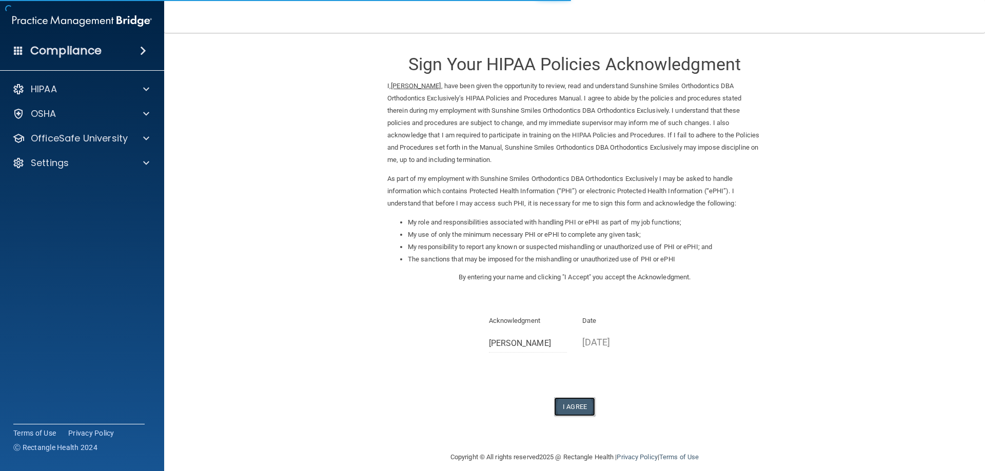
click at [560, 403] on button "I Agree" at bounding box center [574, 407] width 41 height 19
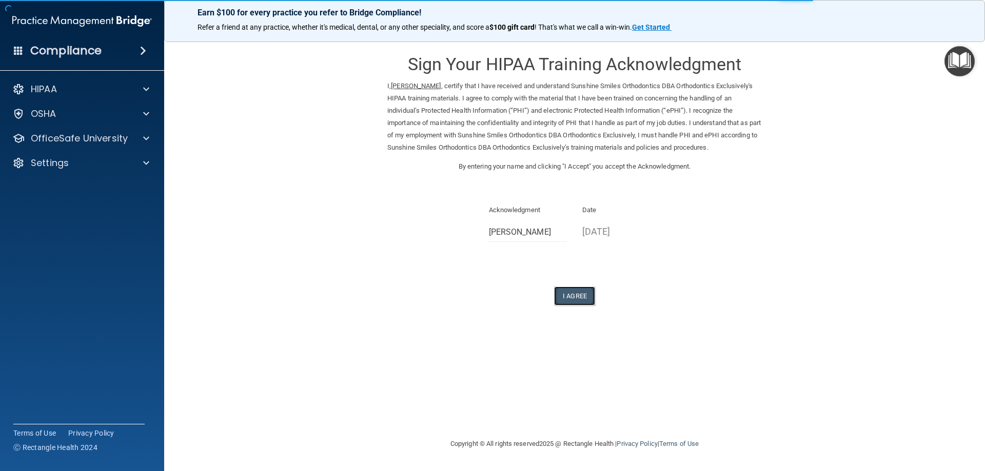
click at [577, 306] on button "I Agree" at bounding box center [574, 296] width 41 height 19
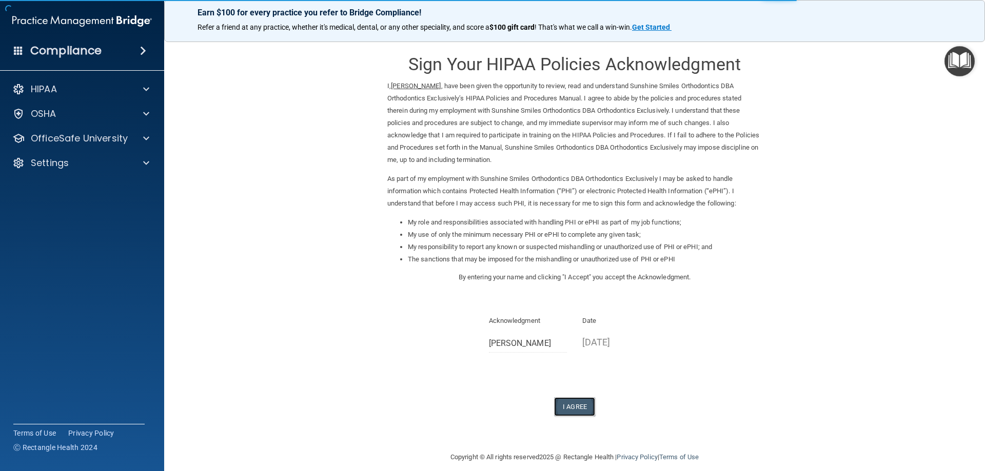
click at [569, 405] on button "I Agree" at bounding box center [574, 407] width 41 height 19
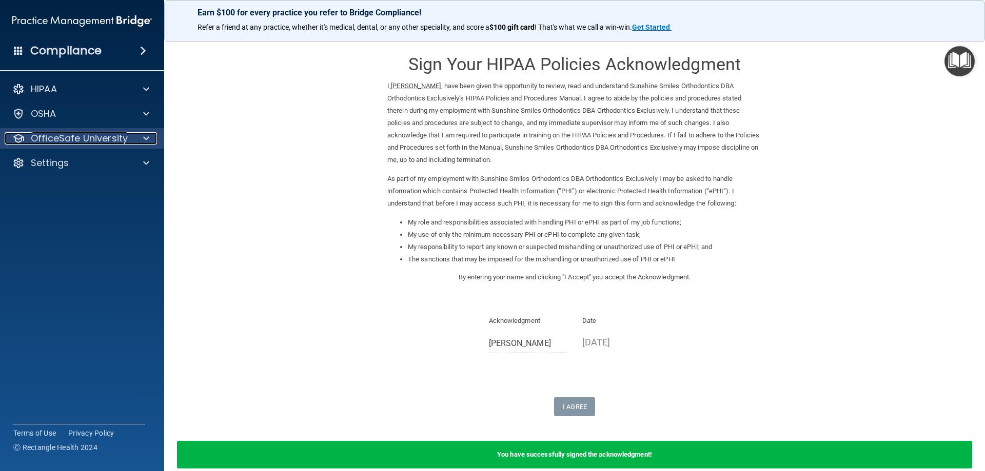
click at [65, 134] on p "OfficeSafe University" at bounding box center [79, 138] width 97 height 12
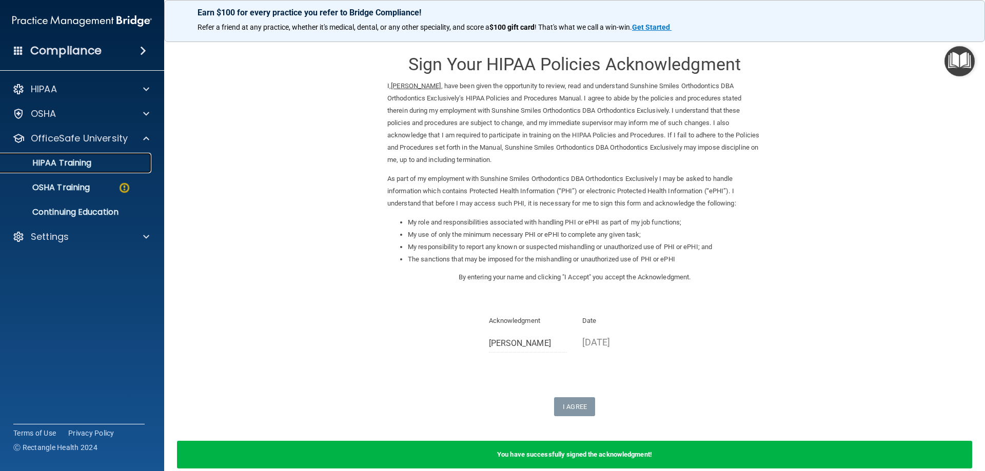
click at [78, 167] on p "HIPAA Training" at bounding box center [49, 163] width 85 height 10
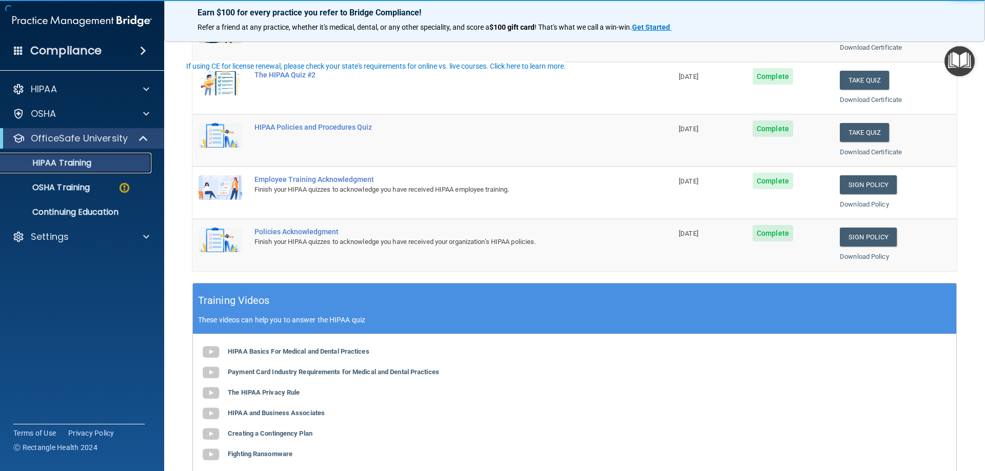
scroll to position [205, 0]
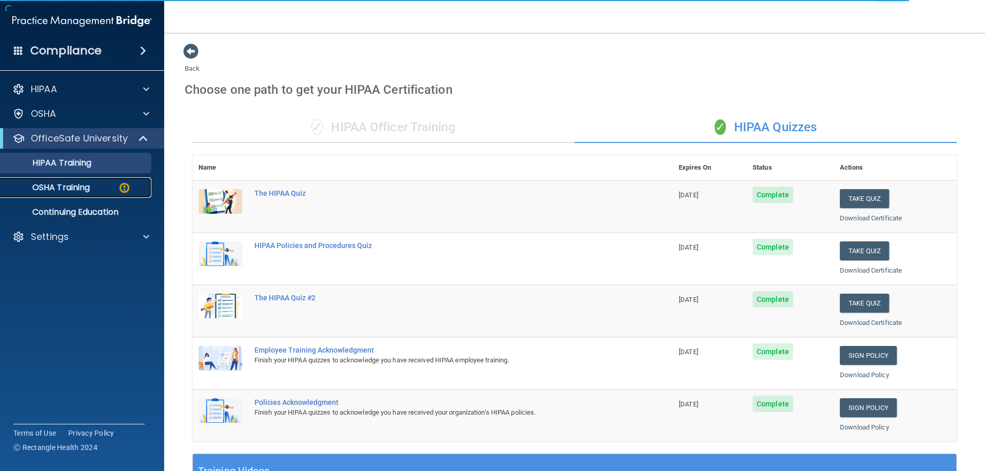
click at [55, 185] on p "OSHA Training" at bounding box center [48, 188] width 83 height 10
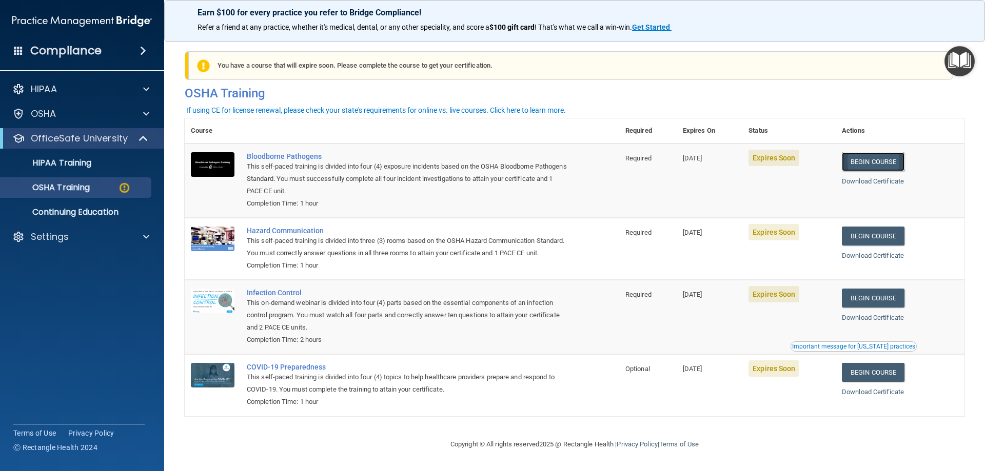
click at [863, 160] on link "Begin Course" at bounding box center [873, 161] width 63 height 19
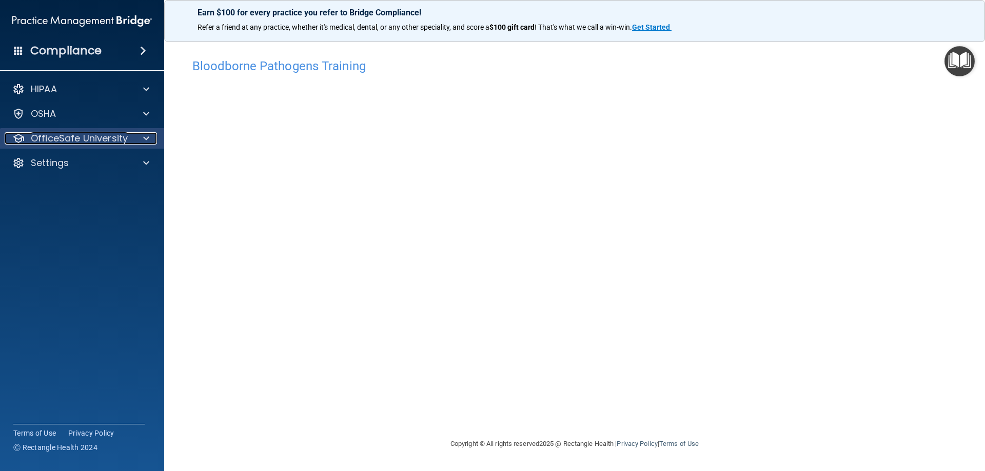
click at [80, 143] on p "OfficeSafe University" at bounding box center [79, 138] width 97 height 12
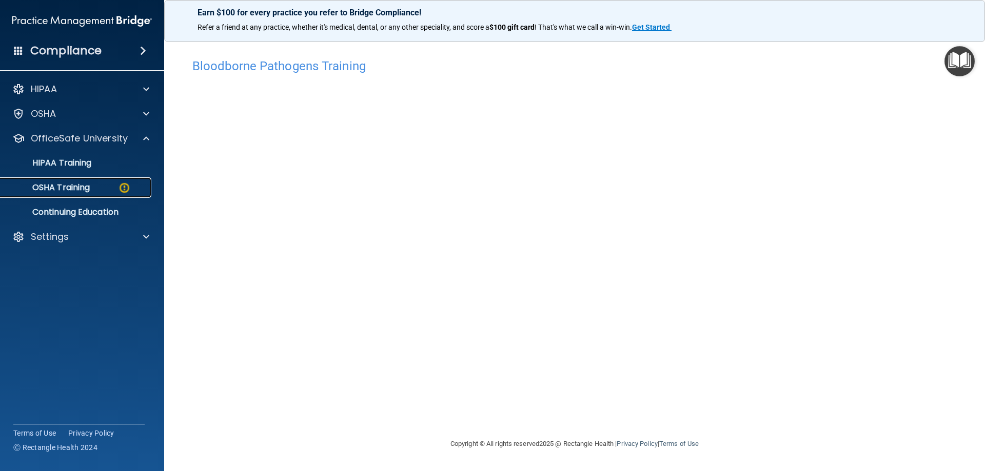
click at [79, 189] on p "OSHA Training" at bounding box center [48, 188] width 83 height 10
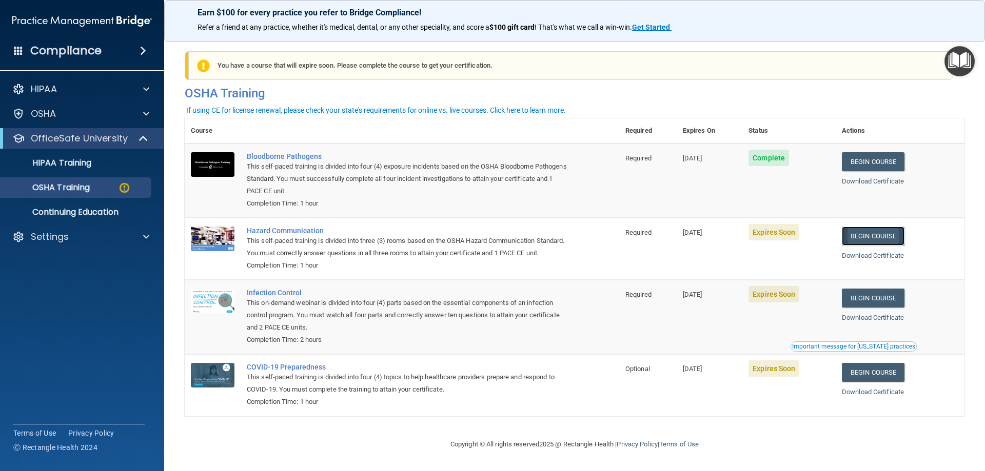
click at [882, 234] on link "Begin Course" at bounding box center [873, 236] width 63 height 19
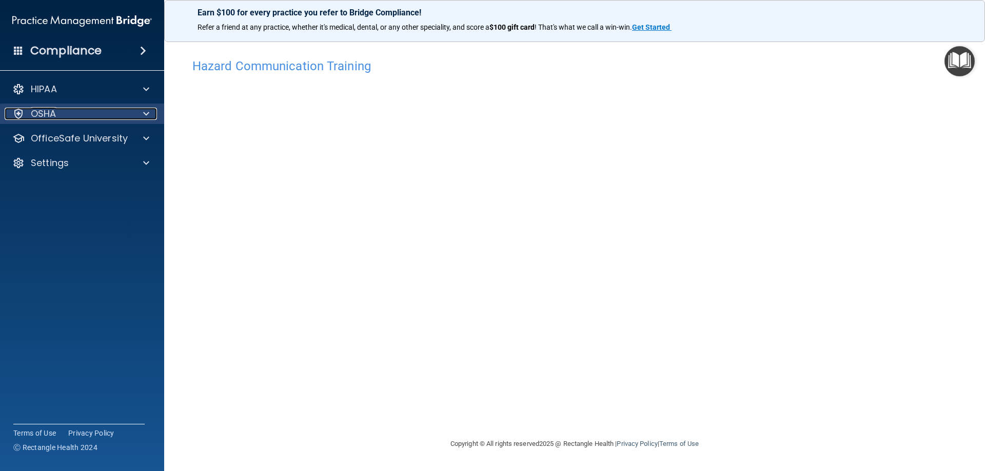
click at [55, 112] on p "OSHA" at bounding box center [44, 114] width 26 height 12
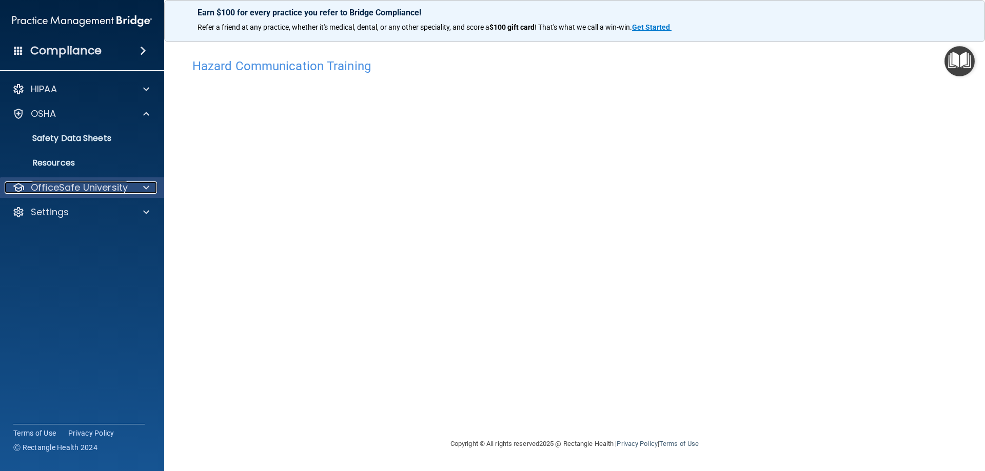
click at [69, 185] on p "OfficeSafe University" at bounding box center [79, 188] width 97 height 12
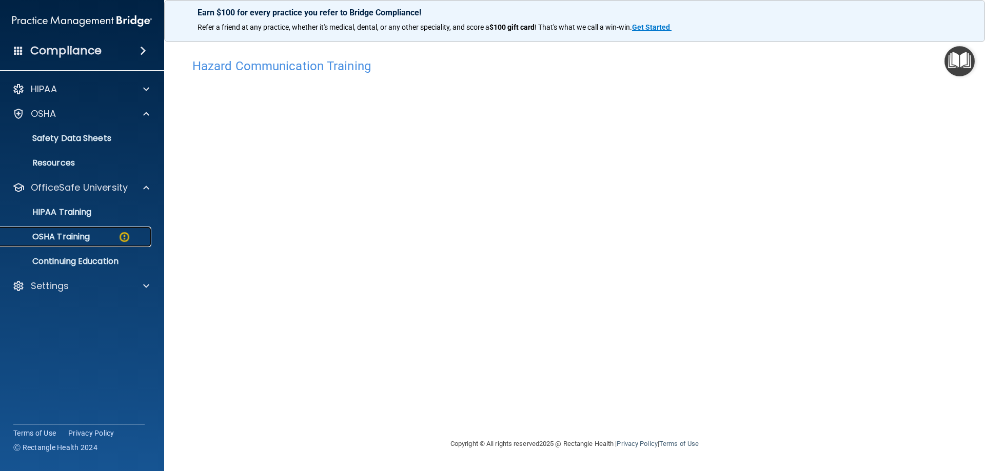
click at [87, 235] on p "OSHA Training" at bounding box center [48, 237] width 83 height 10
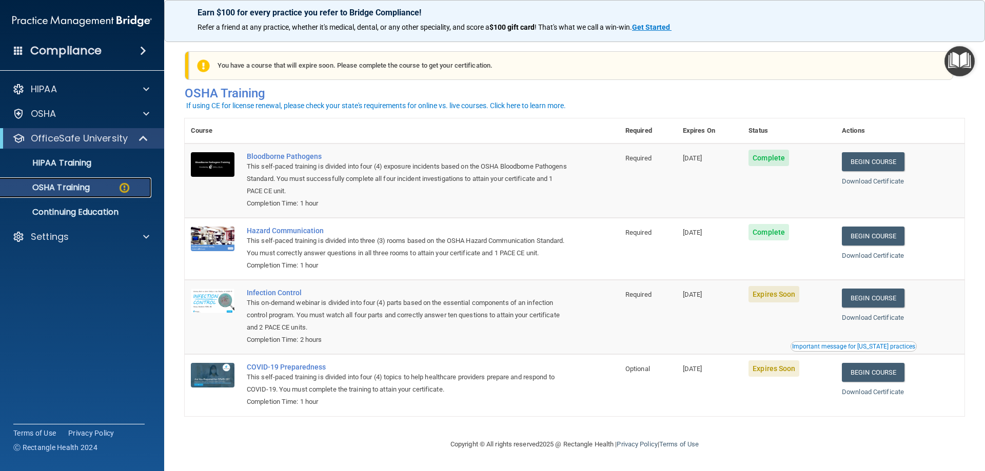
scroll to position [13, 0]
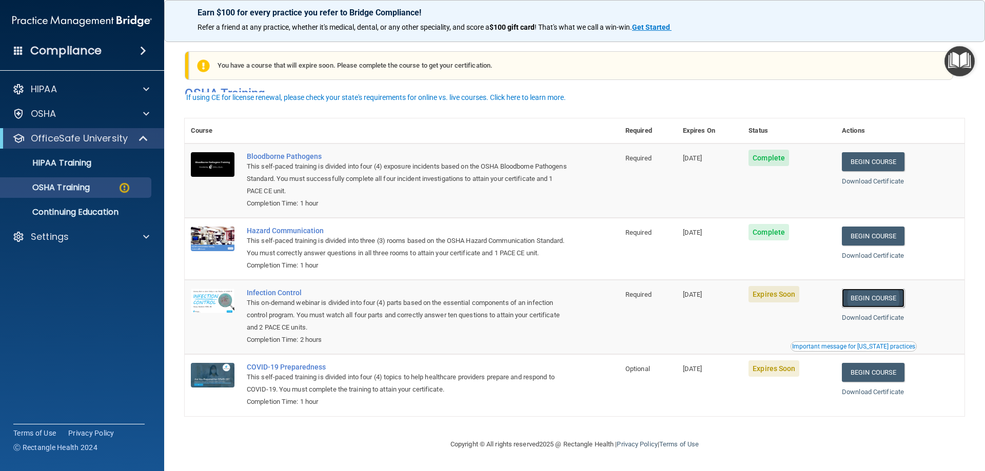
click at [879, 301] on link "Begin Course" at bounding box center [873, 298] width 63 height 19
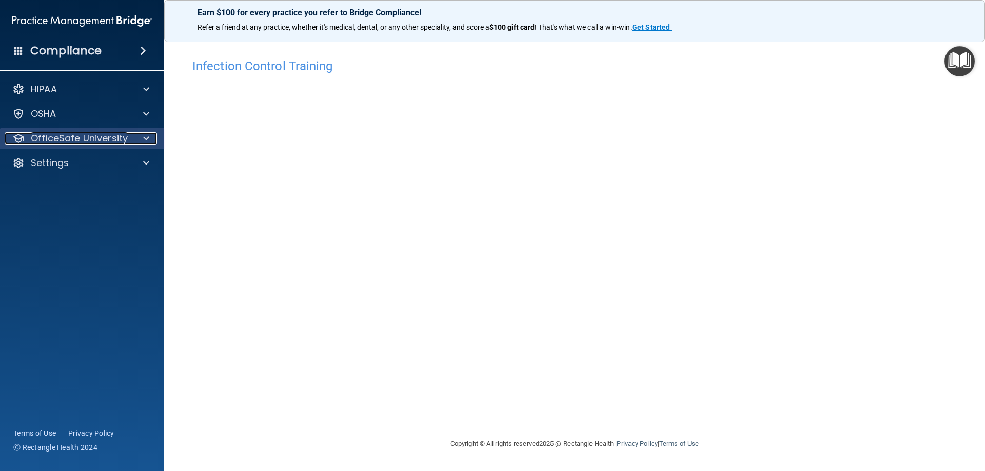
click at [113, 134] on p "OfficeSafe University" at bounding box center [79, 138] width 97 height 12
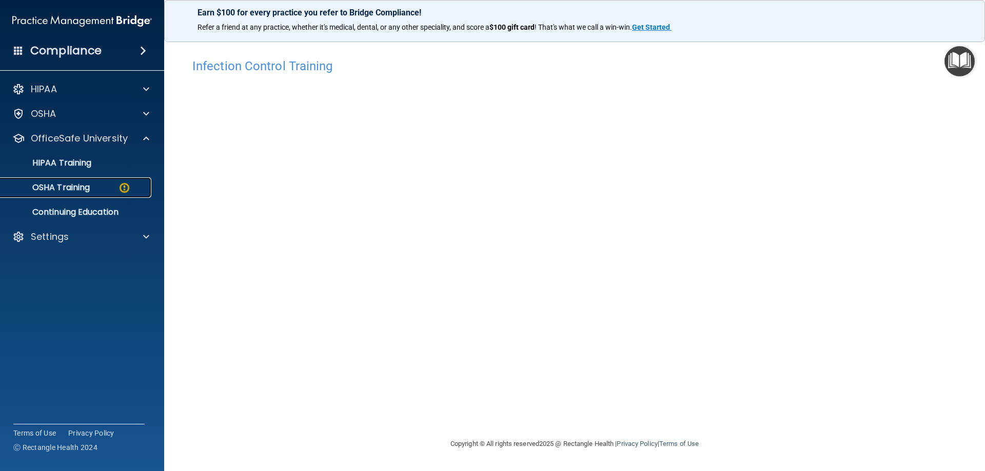
click at [90, 194] on link "OSHA Training" at bounding box center [71, 188] width 162 height 21
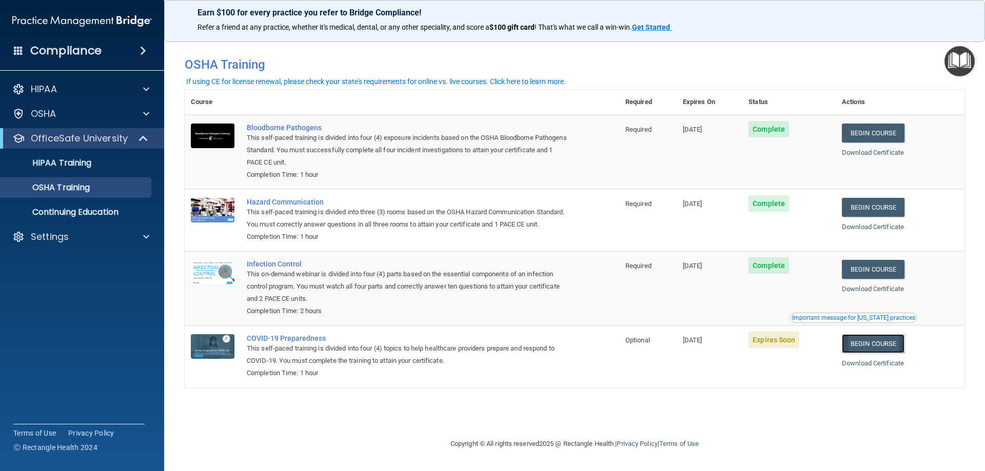
click at [871, 353] on link "Begin Course" at bounding box center [873, 343] width 63 height 19
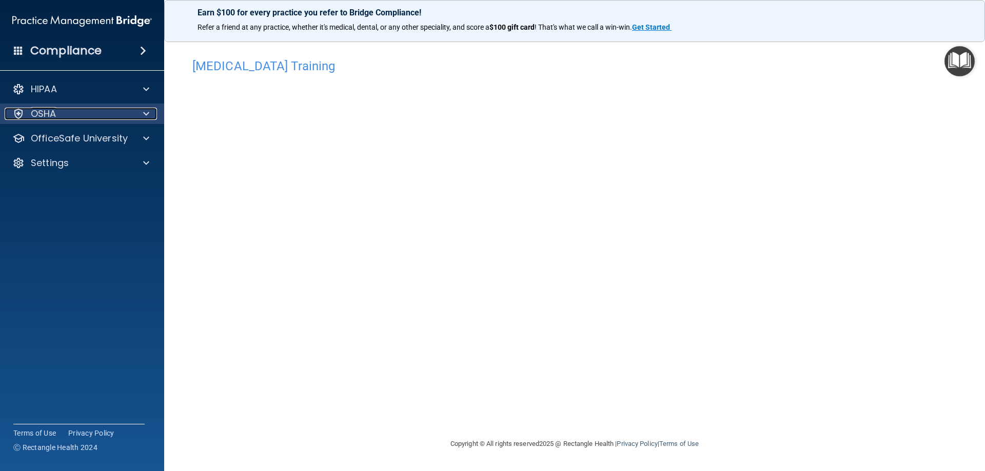
click at [45, 116] on p "OSHA" at bounding box center [44, 114] width 26 height 12
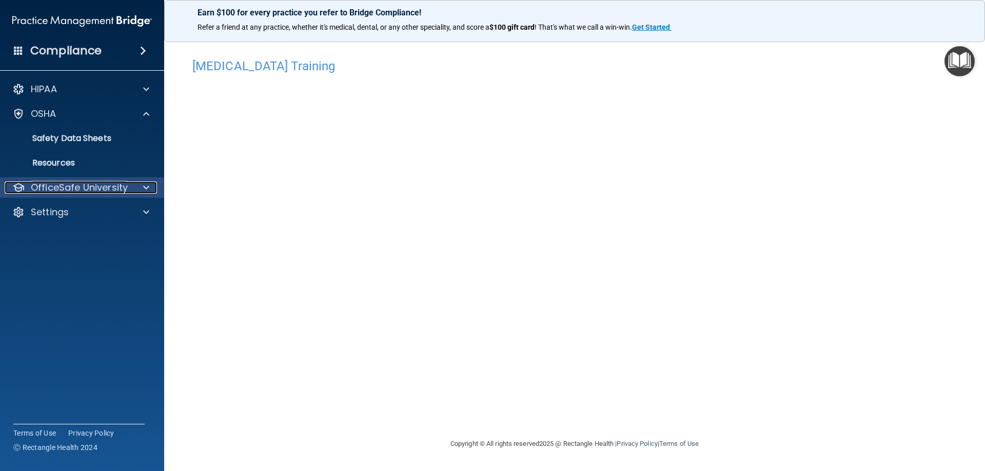
click at [80, 184] on p "OfficeSafe University" at bounding box center [79, 188] width 97 height 12
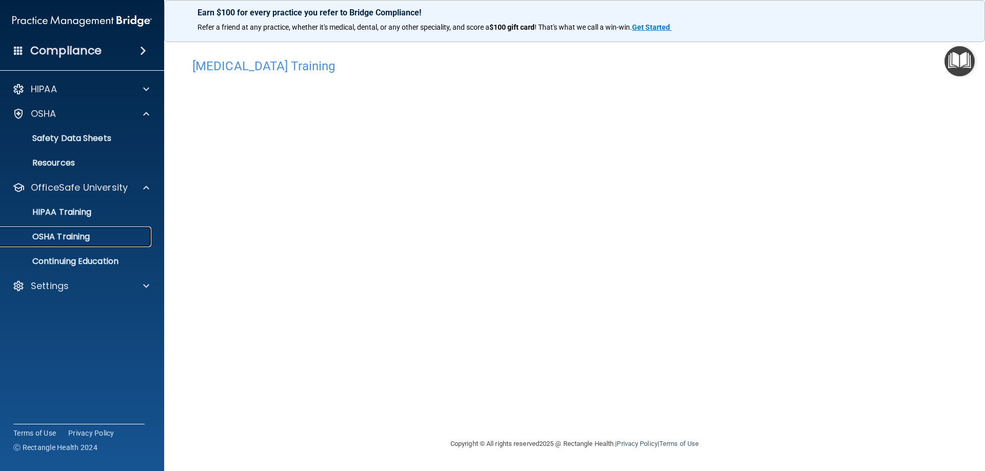
click at [70, 241] on p "OSHA Training" at bounding box center [48, 237] width 83 height 10
